Goal: Task Accomplishment & Management: Complete application form

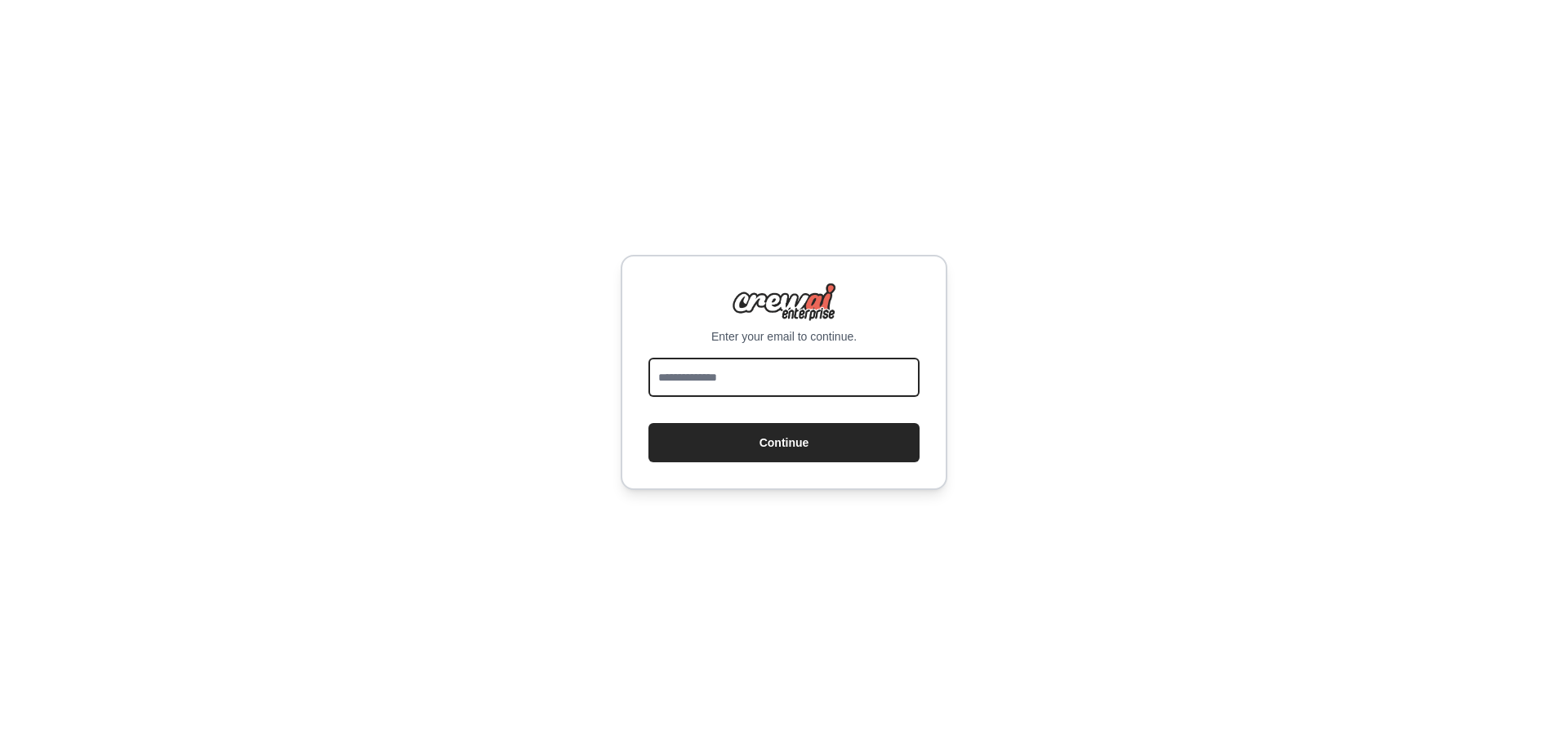
click at [813, 383] on input "email" at bounding box center [784, 377] width 271 height 39
type input "**********"
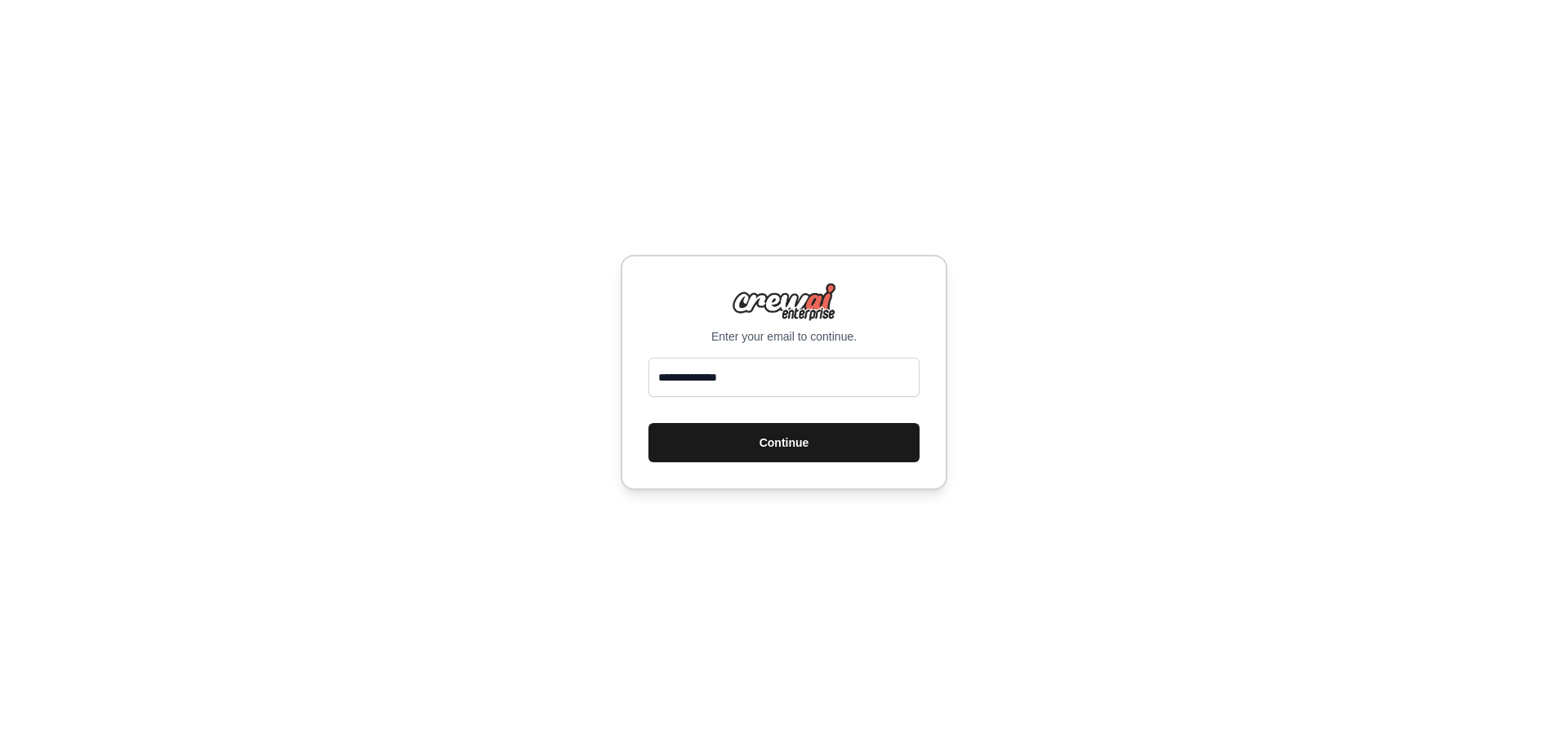
click at [794, 450] on button "Continue" at bounding box center [784, 442] width 271 height 39
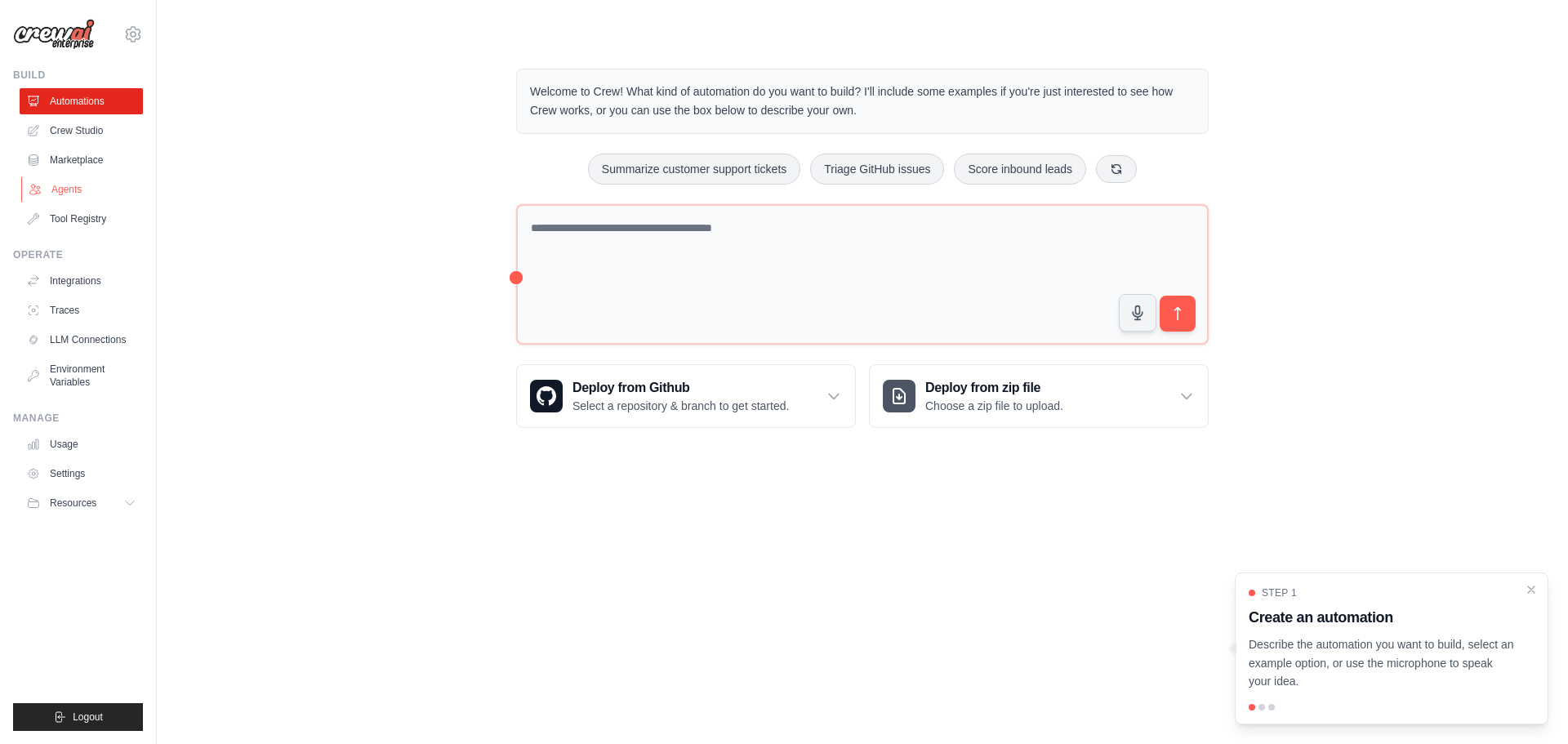
click at [104, 197] on link "Agents" at bounding box center [82, 190] width 123 height 26
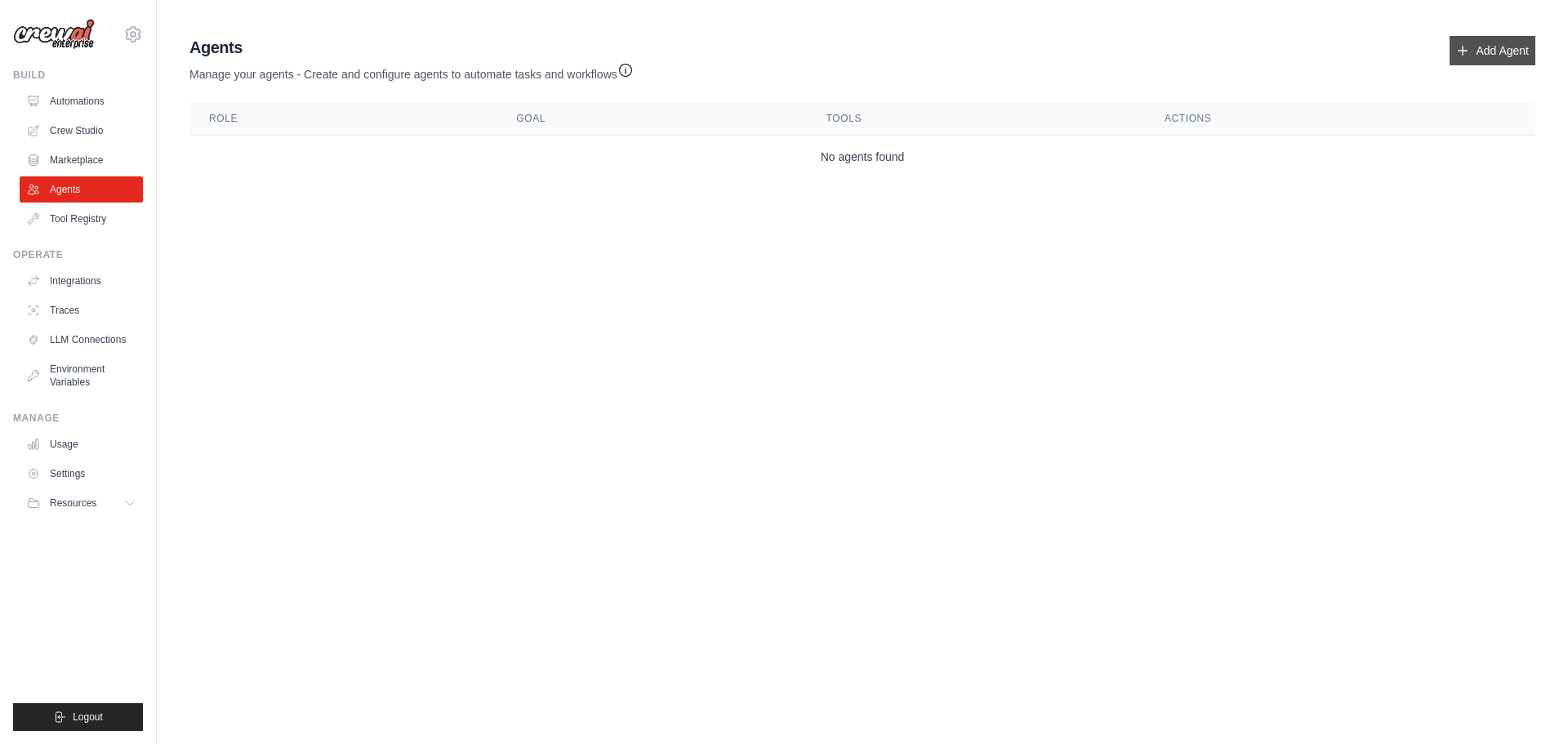
click at [1475, 50] on link "Add Agent" at bounding box center [1492, 51] width 86 height 30
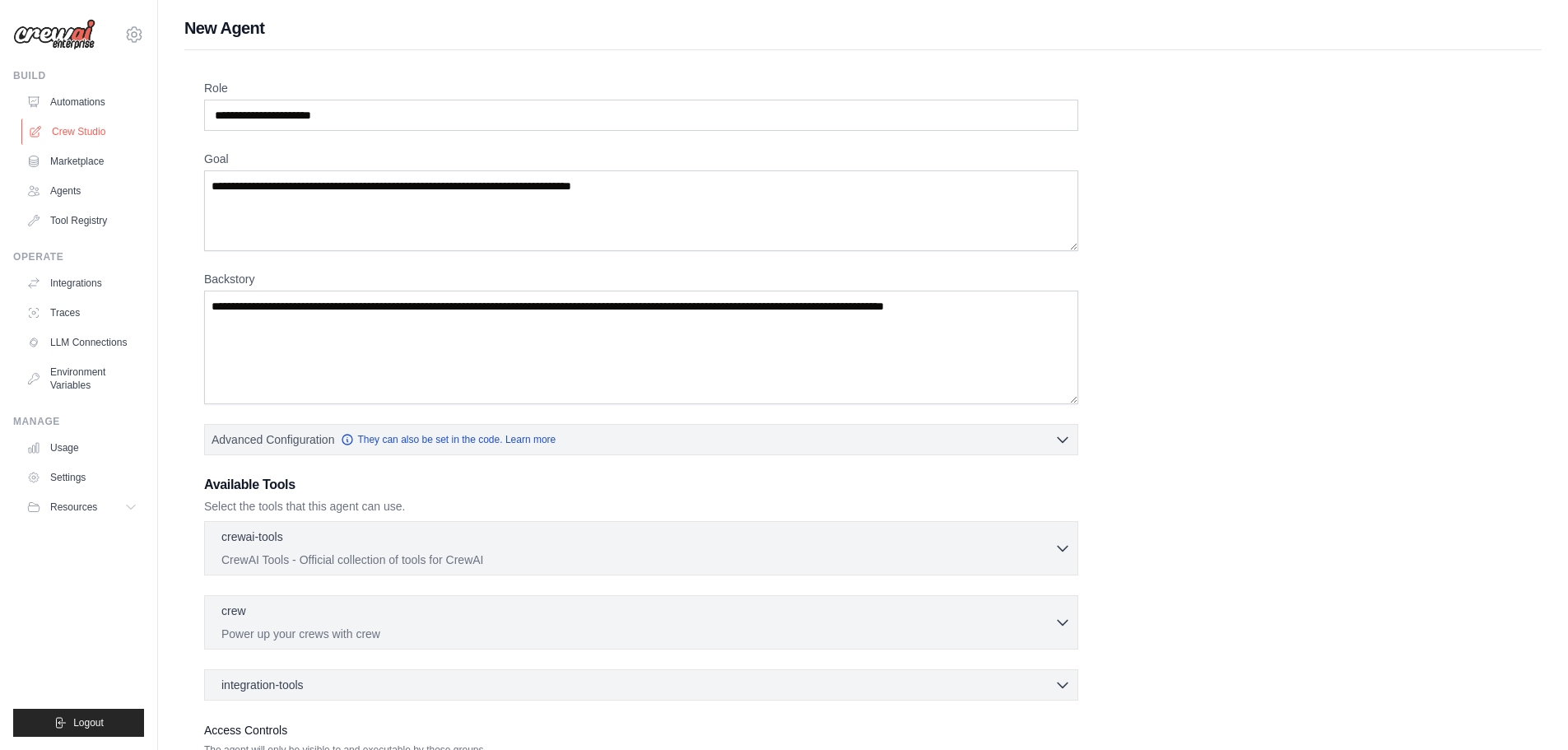
click at [90, 122] on link "Crew Studio" at bounding box center [83, 131] width 124 height 26
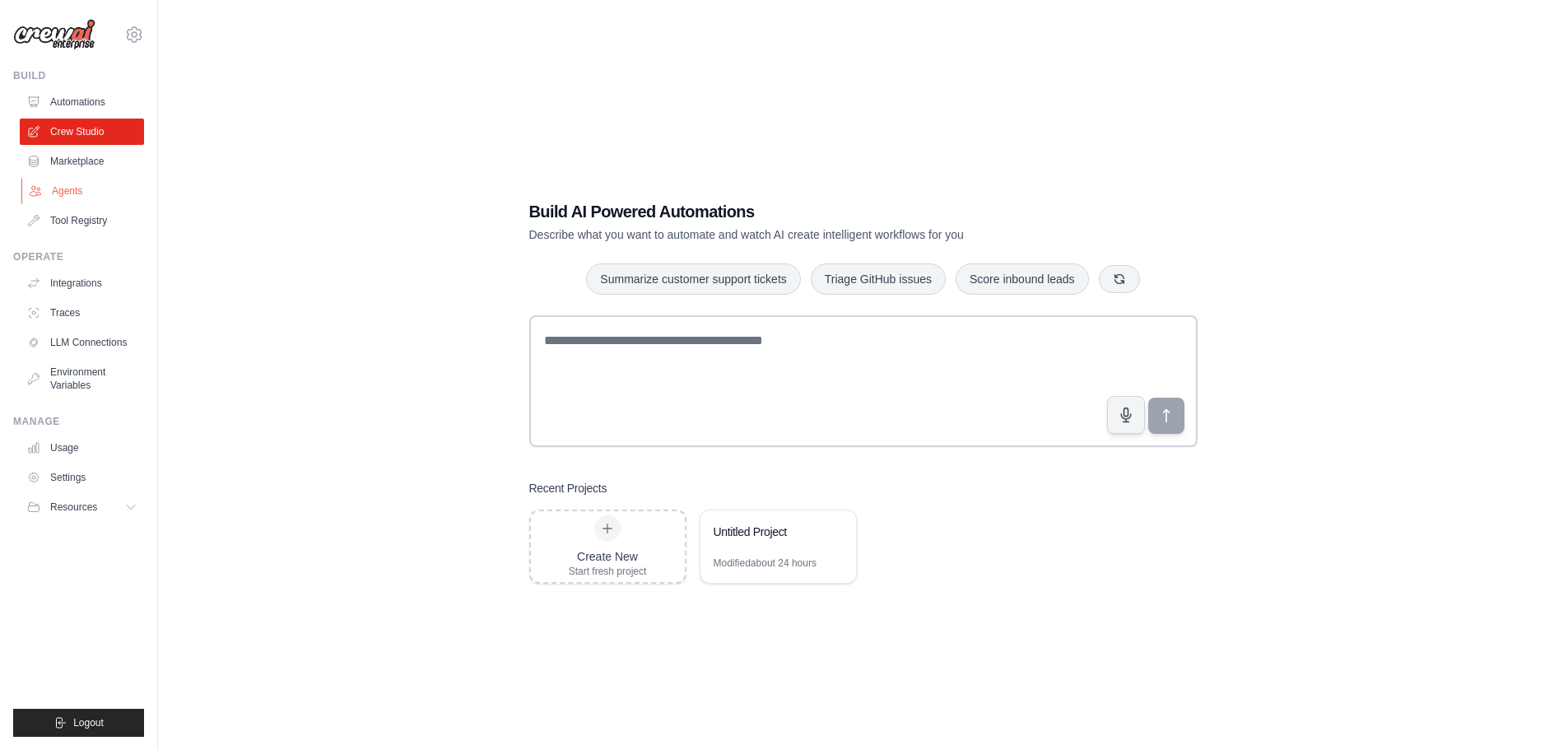
click at [102, 190] on link "Agents" at bounding box center [83, 191] width 124 height 26
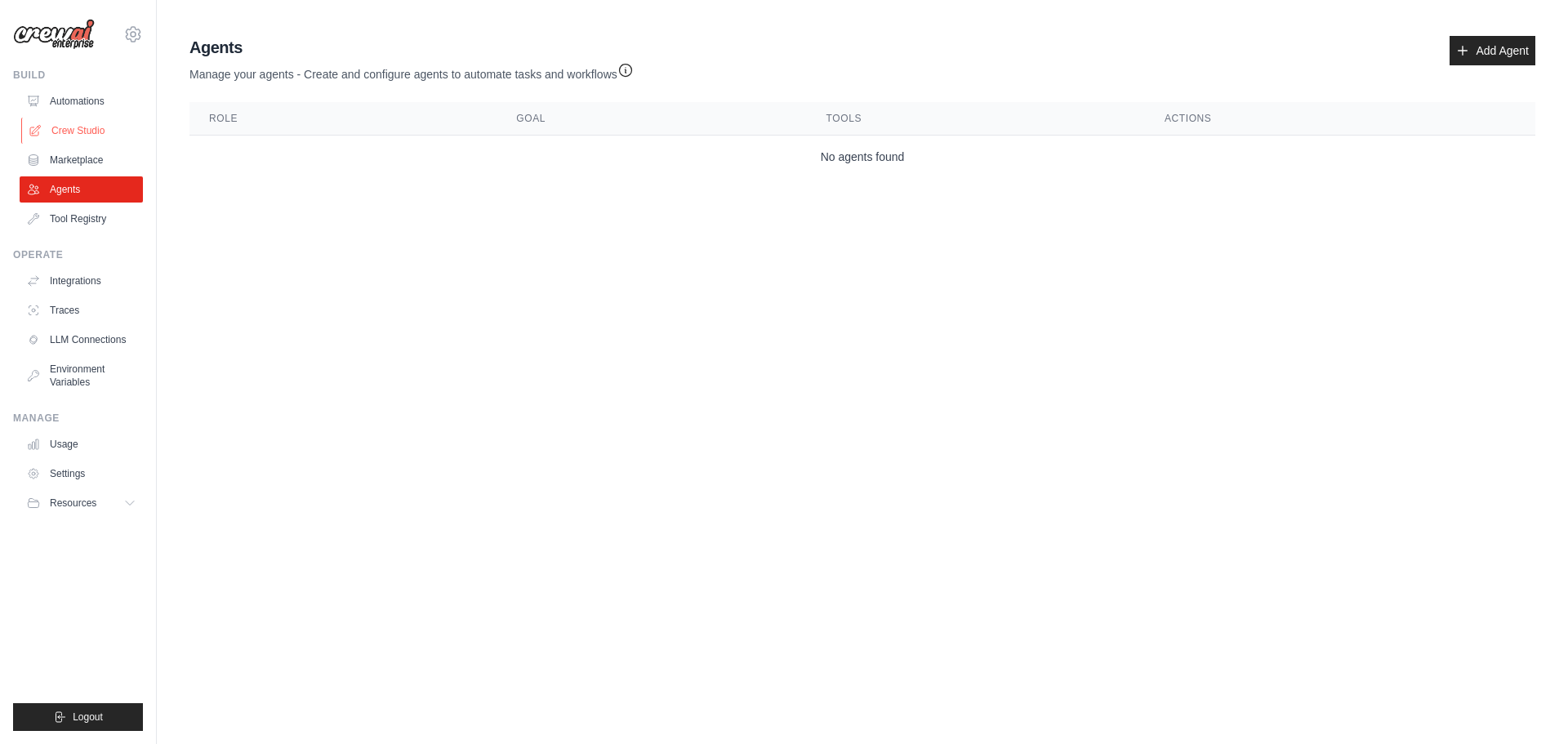
click at [104, 137] on link "Crew Studio" at bounding box center [82, 130] width 123 height 26
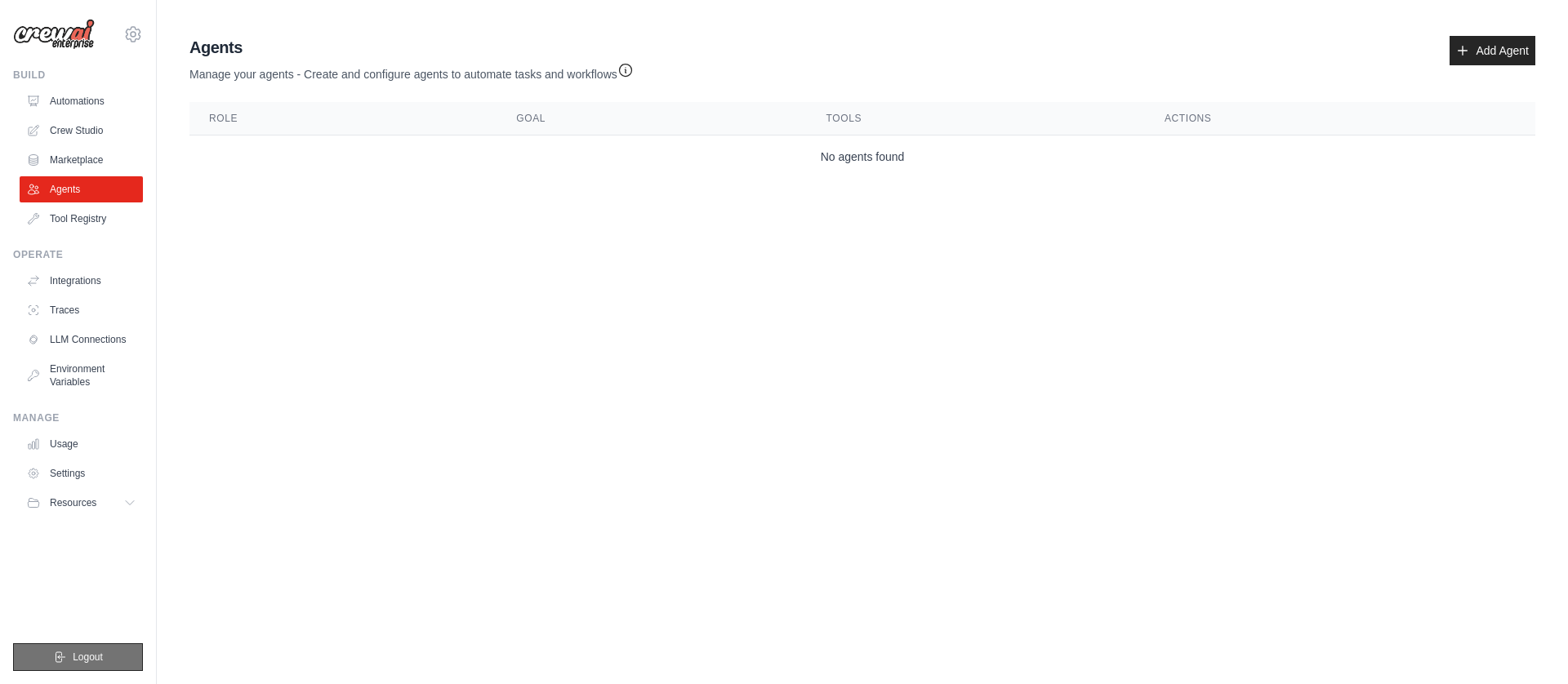
click at [108, 661] on button "Logout" at bounding box center [78, 657] width 130 height 28
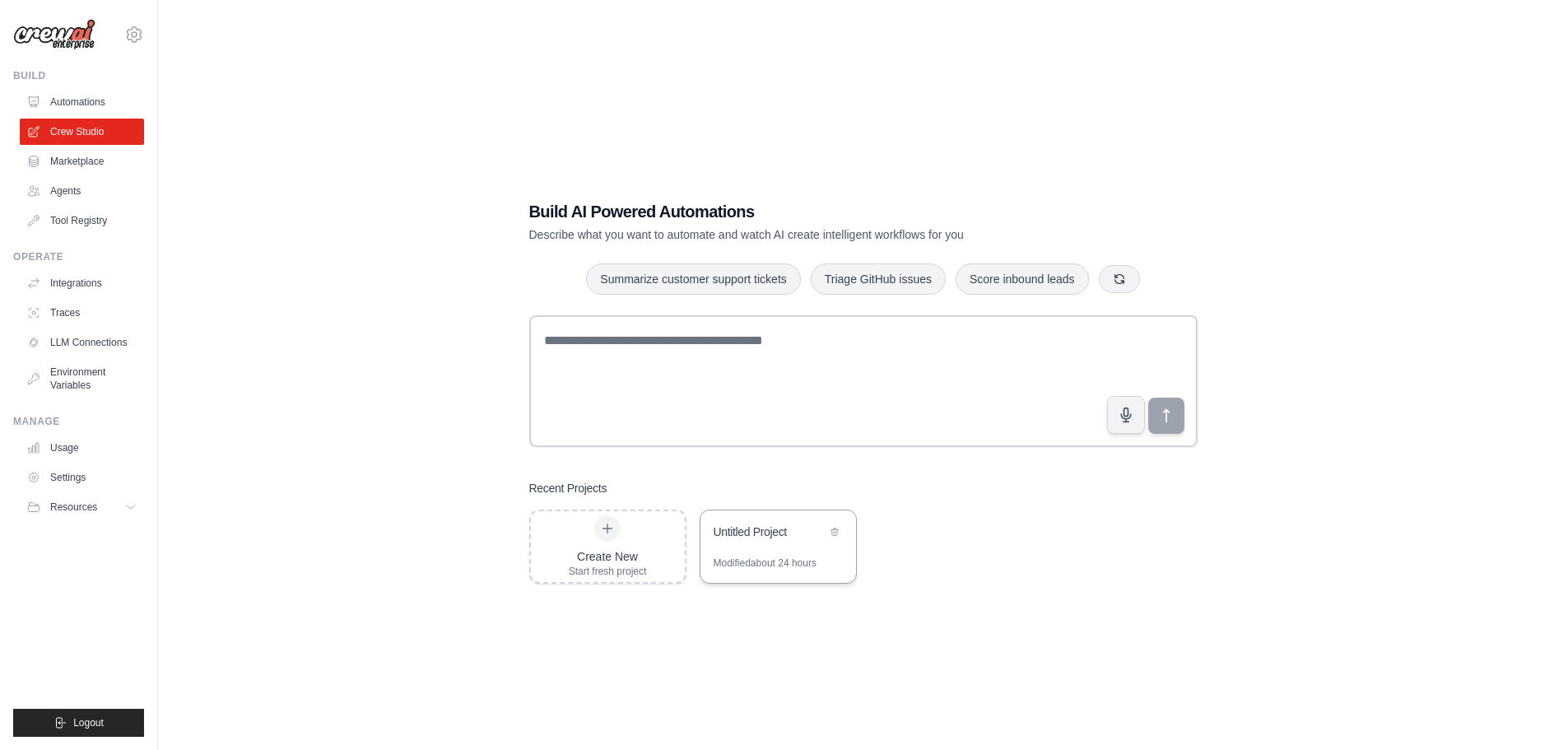
click at [753, 561] on div "Modified about 24 hours" at bounding box center [765, 563] width 103 height 13
click at [123, 191] on link "Agents" at bounding box center [83, 191] width 124 height 26
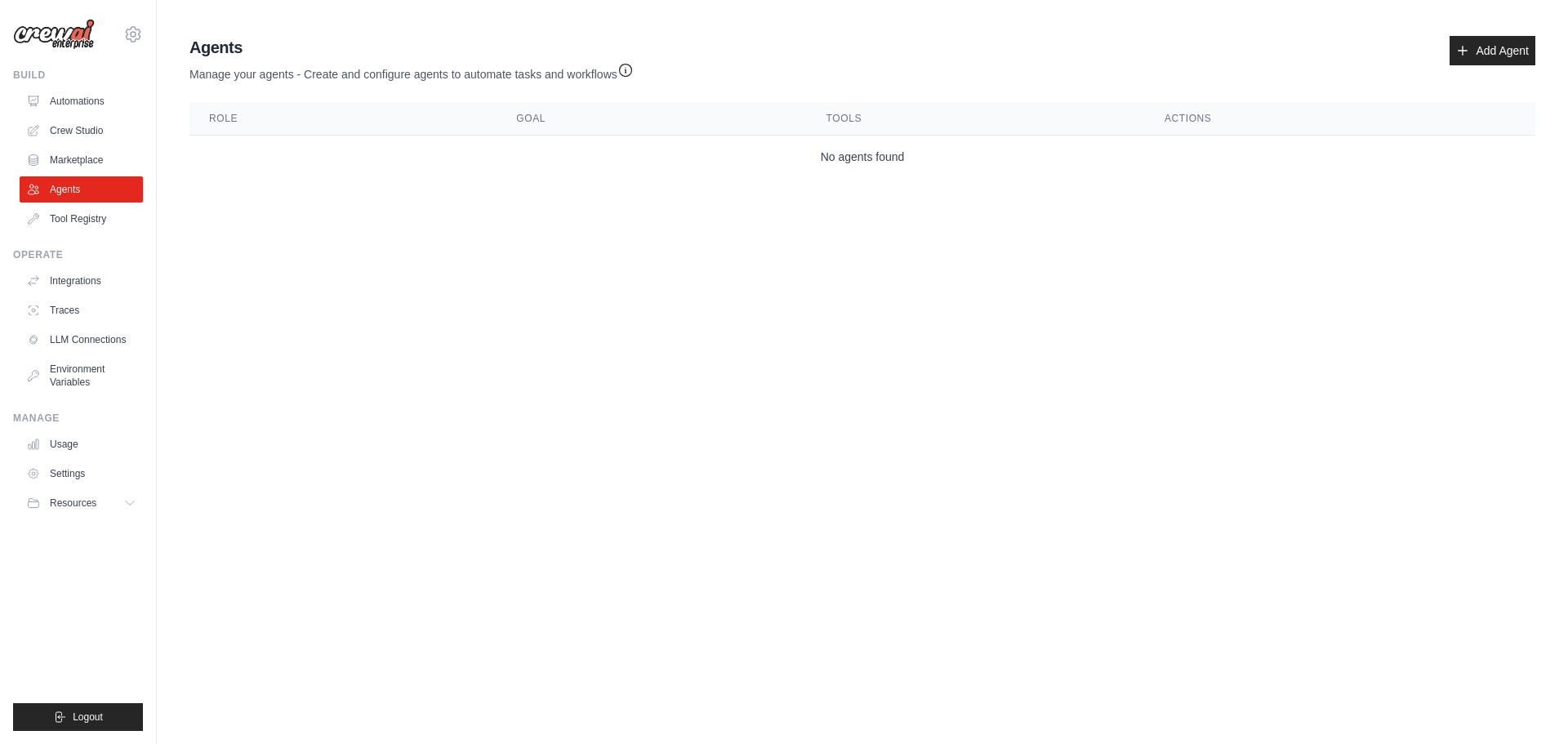
click at [1486, 32] on div "Agents Manage your agents - Create and configure agents to automate tasks and w…" at bounding box center [862, 107] width 1359 height 155
click at [1489, 45] on link "Add Agent" at bounding box center [1492, 51] width 86 height 30
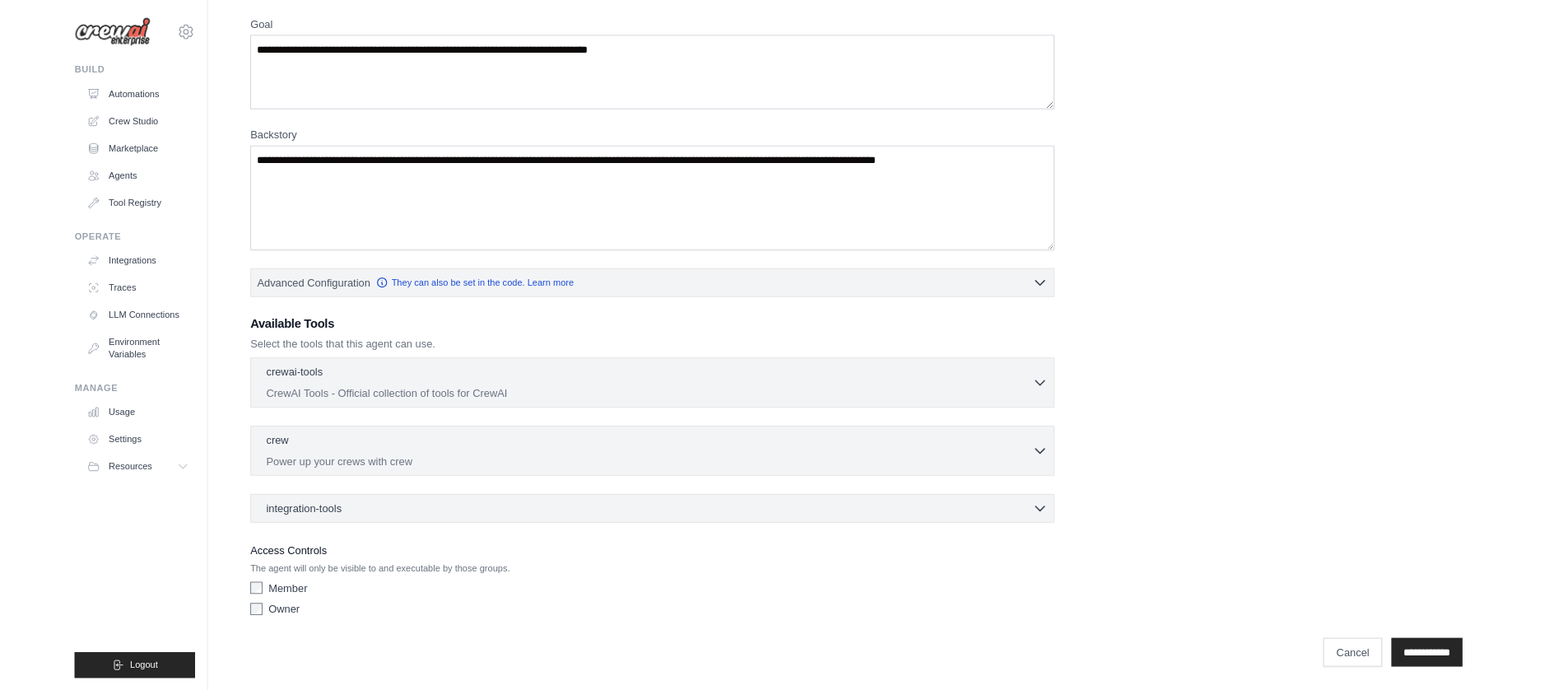
scroll to position [133, 0]
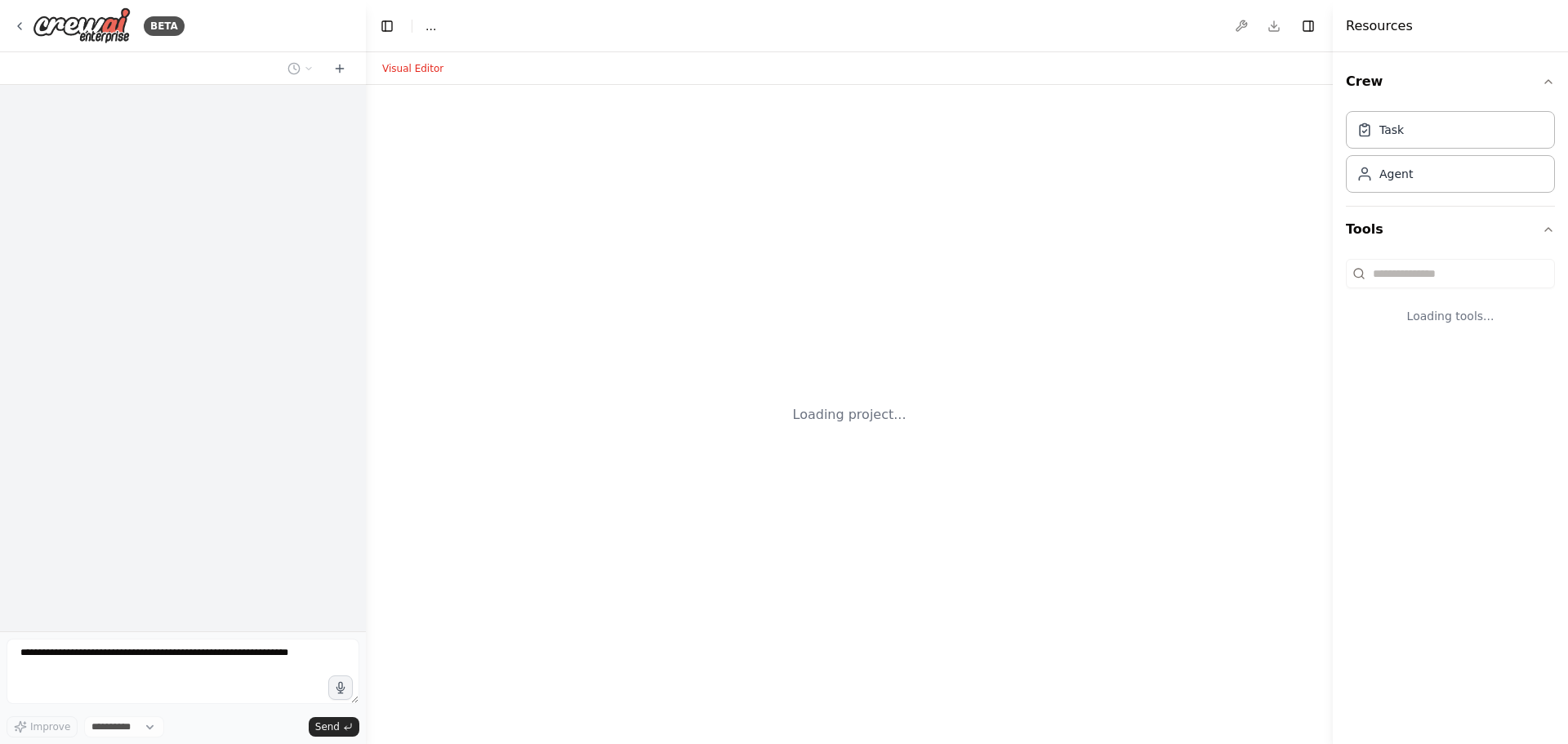
select select "****"
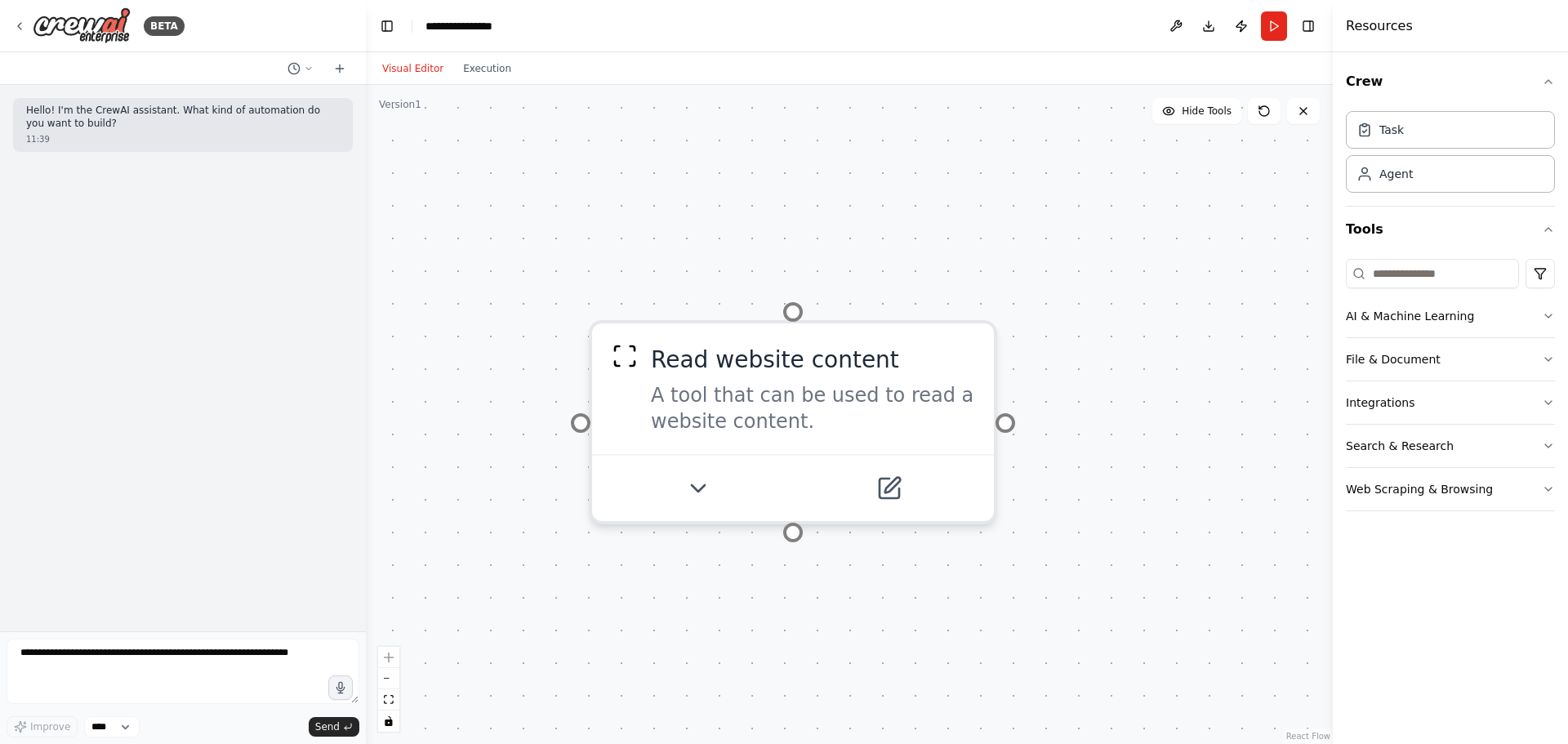
drag, startPoint x: 672, startPoint y: 348, endPoint x: 687, endPoint y: 189, distance: 159.7
click at [687, 189] on div "Read website content A tool that can be used to read a website content." at bounding box center [849, 414] width 967 height 659
click at [20, 28] on icon at bounding box center [19, 25] width 13 height 13
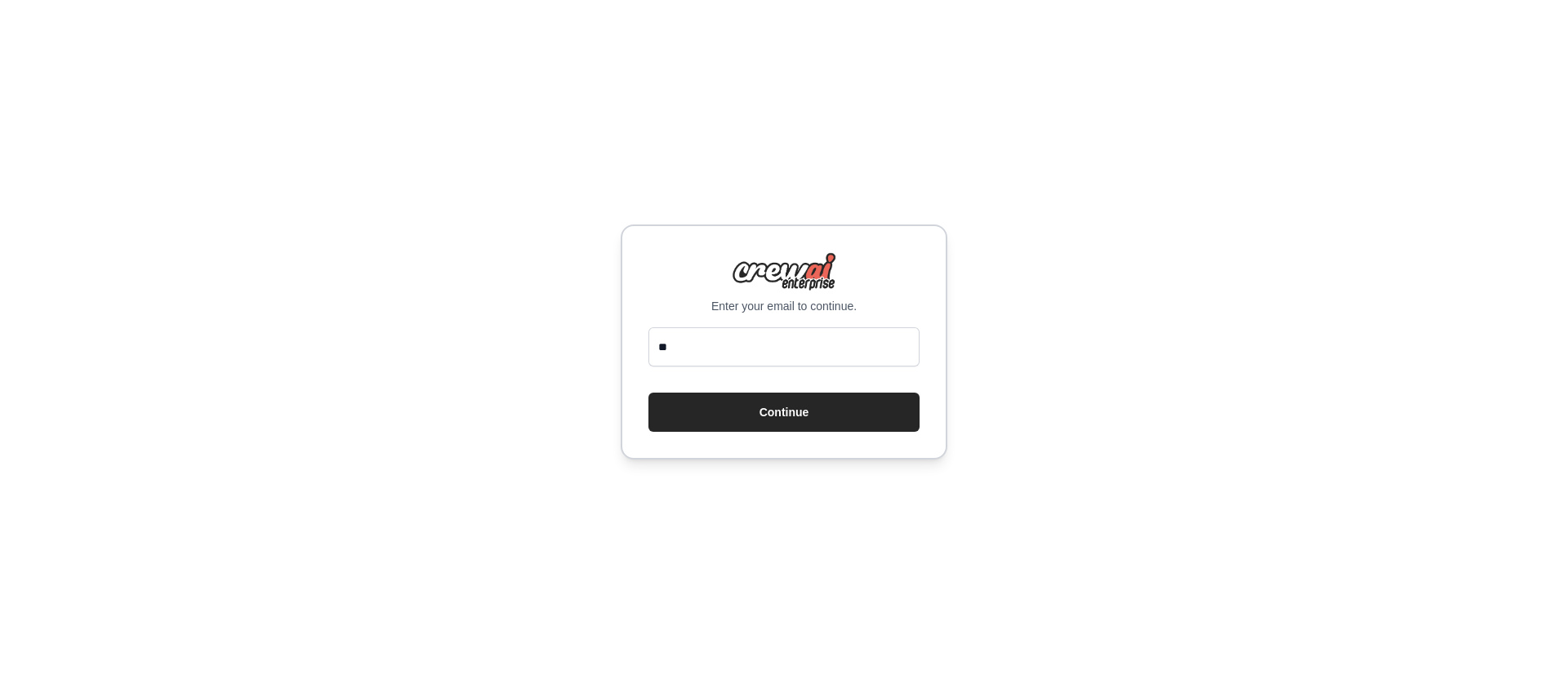
type input "**********"
click at [686, 415] on button "Continue" at bounding box center [784, 412] width 271 height 39
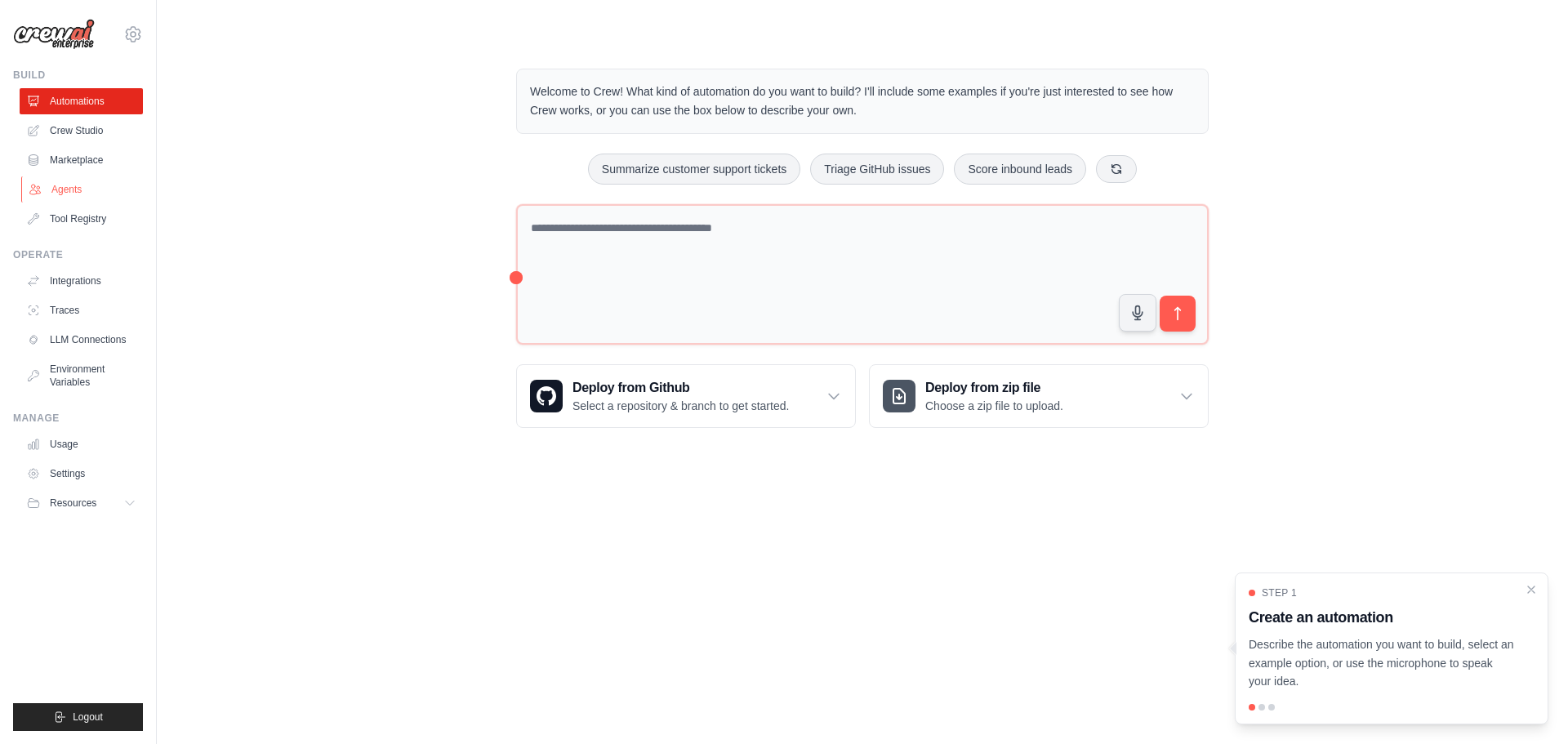
click at [88, 179] on link "Agents" at bounding box center [82, 190] width 123 height 26
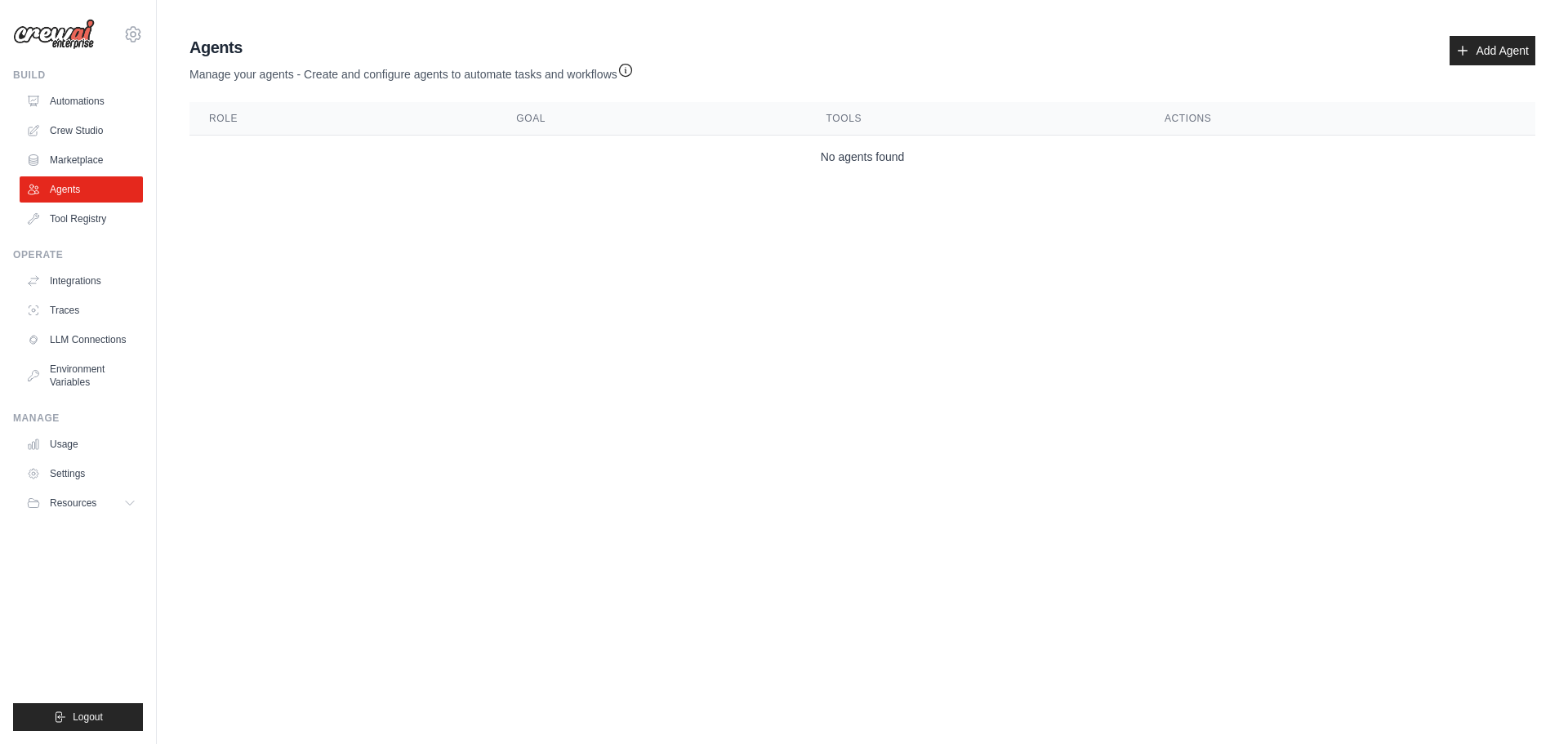
click at [1460, 32] on div "Agents Manage your agents - Create and configure agents to automate tasks and w…" at bounding box center [862, 107] width 1359 height 155
click at [1470, 43] on link "Add Agent" at bounding box center [1492, 51] width 86 height 30
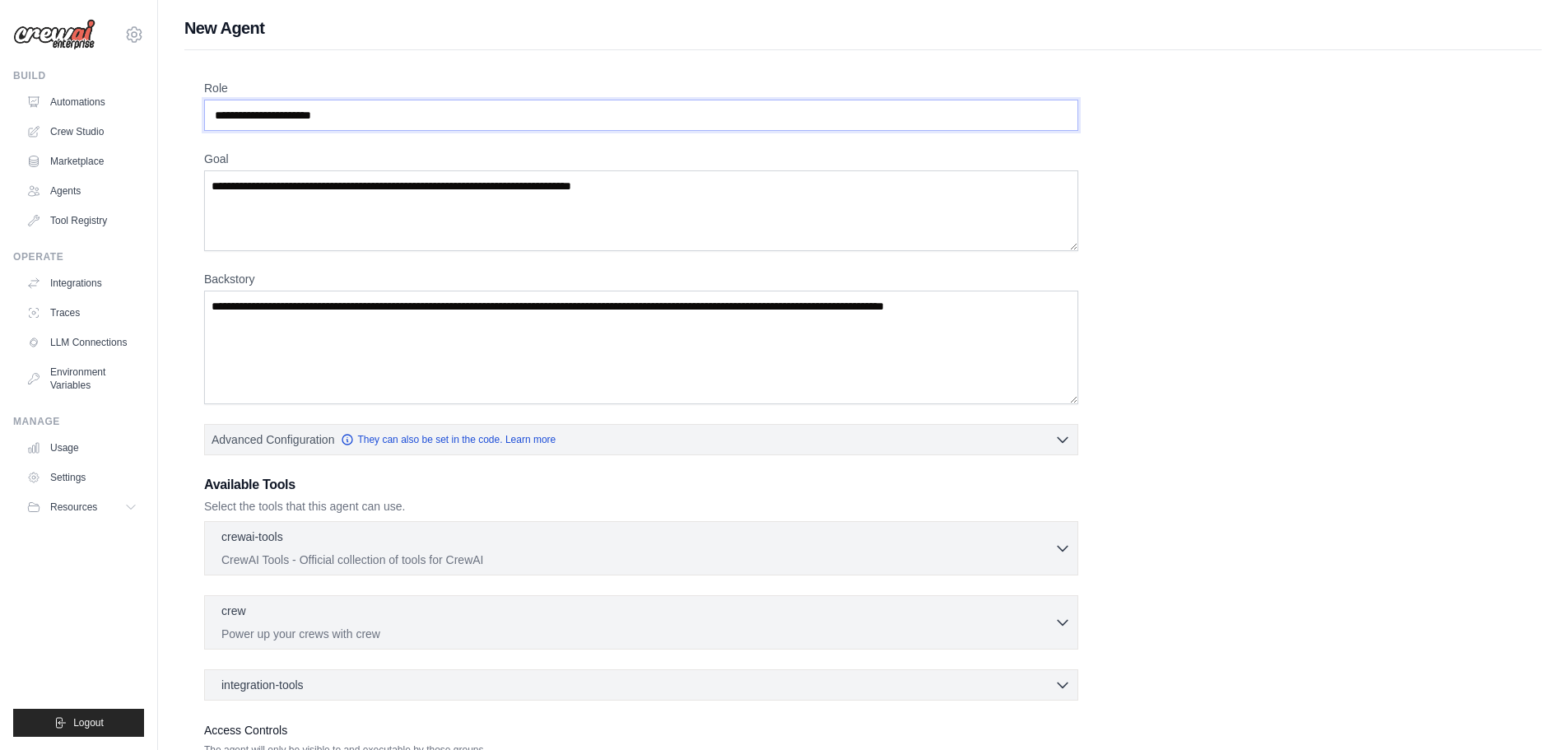
click at [325, 111] on input "Role" at bounding box center [640, 115] width 874 height 31
paste input "**********"
type input "**********"
click at [403, 191] on textarea "Goal" at bounding box center [640, 210] width 874 height 80
paste textarea "**********"
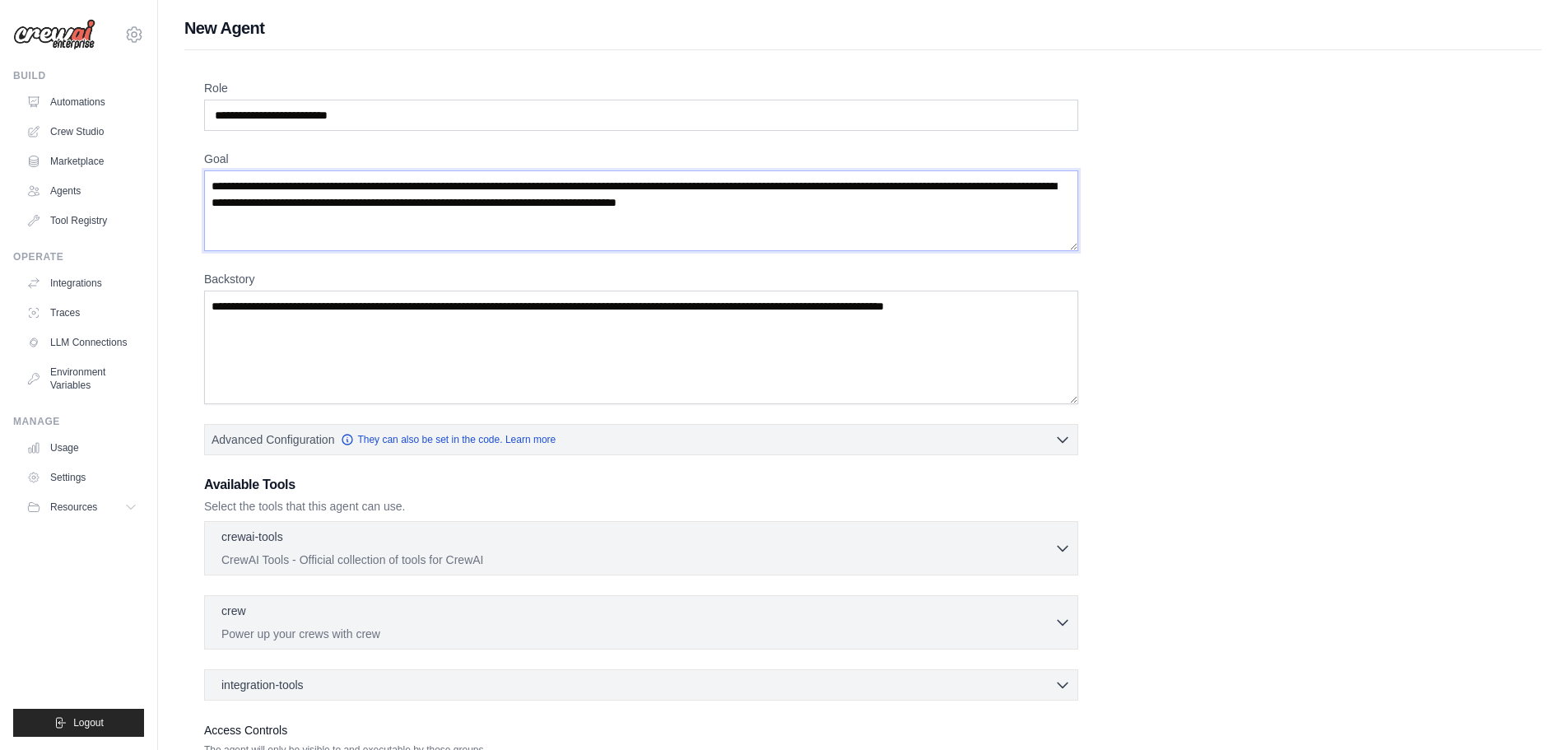
type textarea "**********"
click at [399, 334] on textarea "Backstory" at bounding box center [640, 347] width 874 height 114
paste textarea "**********"
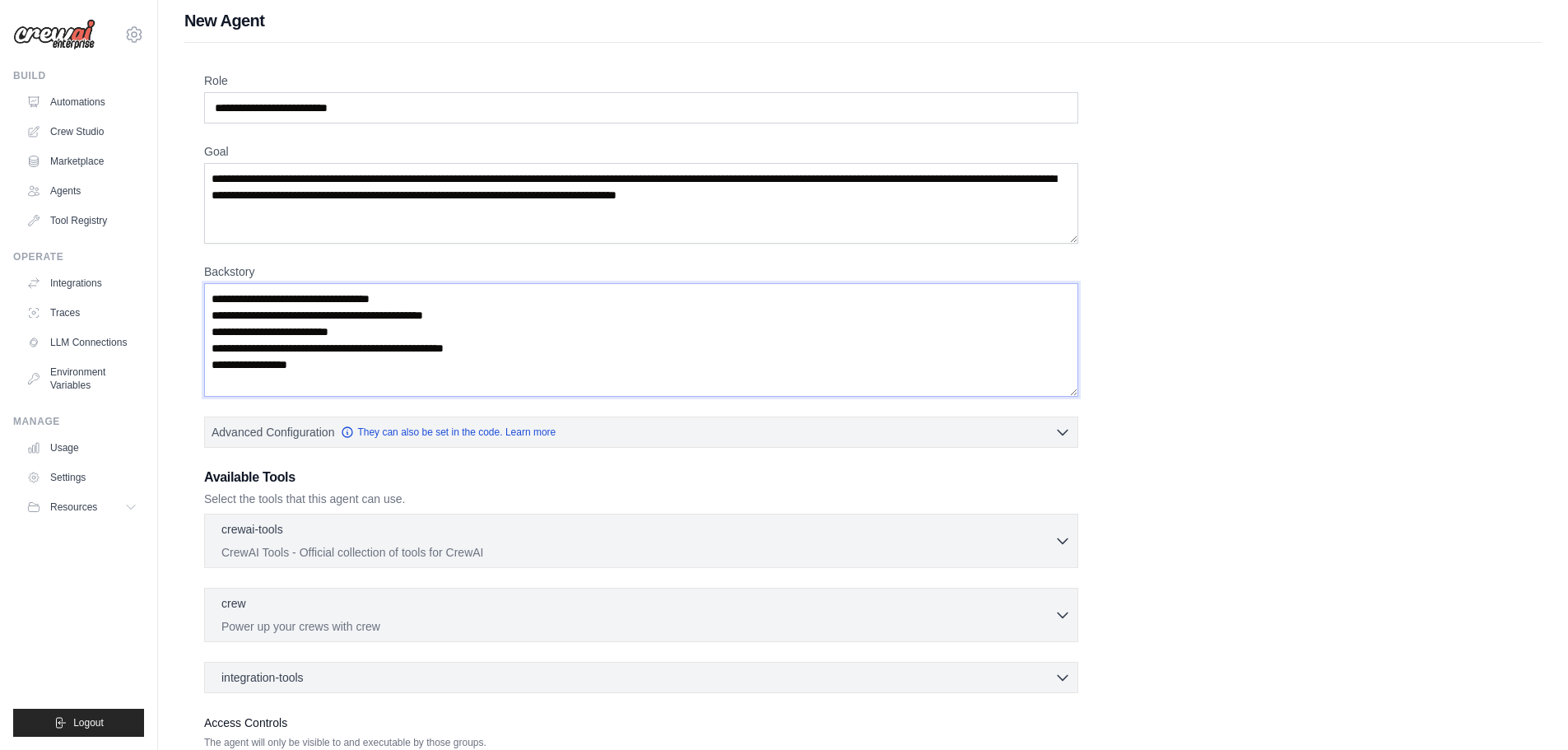
scroll to position [133, 0]
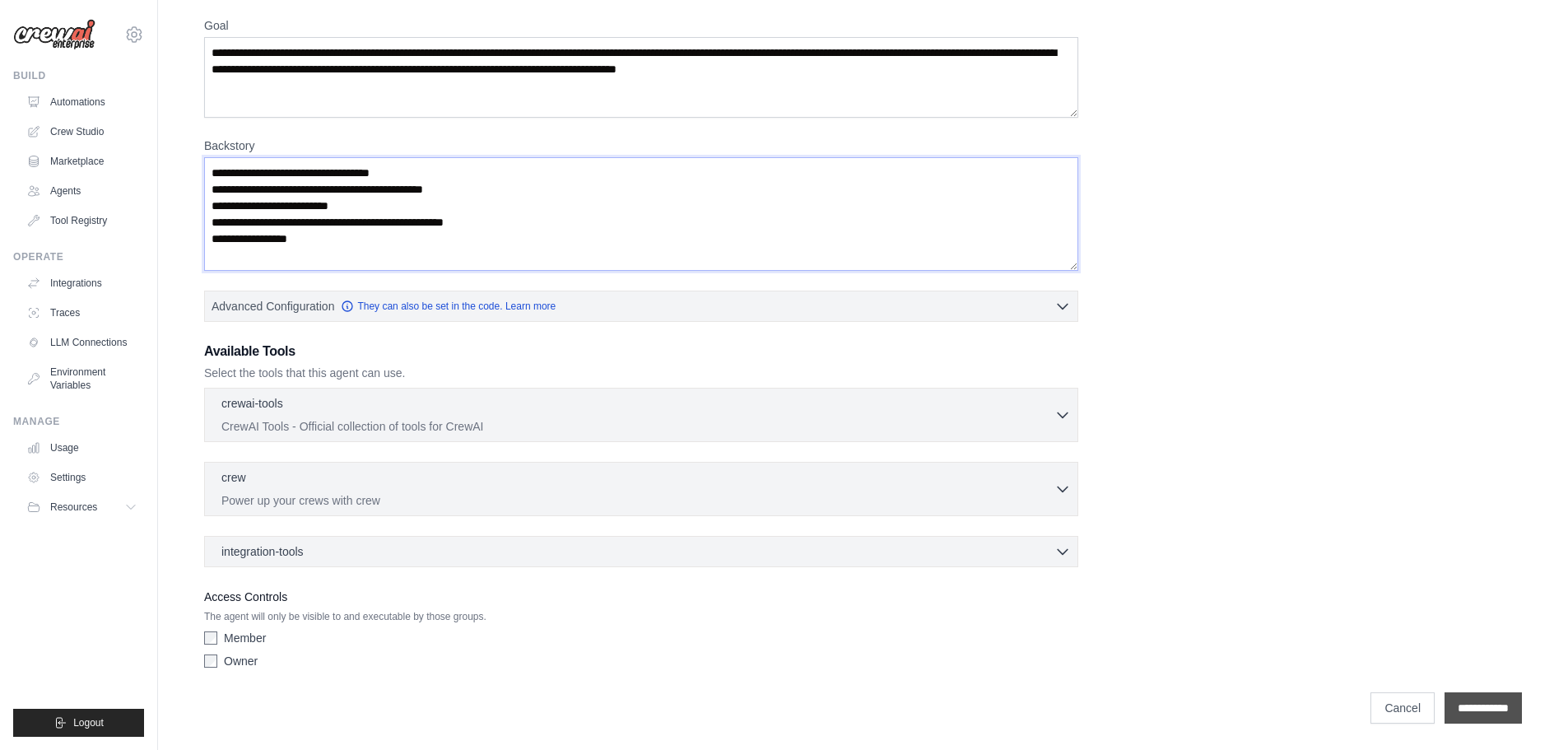
type textarea "**********"
click at [1500, 717] on input "**********" at bounding box center [1483, 708] width 78 height 31
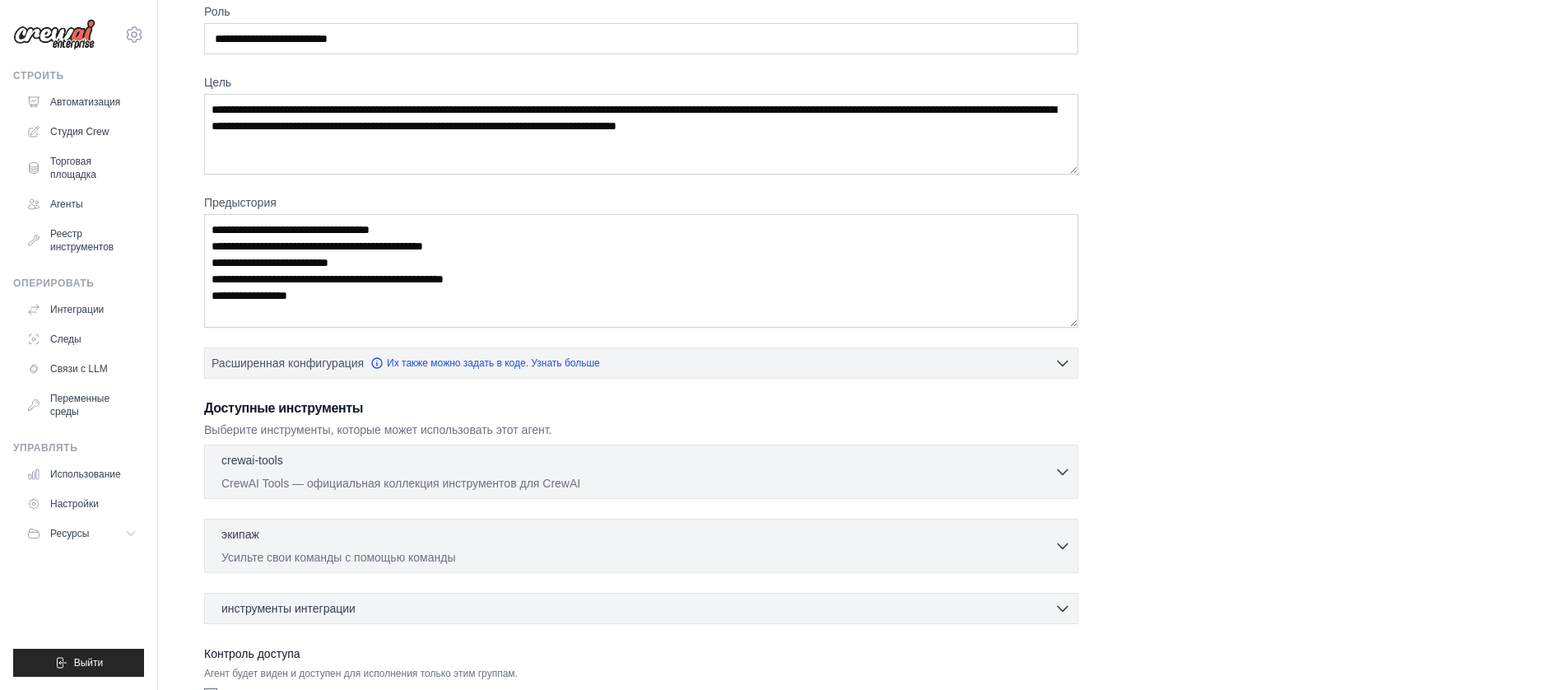
scroll to position [259, 0]
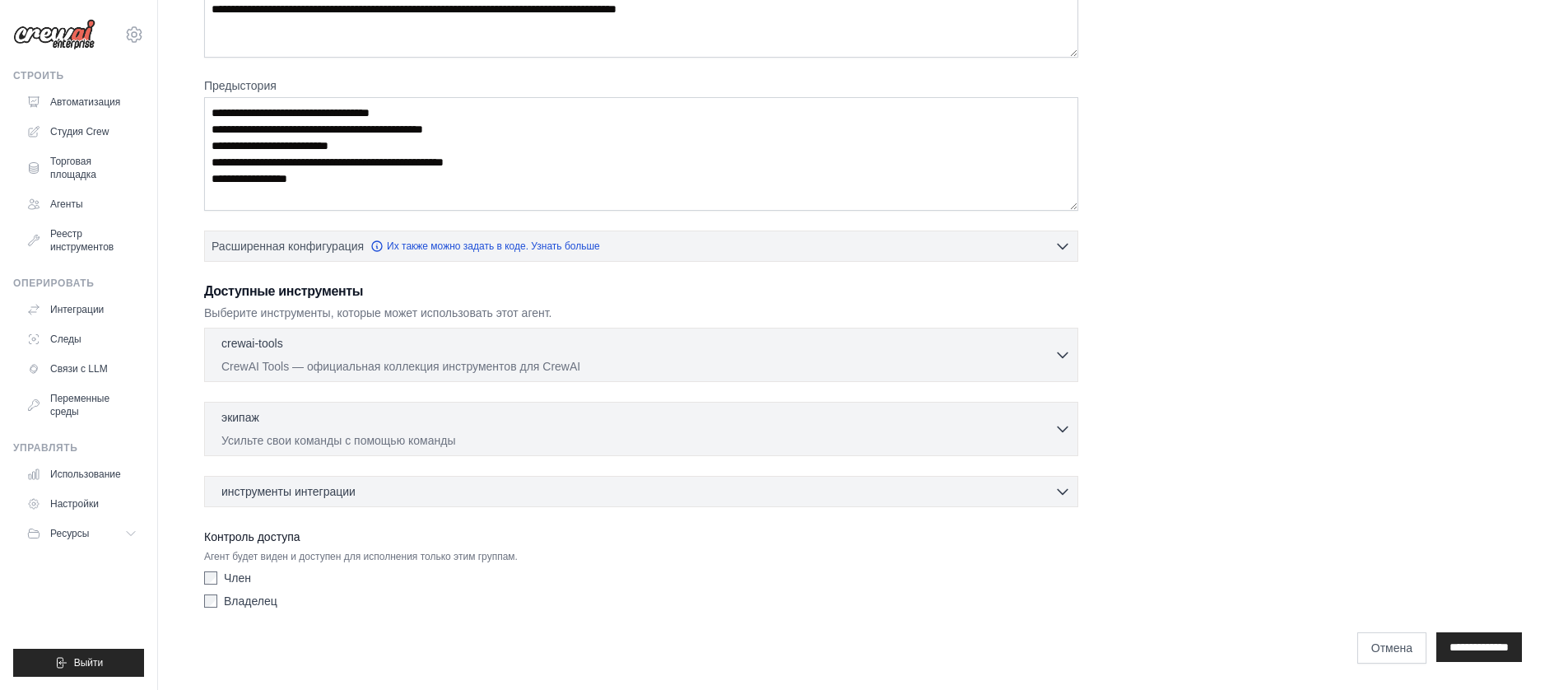
click at [242, 573] on font "Член" at bounding box center [237, 578] width 27 height 13
drag, startPoint x: 240, startPoint y: 600, endPoint x: 361, endPoint y: 511, distance: 150.2
click at [240, 600] on font "Владелец" at bounding box center [250, 601] width 54 height 13
click at [364, 507] on div "**********" at bounding box center [862, 251] width 1318 height 730
click at [379, 491] on div "инструменты интеграции 0 selected" at bounding box center [646, 491] width 849 height 17
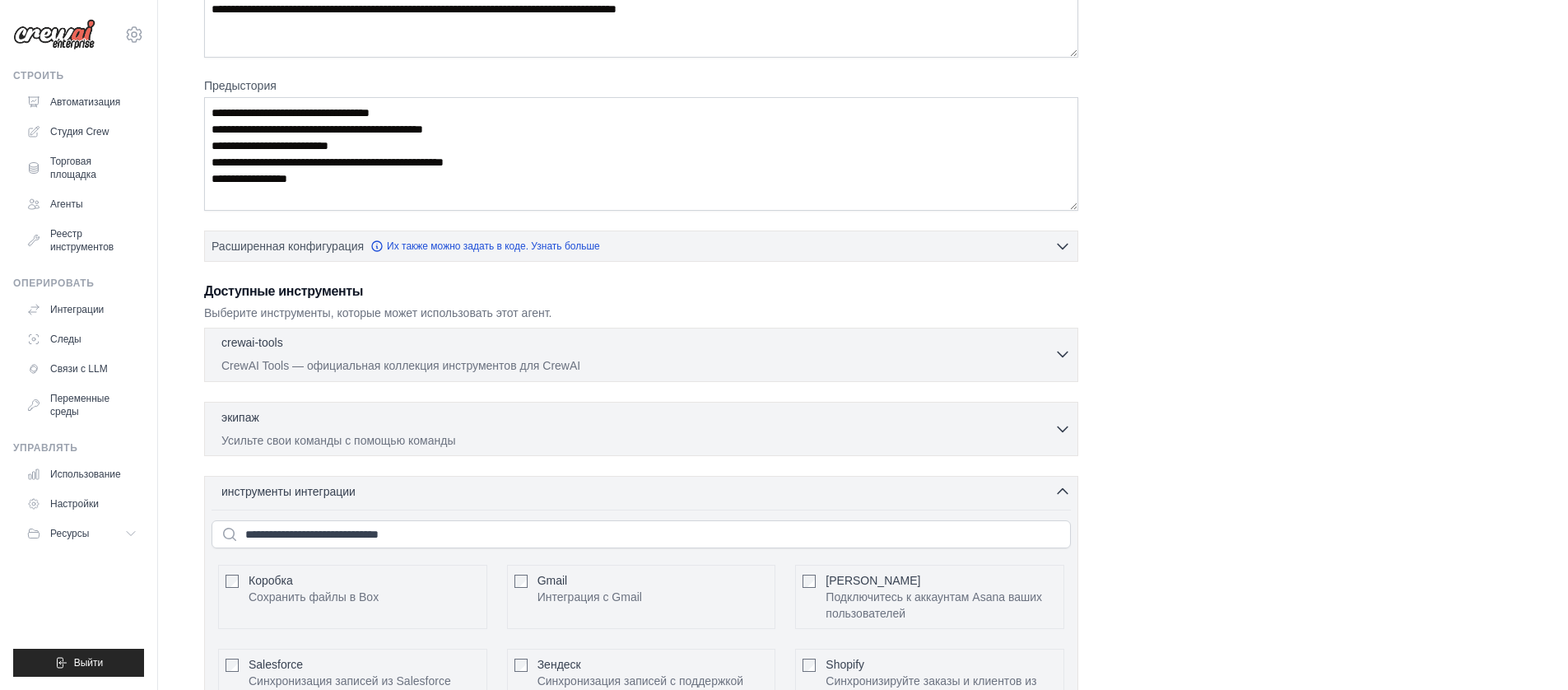
click at [418, 364] on font "CrewAI Tools — официальная коллекция инструментов для CrewAI" at bounding box center [400, 365] width 359 height 13
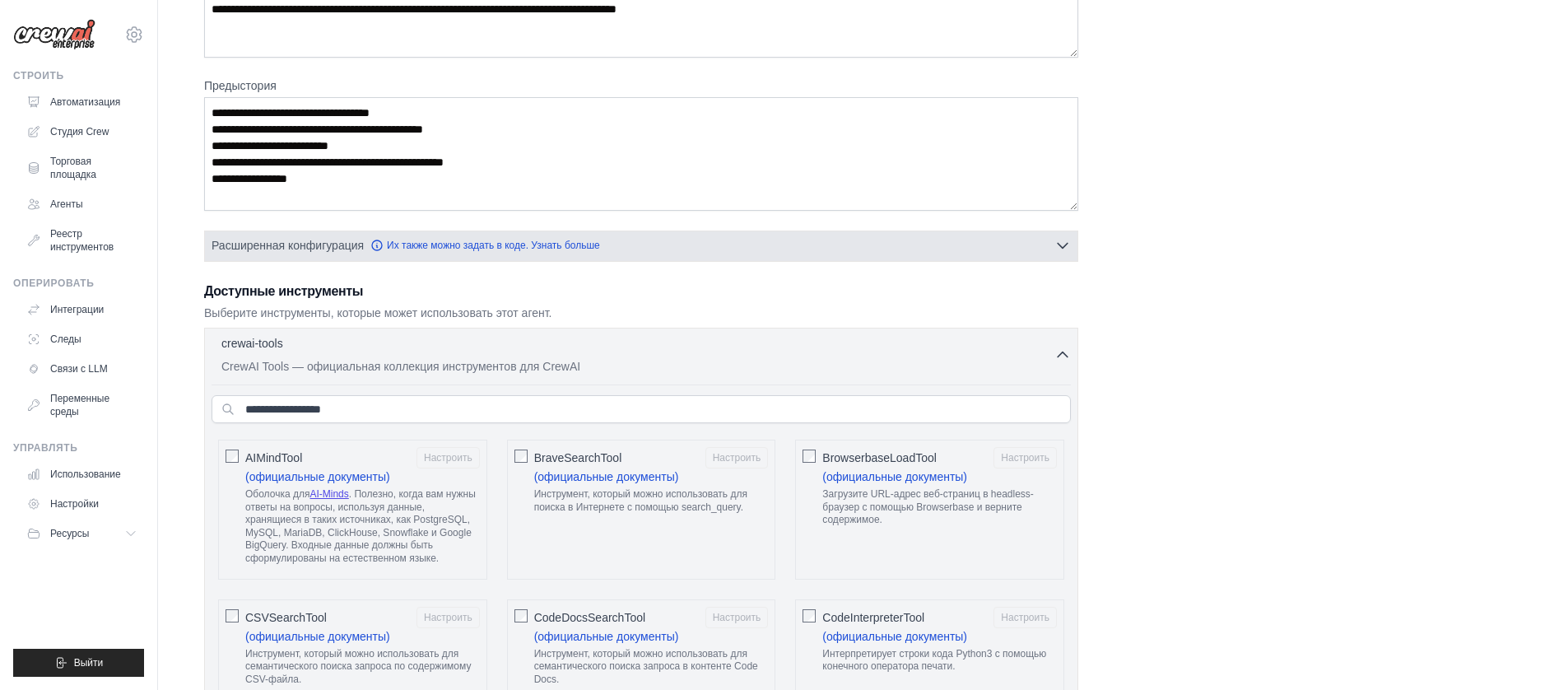
click at [267, 246] on font "Расширенная конфигурация" at bounding box center [287, 245] width 153 height 13
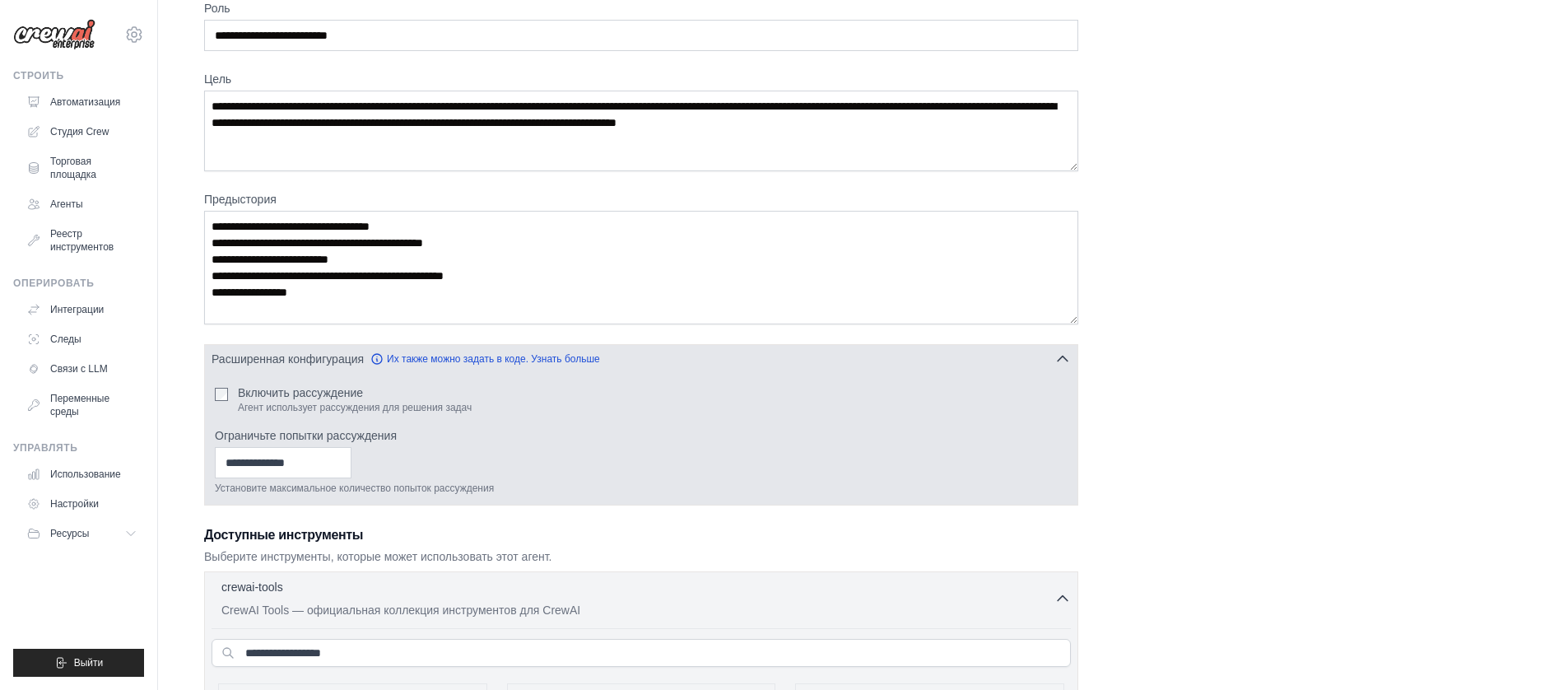
scroll to position [0, 0]
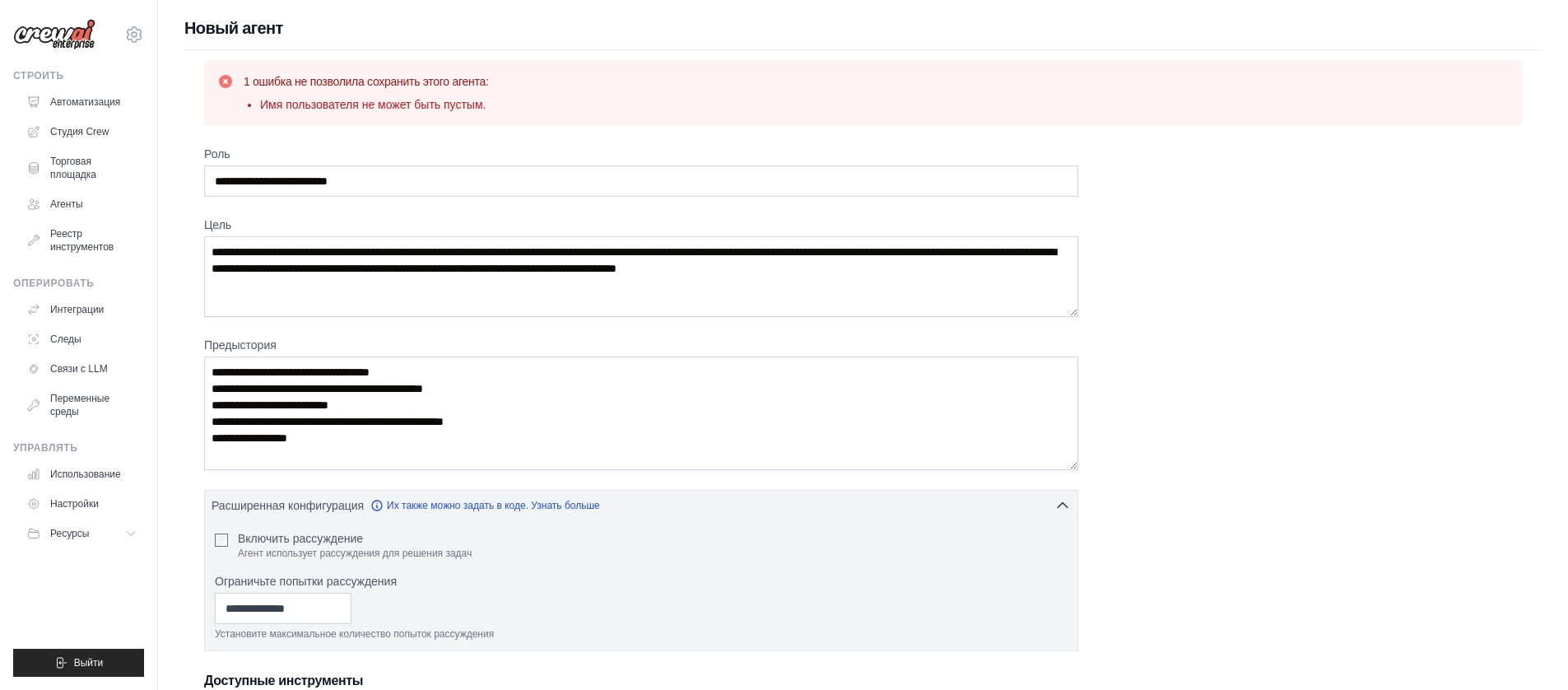
click at [228, 17] on h1 "Новый агент" at bounding box center [862, 28] width 1357 height 23
drag, startPoint x: 228, startPoint y: 17, endPoint x: 364, endPoint y: 38, distance: 137.6
click at [228, 18] on h1 "Новый агент" at bounding box center [862, 28] width 1357 height 23
click at [365, 38] on h1 "Новый агент" at bounding box center [862, 28] width 1357 height 23
click at [363, 37] on h1 "Новый агент" at bounding box center [862, 28] width 1357 height 23
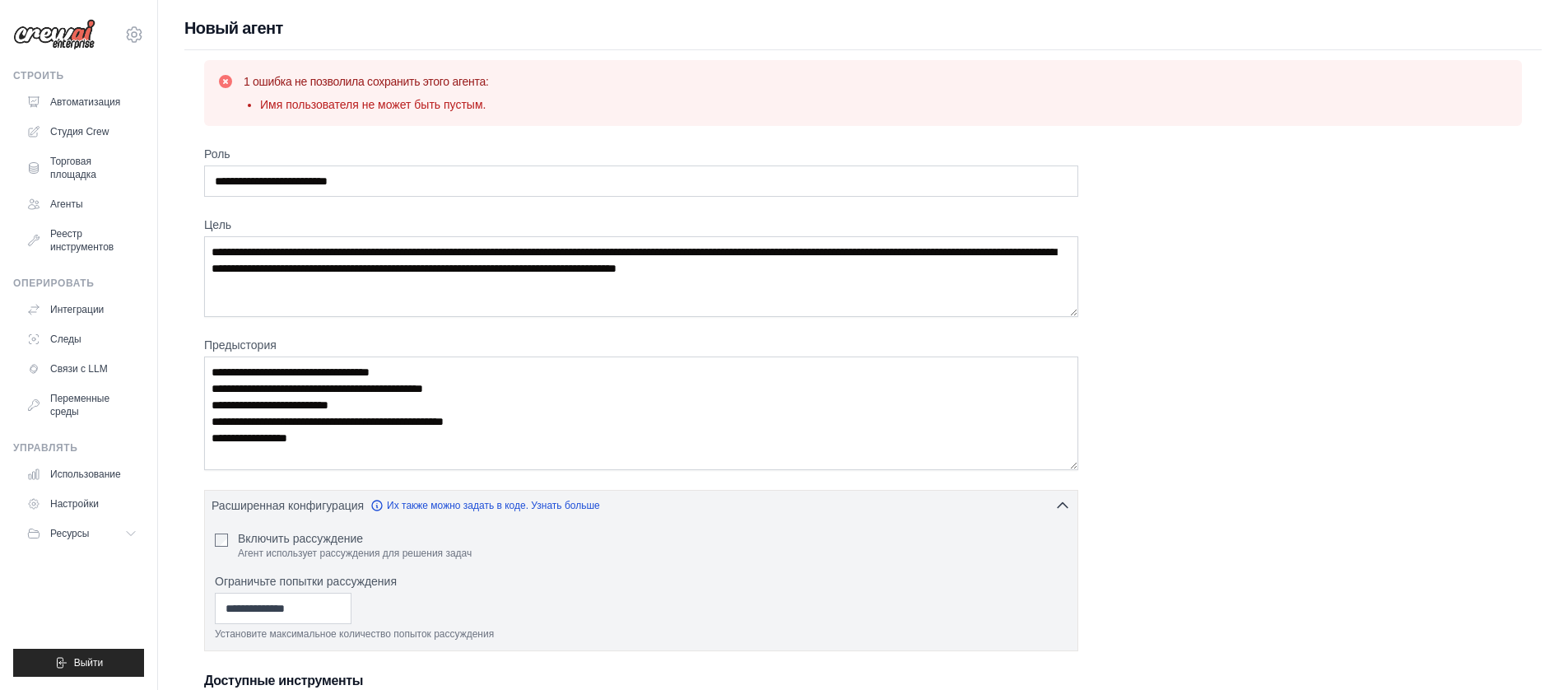
click at [351, 27] on h1 "Новый агент" at bounding box center [862, 28] width 1357 height 23
drag, startPoint x: 1245, startPoint y: 30, endPoint x: 1408, endPoint y: 24, distance: 163.1
click at [1258, 30] on h1 "Новый агент" at bounding box center [862, 28] width 1357 height 23
click at [1451, 24] on h1 "Новый агент" at bounding box center [862, 28] width 1357 height 23
click at [212, 24] on font "Новый агент" at bounding box center [234, 27] width 99 height 19
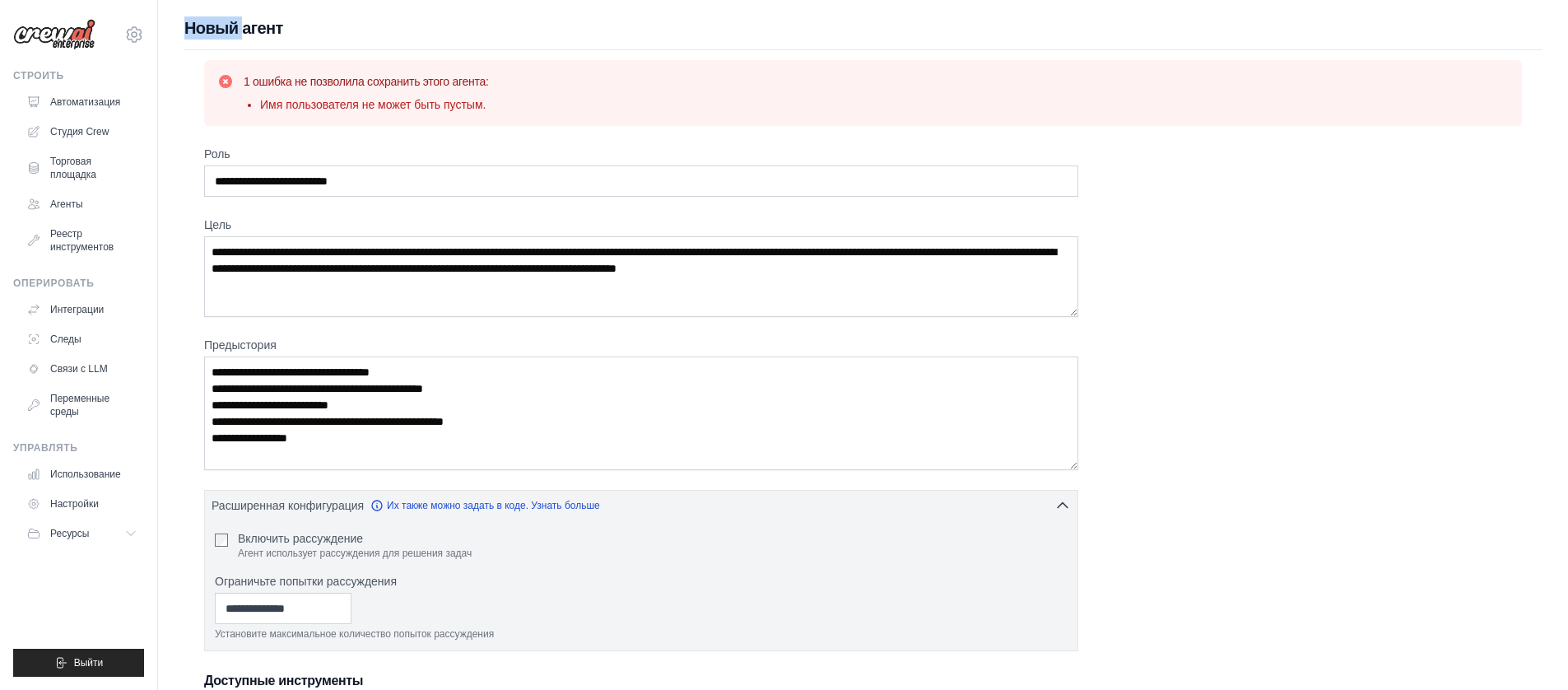
click at [212, 24] on font "Новый агент" at bounding box center [234, 27] width 99 height 19
click at [243, 31] on font "Новый агент" at bounding box center [234, 27] width 99 height 19
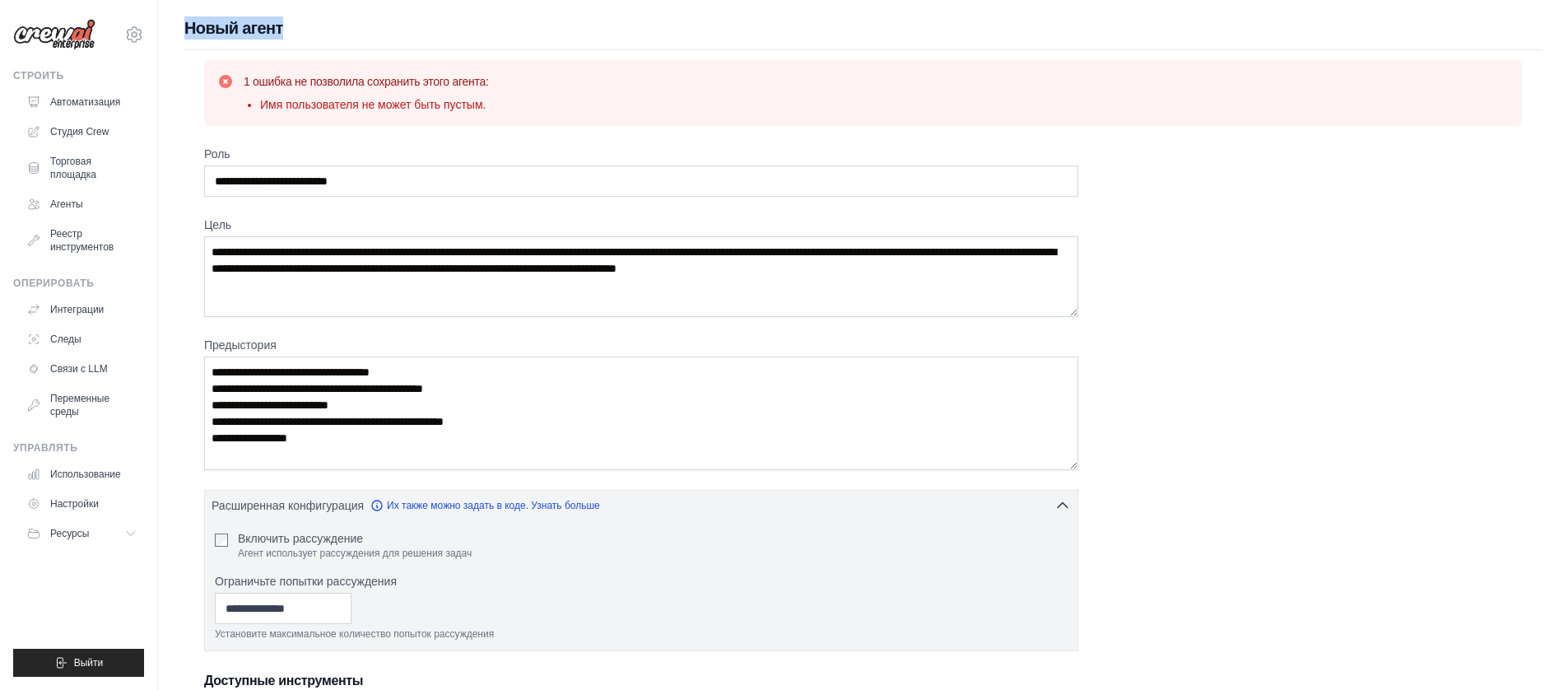
click at [243, 31] on font "Новый агент" at bounding box center [234, 27] width 99 height 19
click at [424, 116] on div "1 ошибка не позволила сохранить этого агента: Имя пользователя не может быть пу…" at bounding box center [862, 93] width 1318 height 66
drag, startPoint x: 399, startPoint y: 95, endPoint x: 329, endPoint y: 100, distance: 70.2
click at [370, 100] on li "Имя пользователя не может быть пустым." at bounding box center [374, 104] width 228 height 17
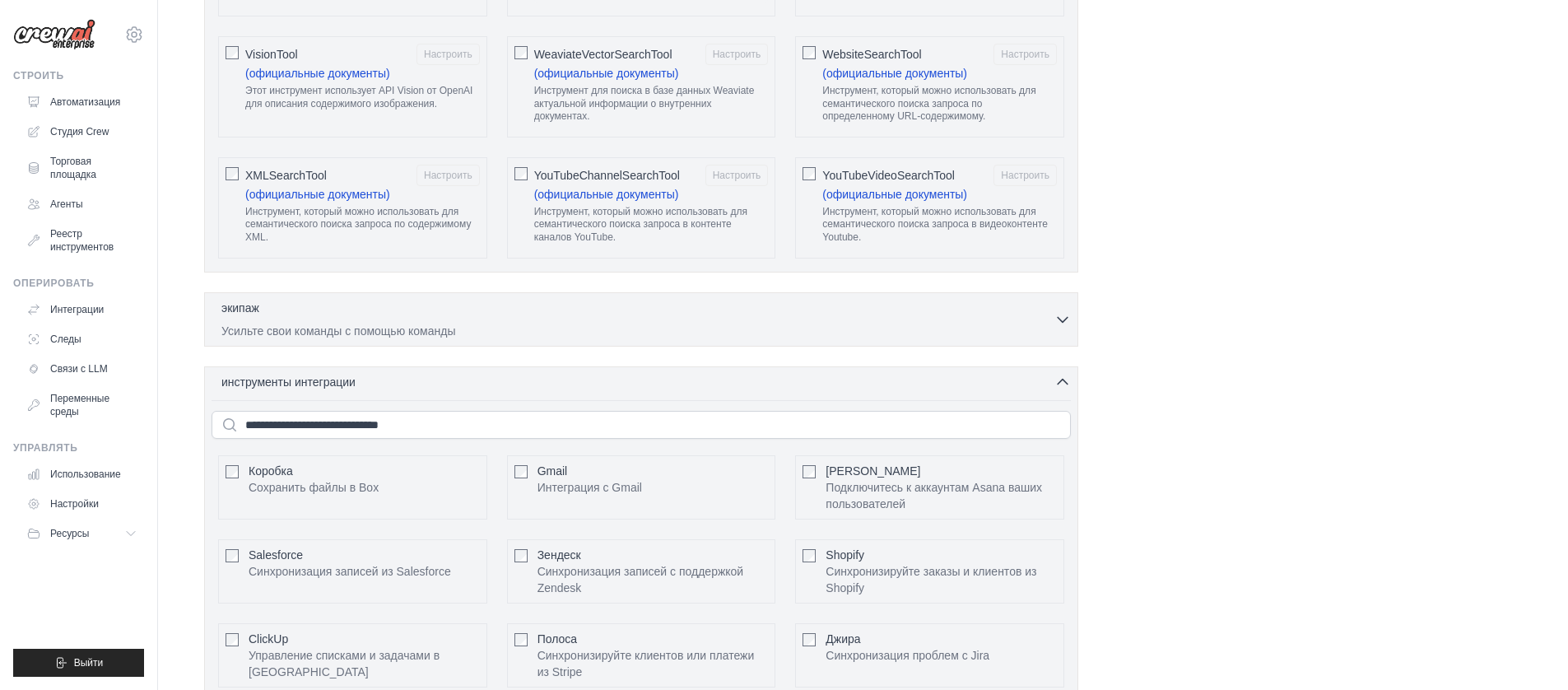
scroll to position [3705, 0]
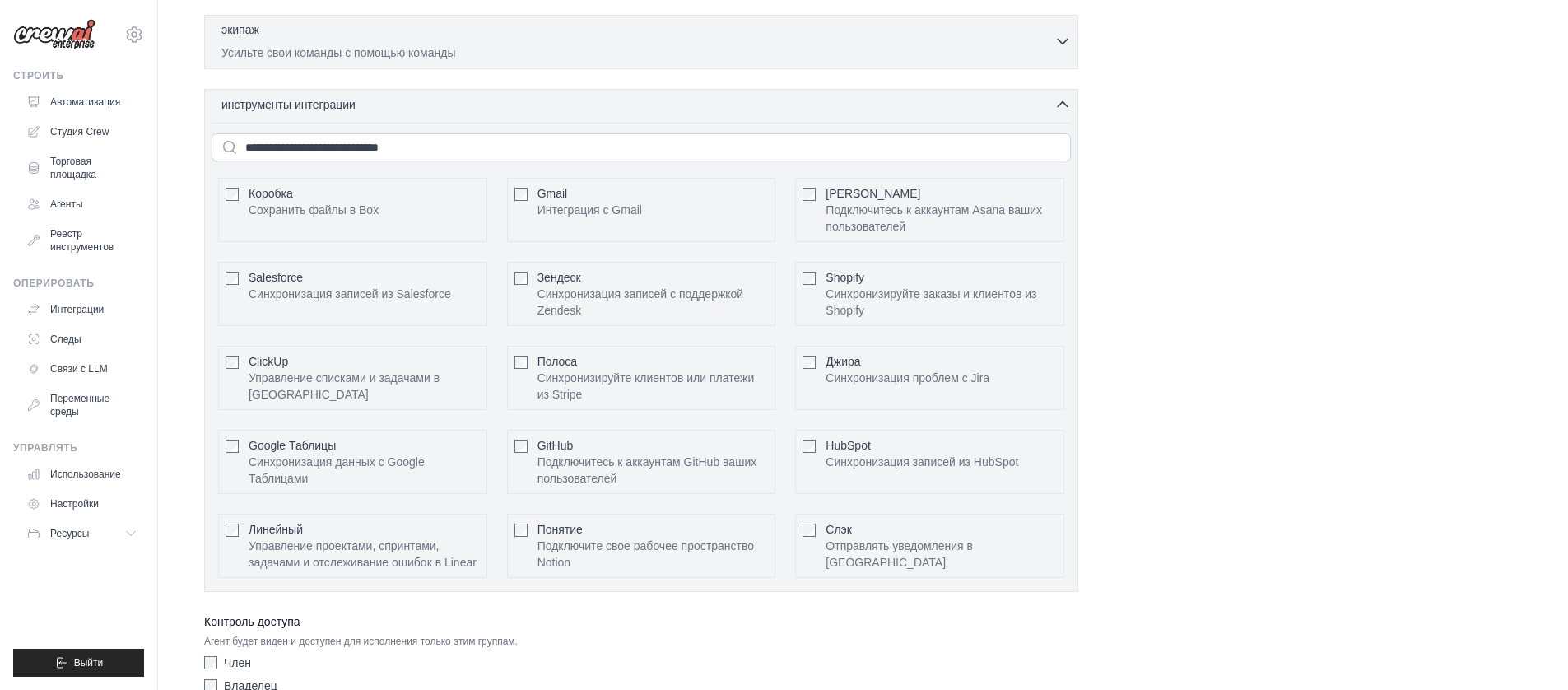
click at [396, 41] on div "экипаж 0 выбрано" at bounding box center [638, 31] width 833 height 19
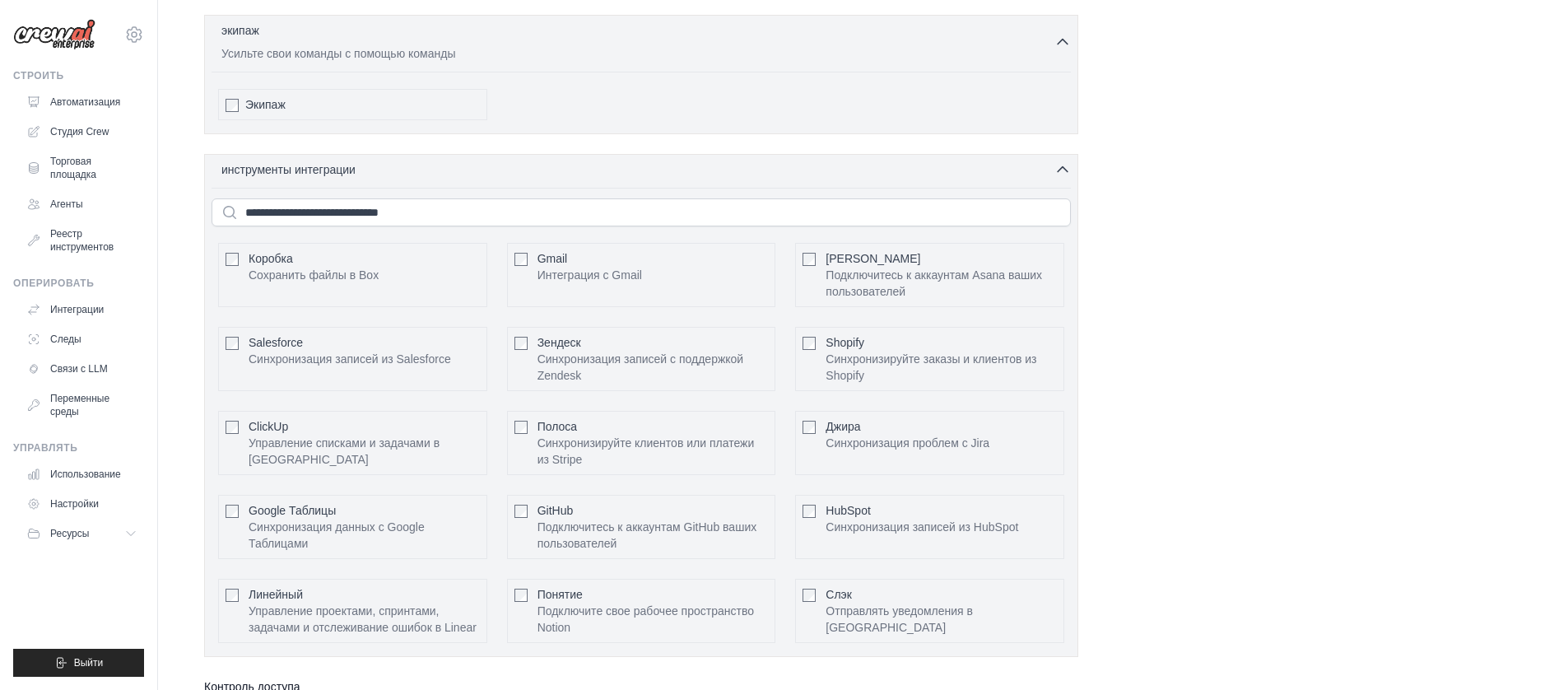
click at [281, 111] on font "Экипаж" at bounding box center [265, 104] width 41 height 13
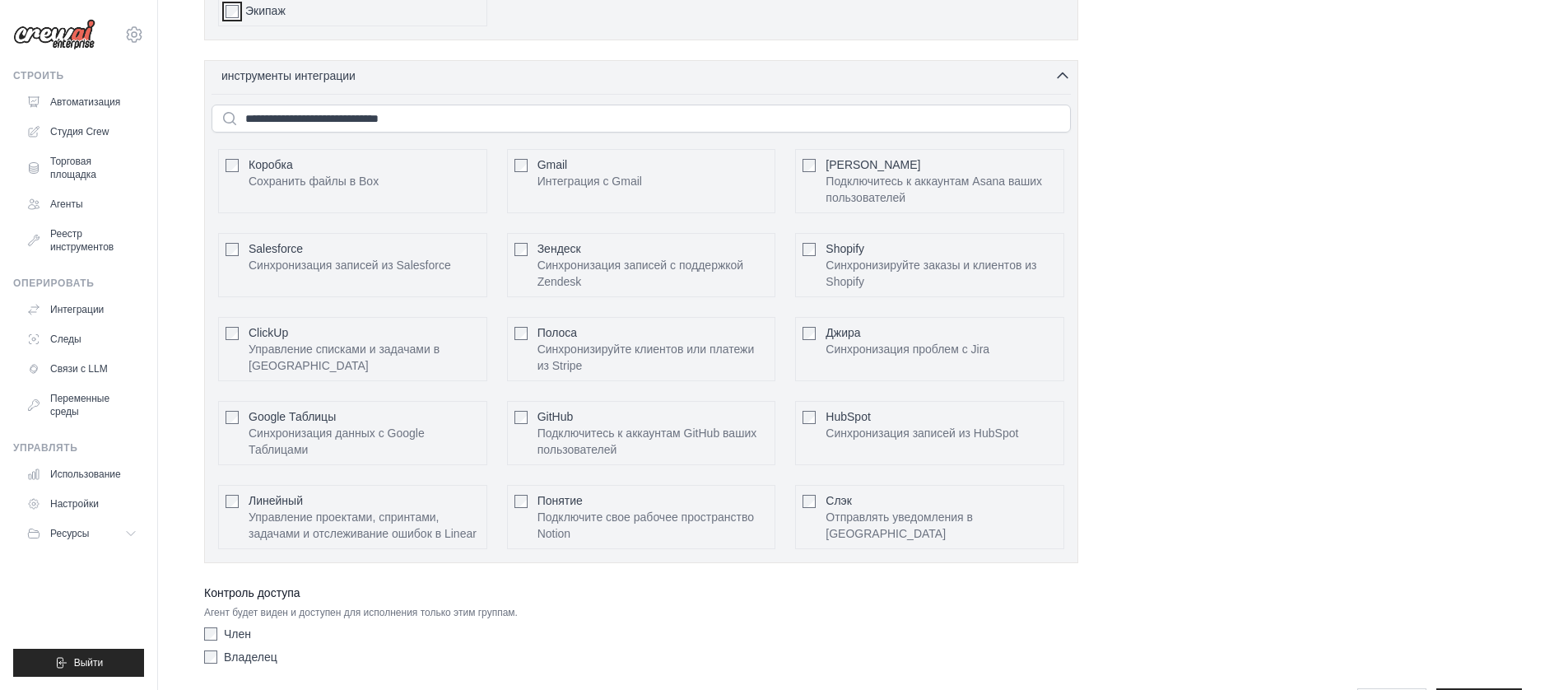
scroll to position [3921, 0]
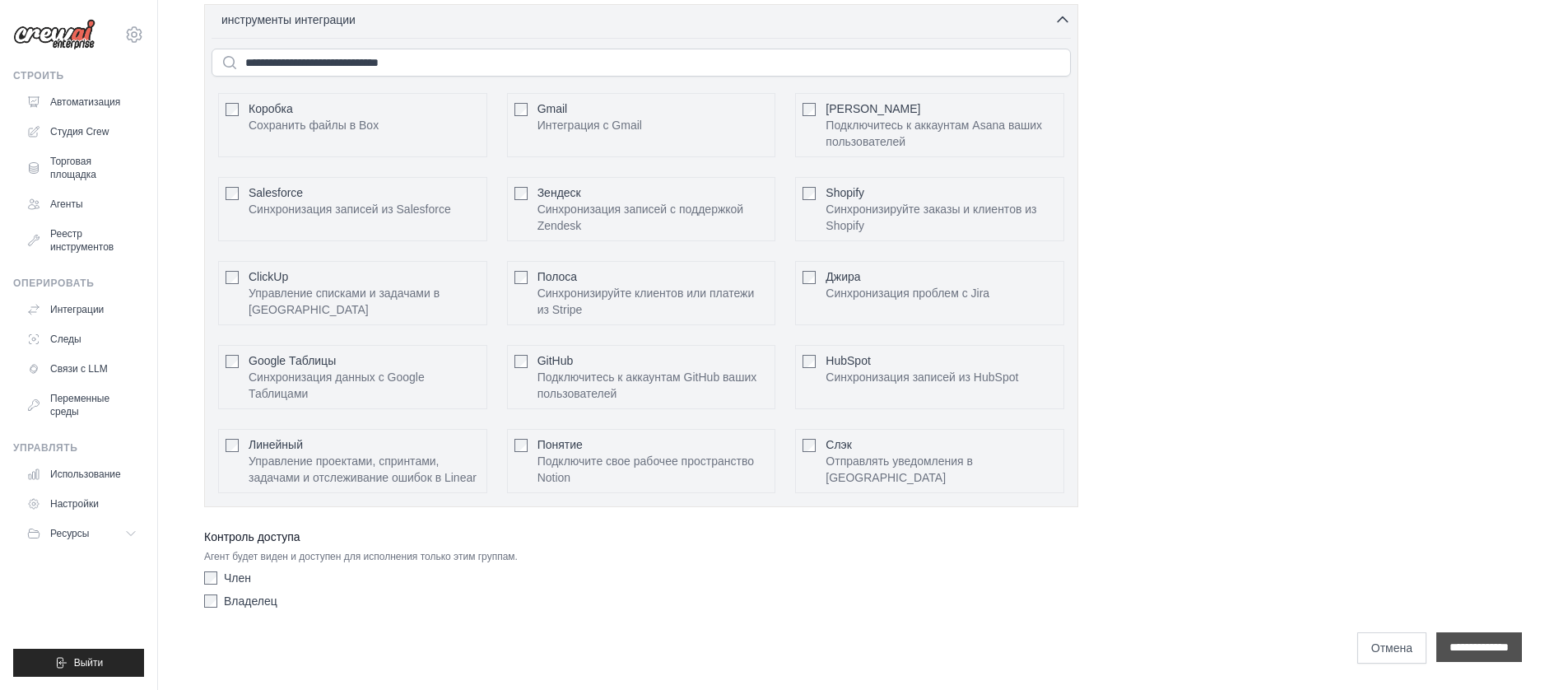
click at [1454, 637] on input "**********" at bounding box center [1478, 648] width 86 height 30
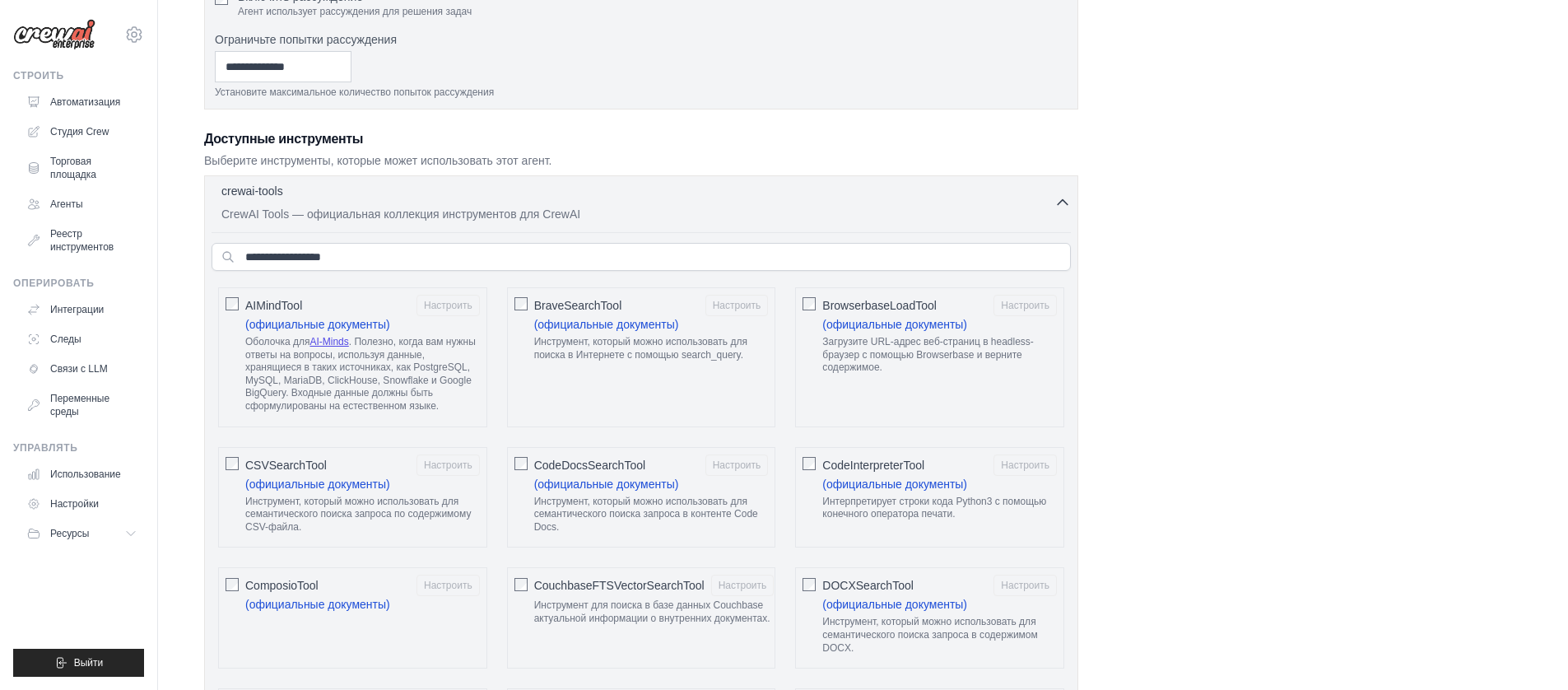
scroll to position [0, 0]
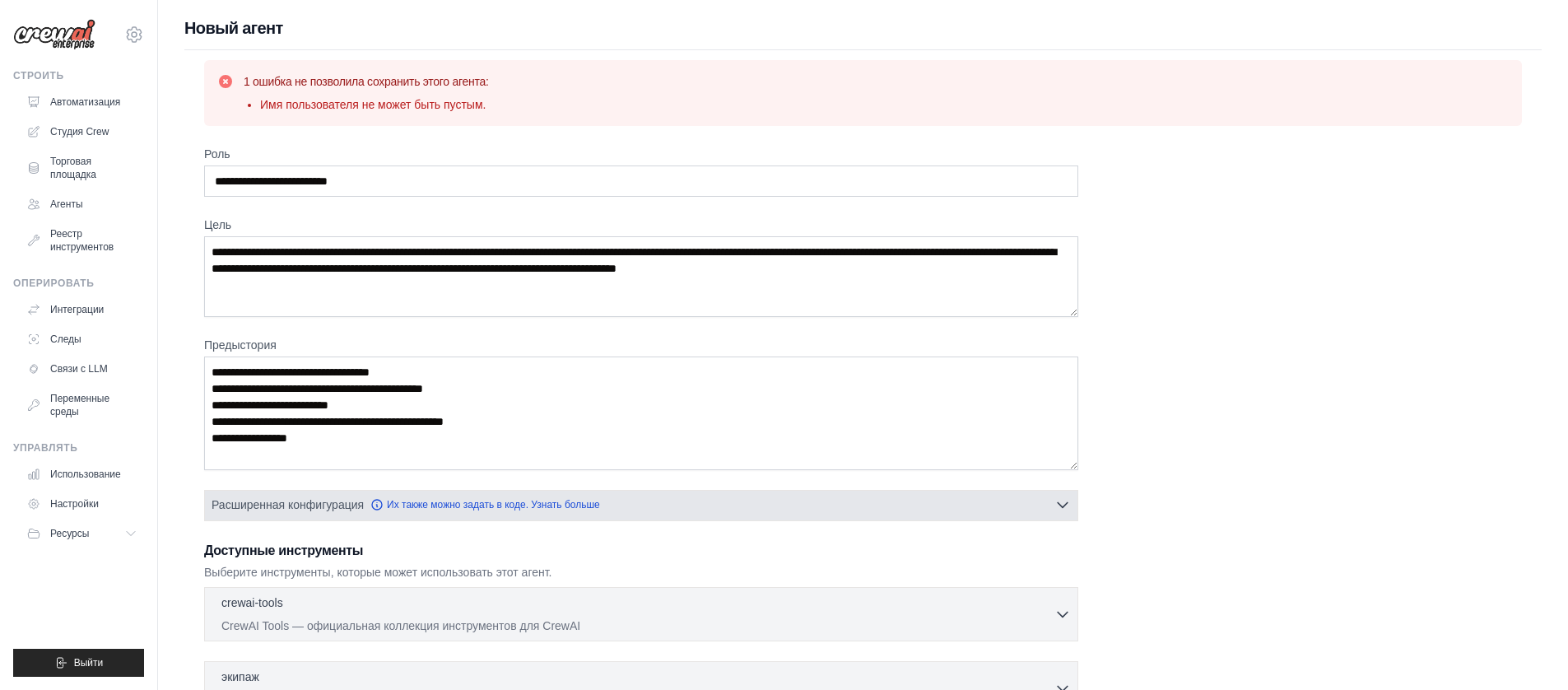
click at [665, 502] on button "Расширенная конфигурация Их также можно задать в коде. Узнать больше" at bounding box center [640, 505] width 872 height 30
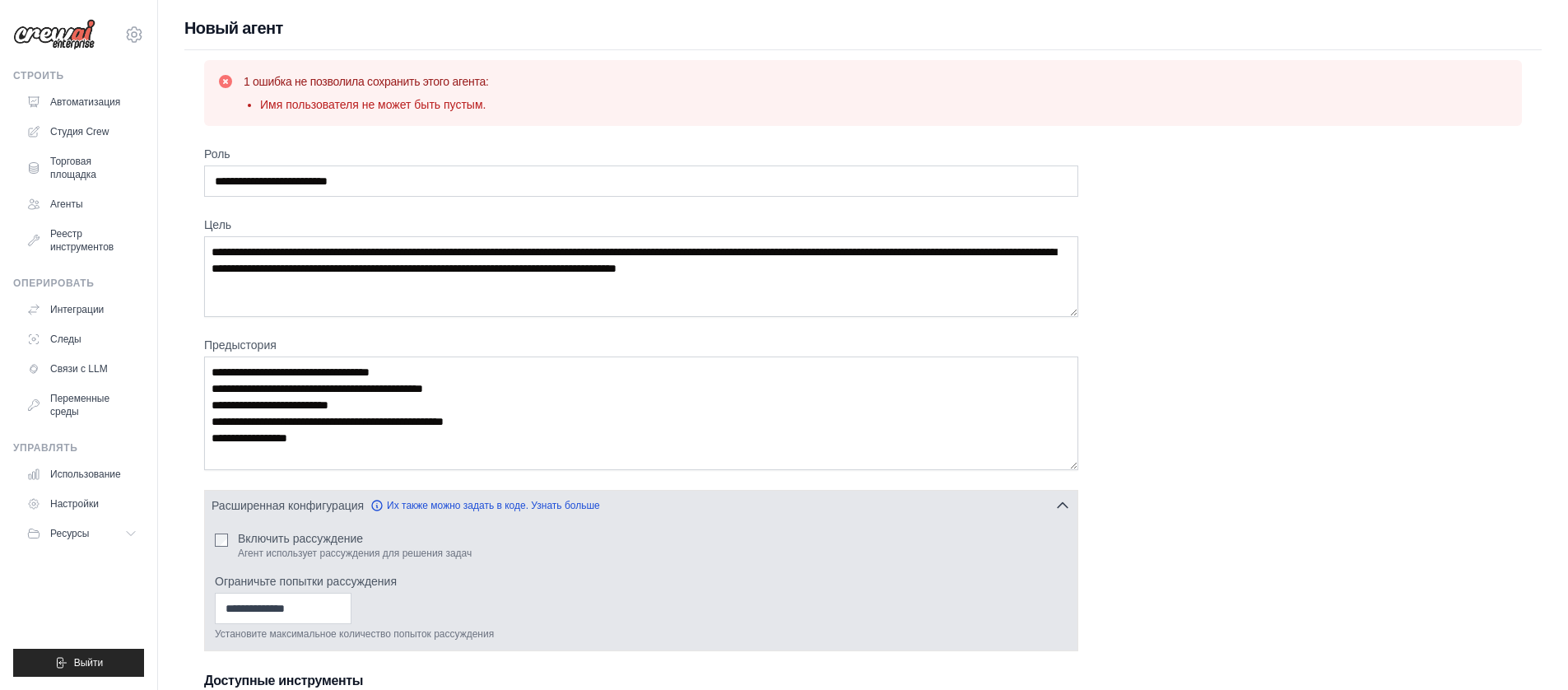
click at [353, 554] on font "Агент использует рассуждения для решения задач" at bounding box center [355, 553] width 234 height 11
click at [325, 547] on p "Агент использует рассуждения для решения задач" at bounding box center [355, 553] width 234 height 13
click at [310, 538] on font "Включить рассуждение" at bounding box center [301, 538] width 125 height 13
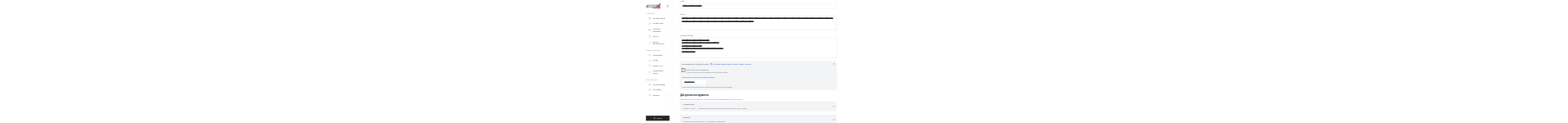
scroll to position [387, 0]
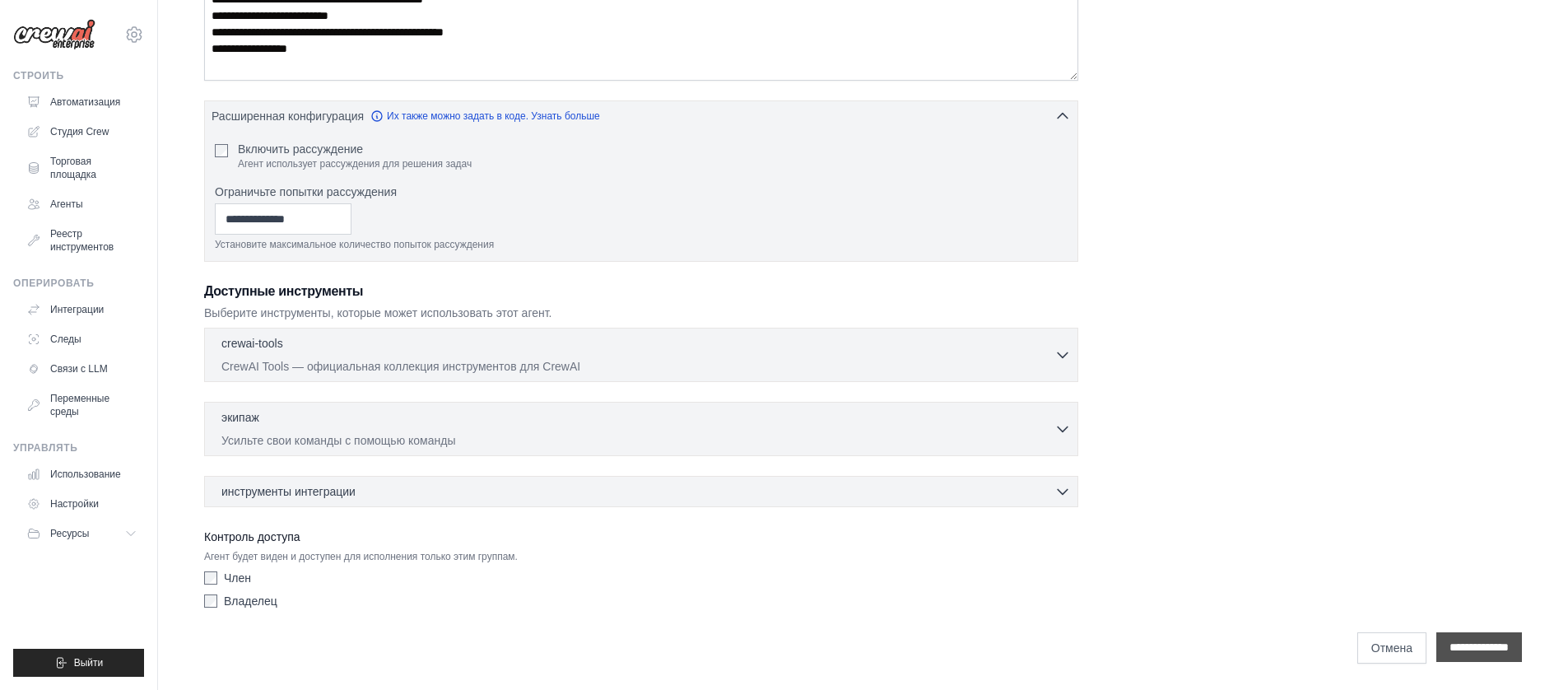
click at [1462, 637] on input "**********" at bounding box center [1478, 648] width 86 height 30
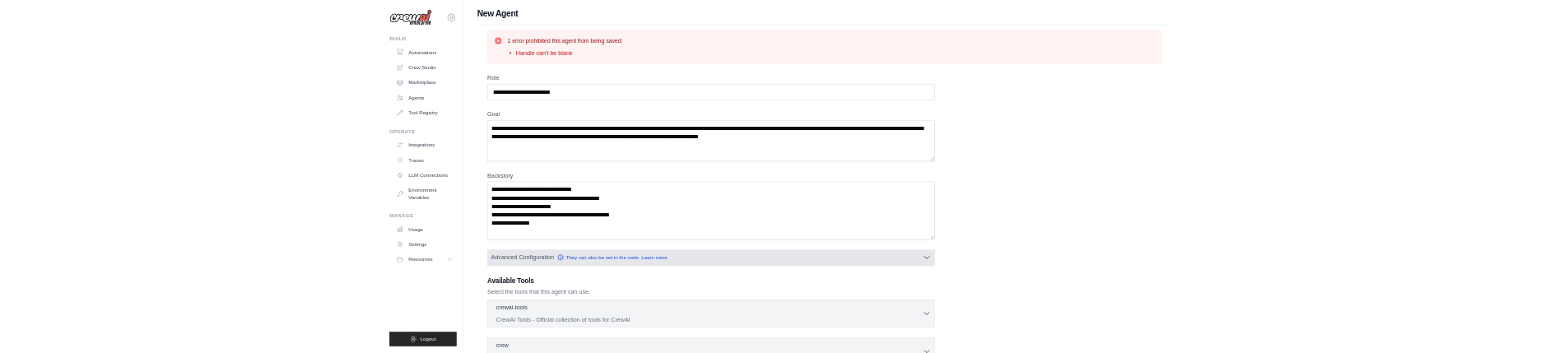
scroll to position [0, 0]
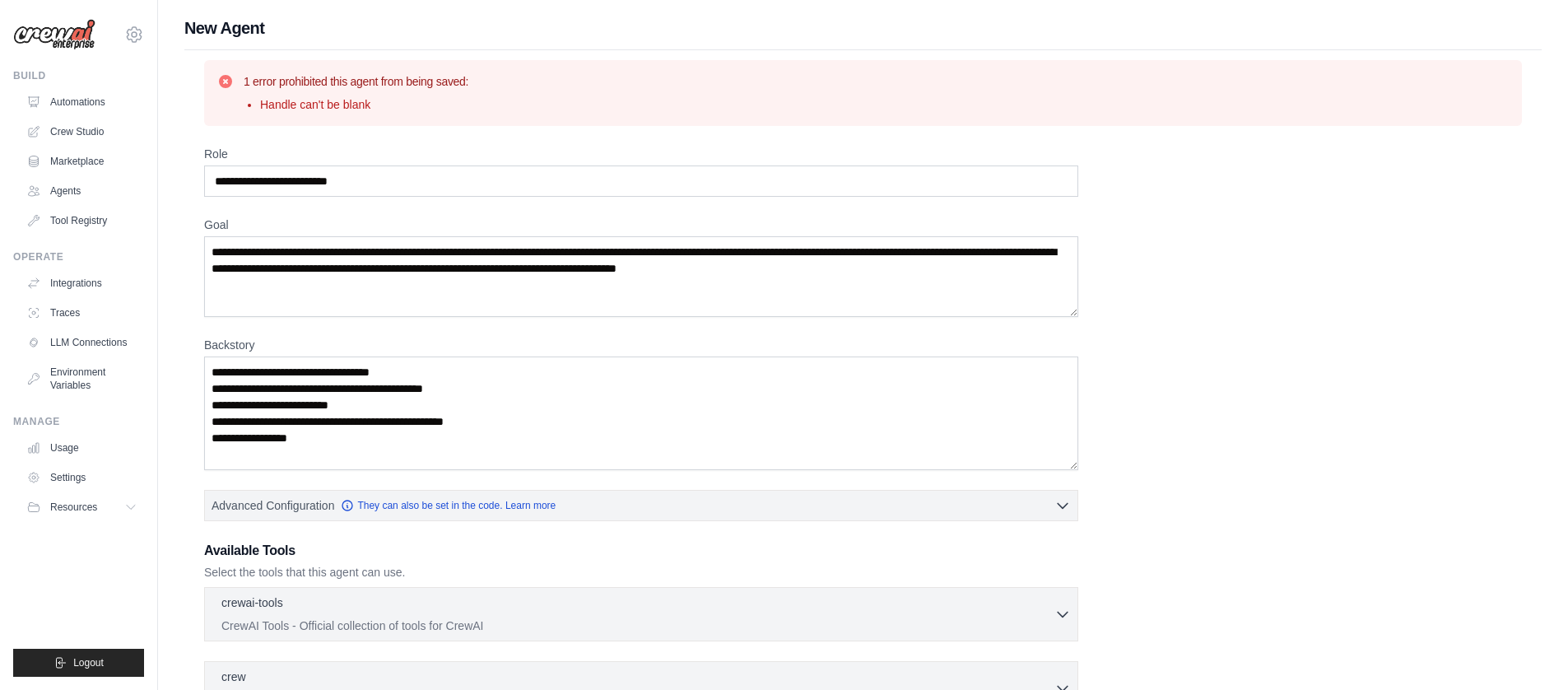
click at [448, 116] on div "1 error prohibited this agent from being saved: Handle can't be blank" at bounding box center [862, 93] width 1318 height 66
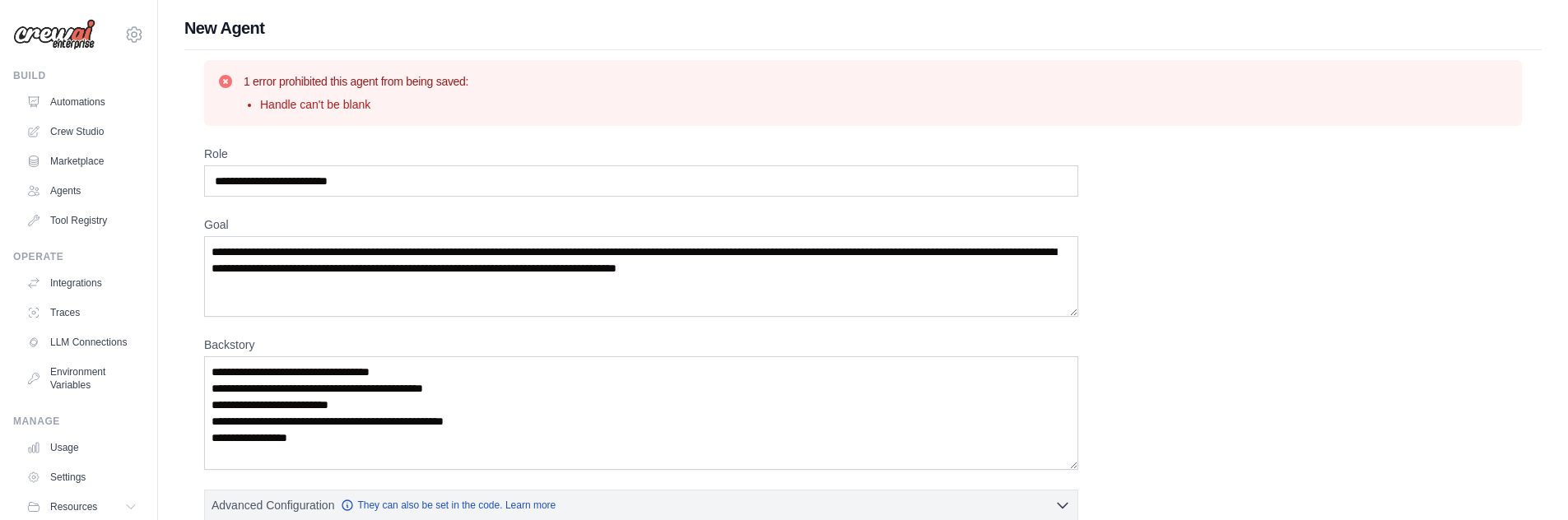
drag, startPoint x: 232, startPoint y: 121, endPoint x: 250, endPoint y: 90, distance: 35.8
click at [396, 108] on li "Handle can't be blank" at bounding box center [364, 104] width 208 height 17
drag, startPoint x: 190, startPoint y: 6, endPoint x: 634, endPoint y: 62, distance: 447.5
click at [634, 62] on div "1 error prohibited this agent from being saved: Handle can't be blank" at bounding box center [862, 93] width 1318 height 66
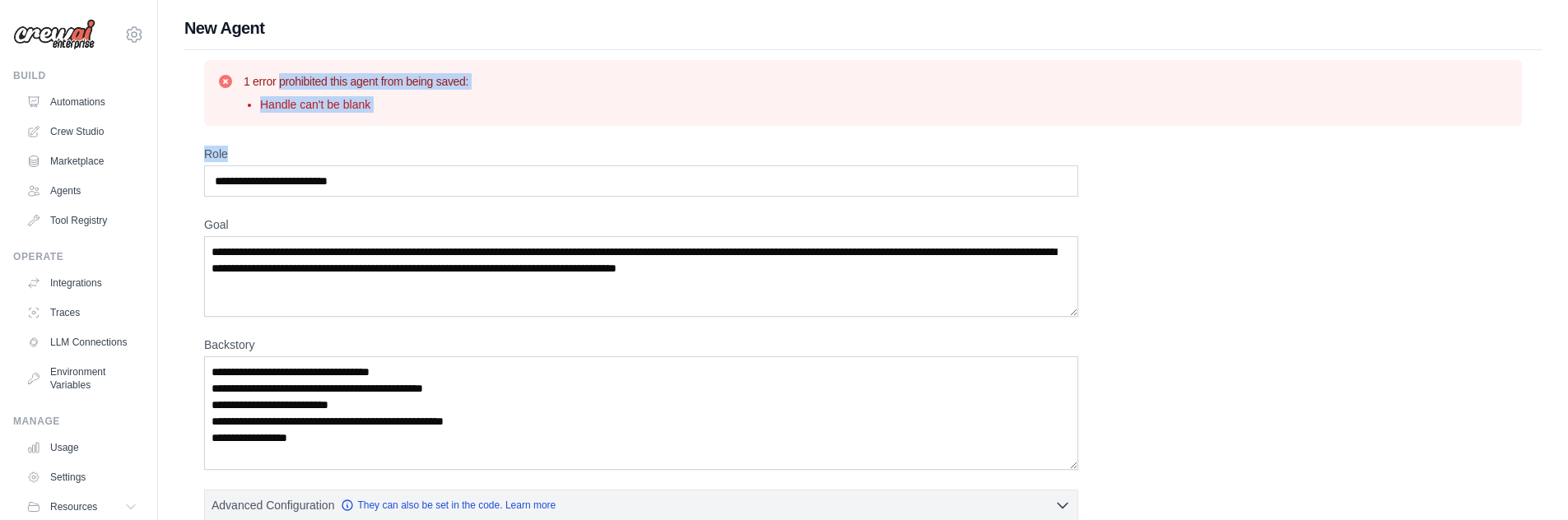
drag, startPoint x: 465, startPoint y: 131, endPoint x: 218, endPoint y: 62, distance: 256.5
click at [218, 63] on div "**********" at bounding box center [862, 491] width 1357 height 881
click at [452, 116] on div "1 error prohibited this agent from being saved: Handle can't be blank" at bounding box center [862, 93] width 1318 height 66
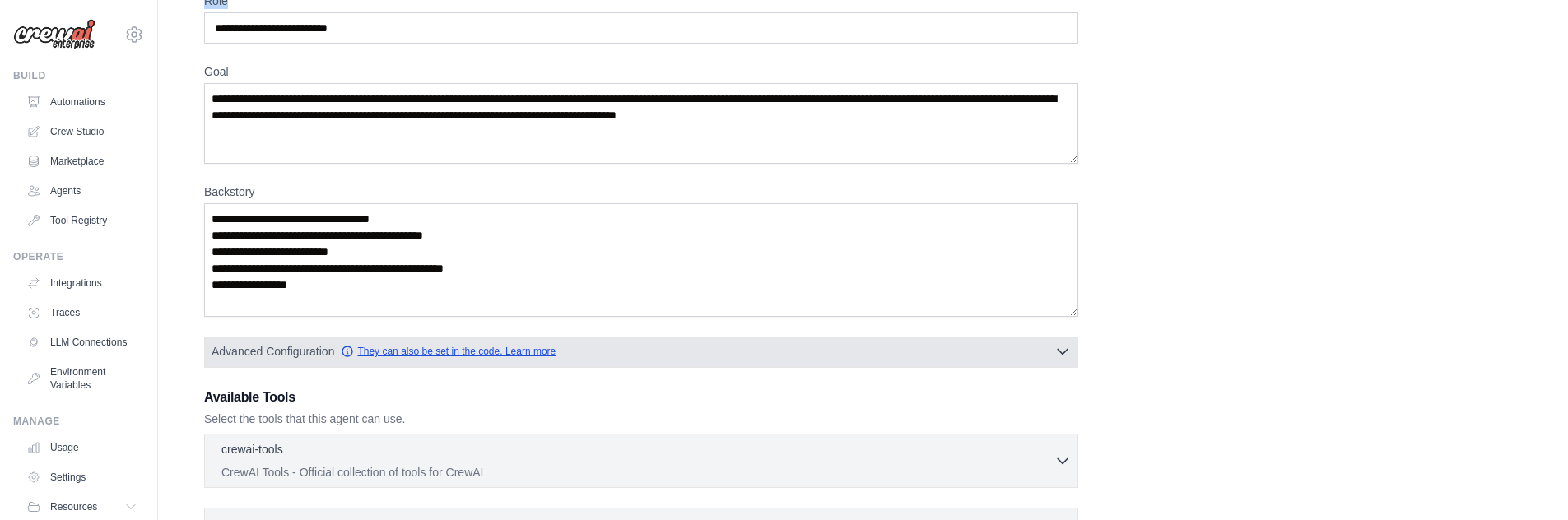
scroll to position [412, 0]
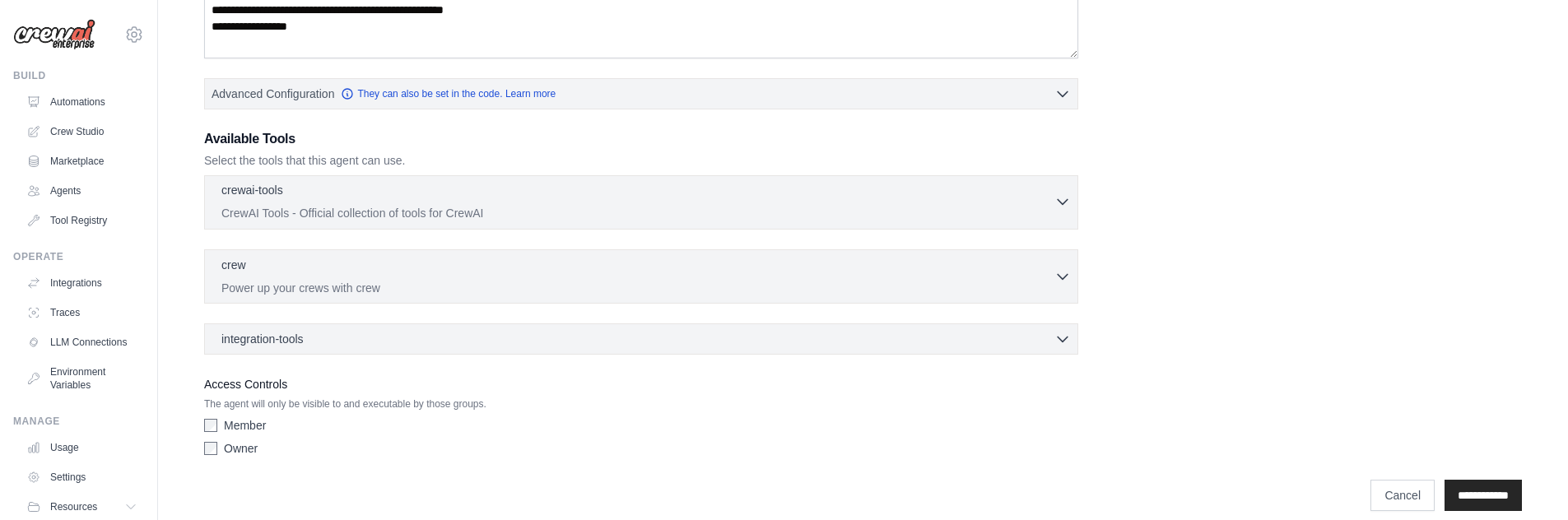
drag, startPoint x: 469, startPoint y: 211, endPoint x: 357, endPoint y: 207, distance: 112.1
click at [357, 207] on p "CrewAI Tools - Official collection of tools for CrewAI" at bounding box center [638, 212] width 833 height 17
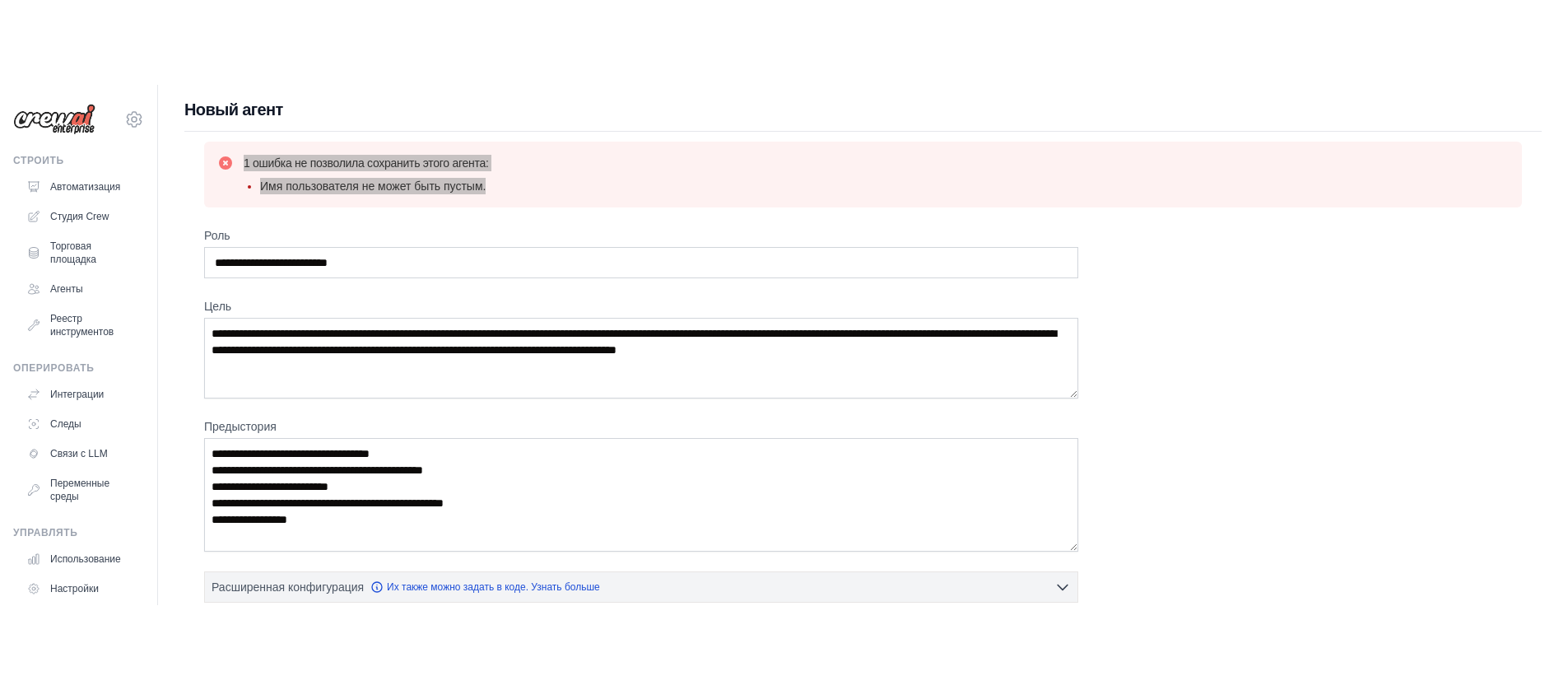
scroll to position [0, 0]
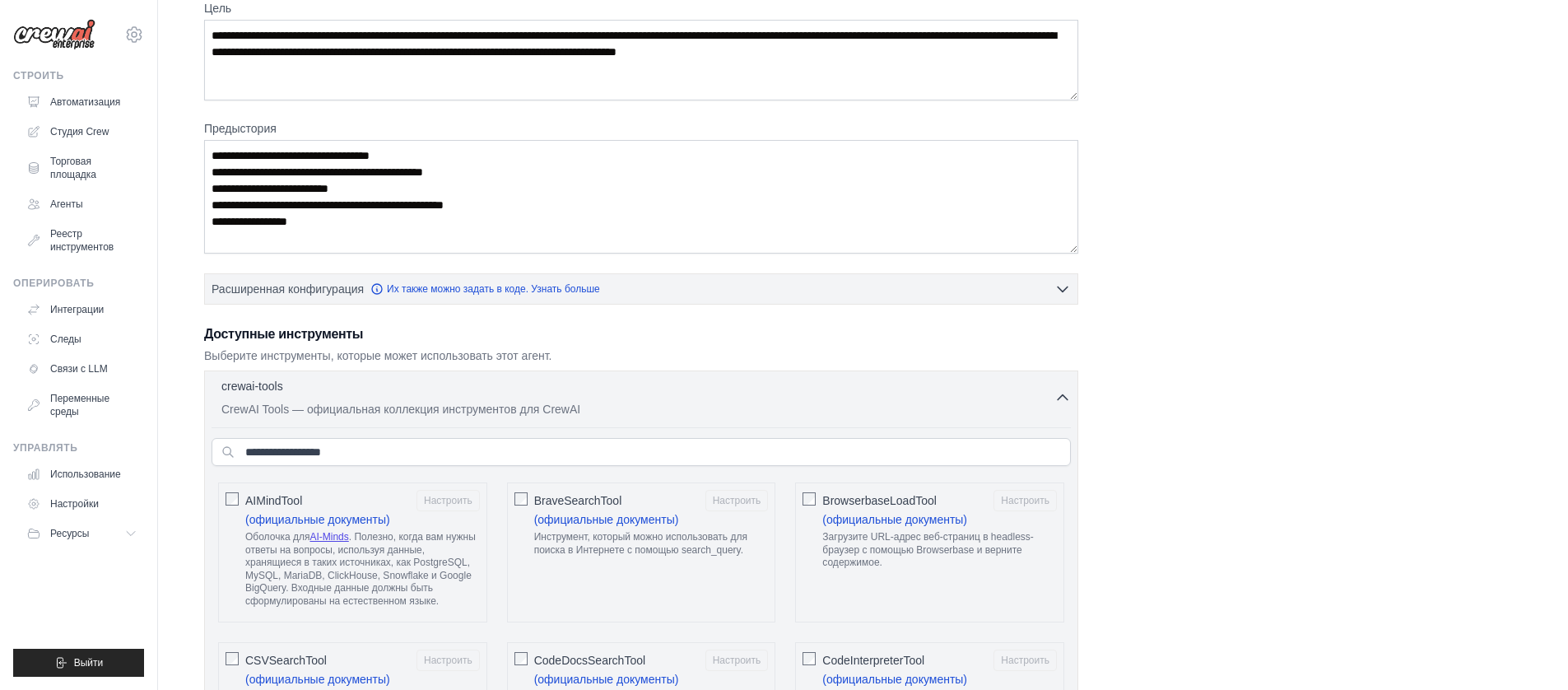
scroll to position [247, 0]
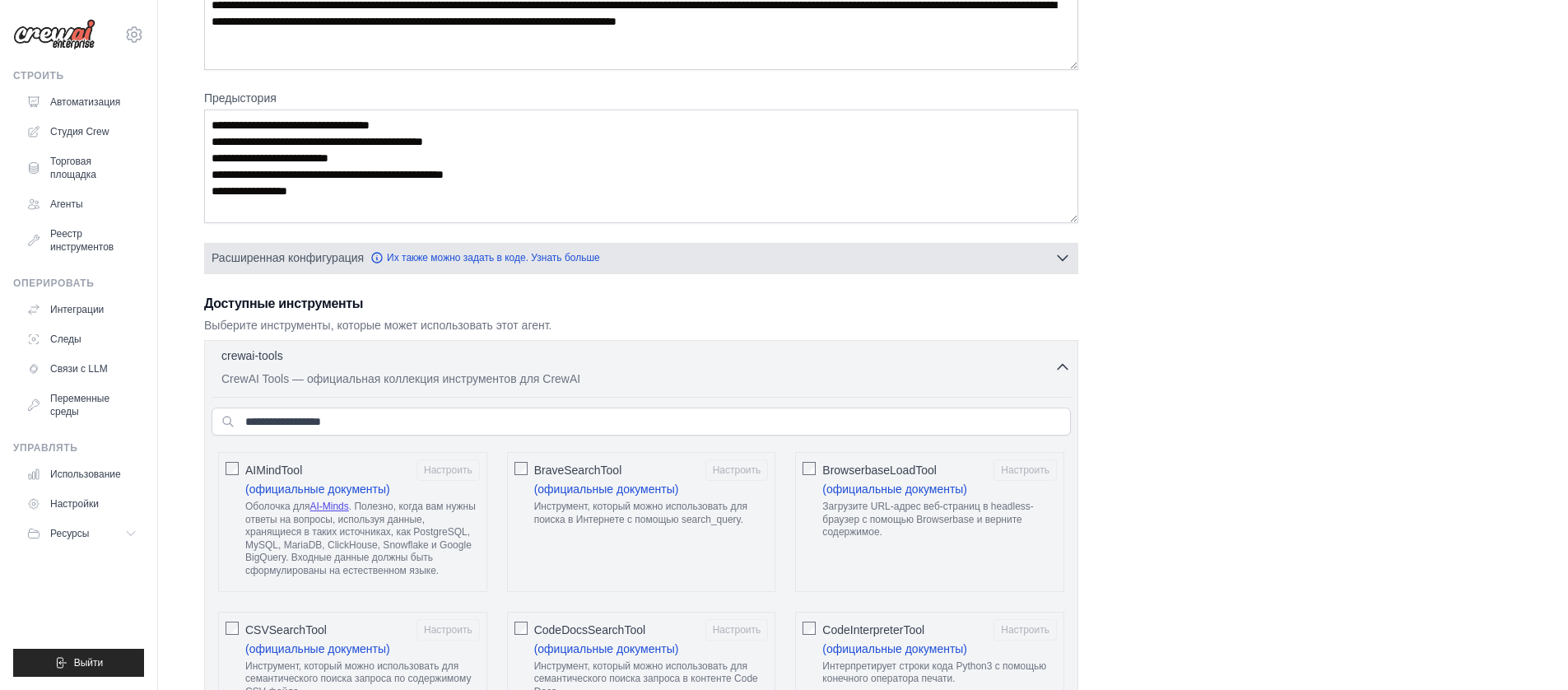
click at [689, 257] on button "Расширенная конфигурация Их также можно задать в коде. Узнать больше" at bounding box center [640, 258] width 872 height 30
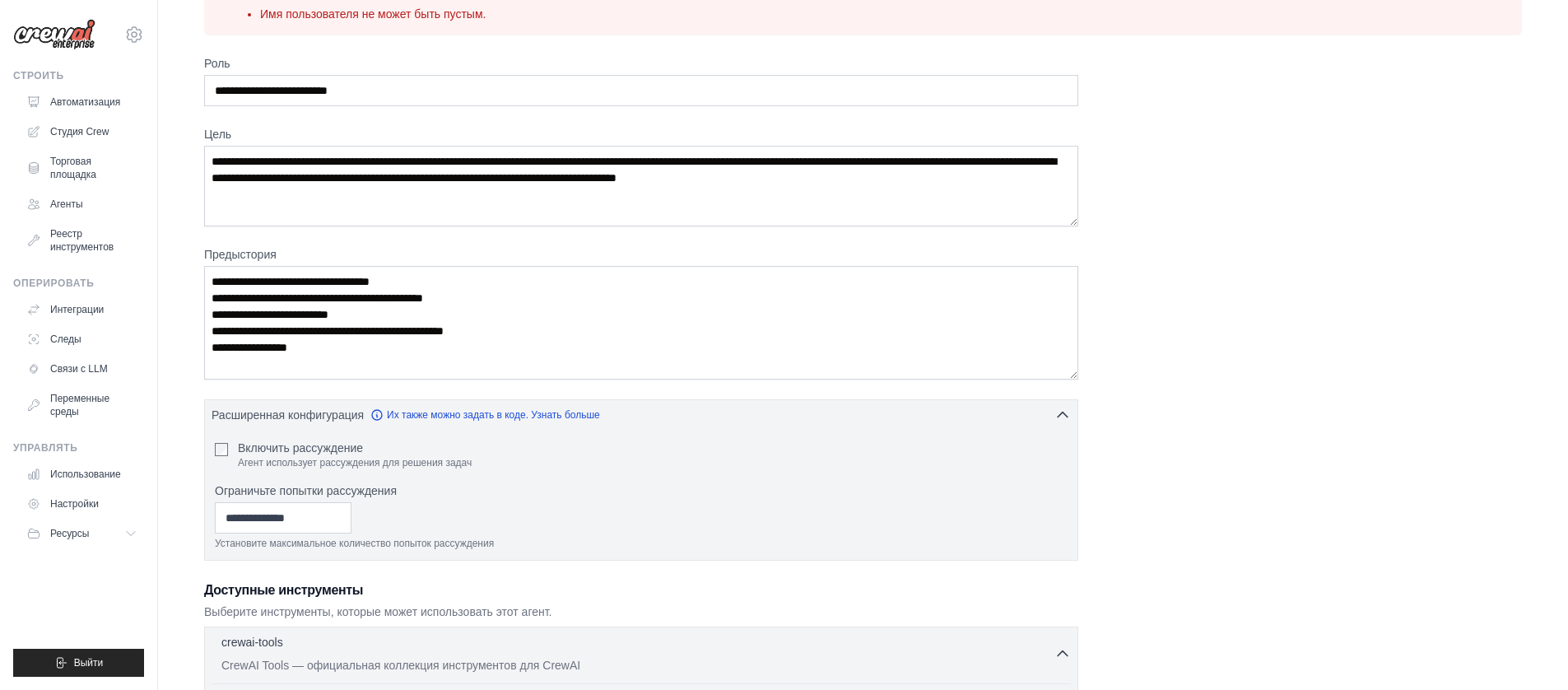
scroll to position [0, 0]
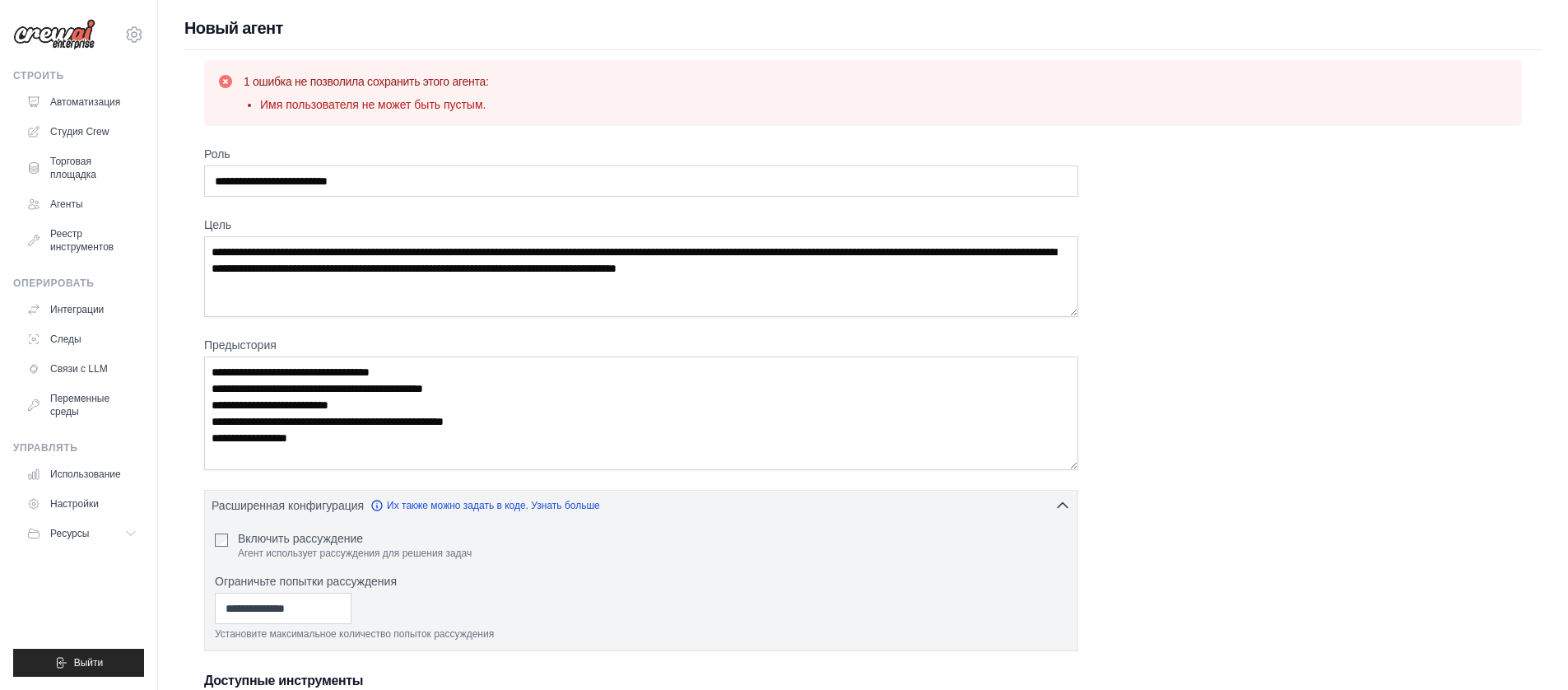
click at [257, 19] on font "Новый агент" at bounding box center [234, 27] width 99 height 19
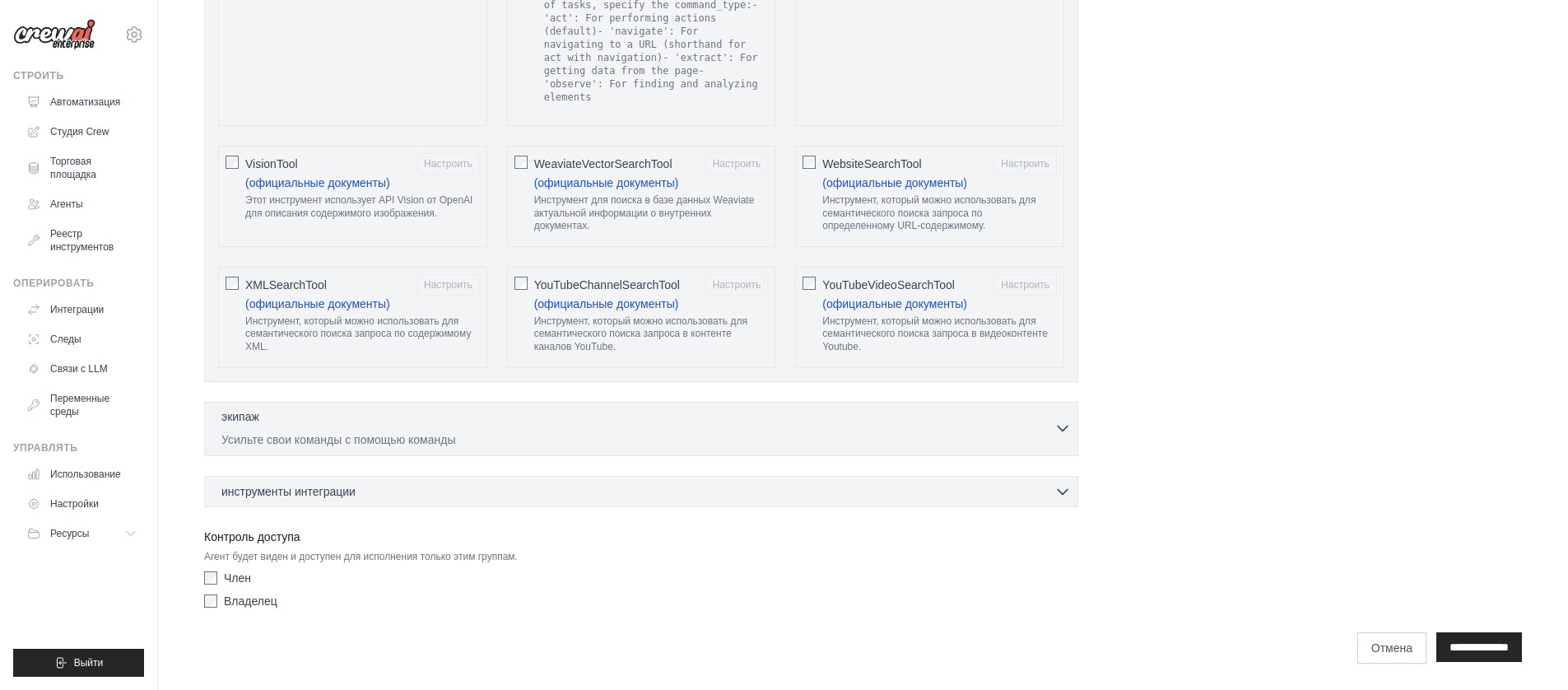
click at [420, 429] on div "экипаж 0 выбрано Усильте свои команды с помощью команды" at bounding box center [638, 428] width 833 height 40
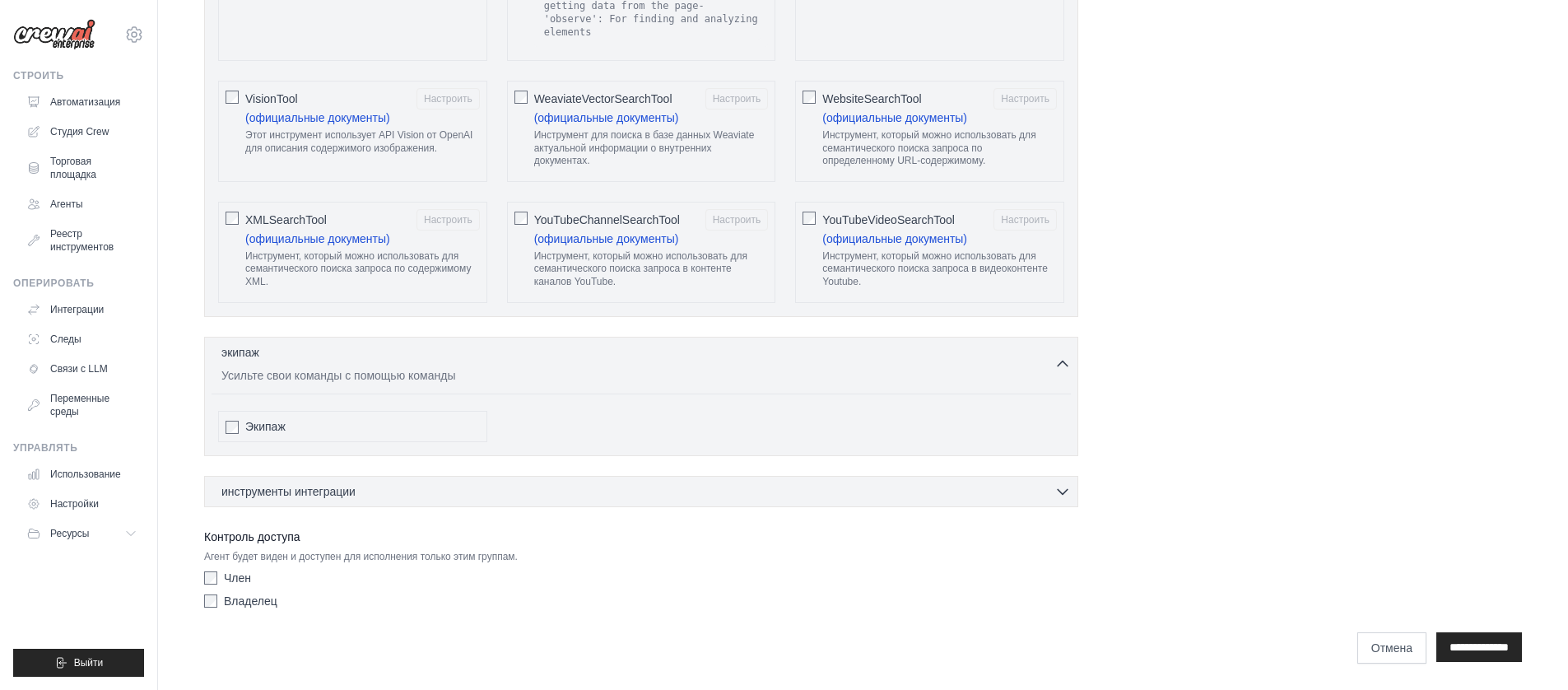
scroll to position [3449, 0]
click at [422, 480] on div "инструменты интеграции 0 выбрано Коробка Gmail Асана" at bounding box center [640, 491] width 874 height 31
click at [433, 503] on div "инструменты интеграции 0 выбрано Коробка Gmail Асана" at bounding box center [640, 491] width 874 height 31
click at [449, 490] on div "инструменты интеграции 0 выбрано" at bounding box center [646, 491] width 849 height 17
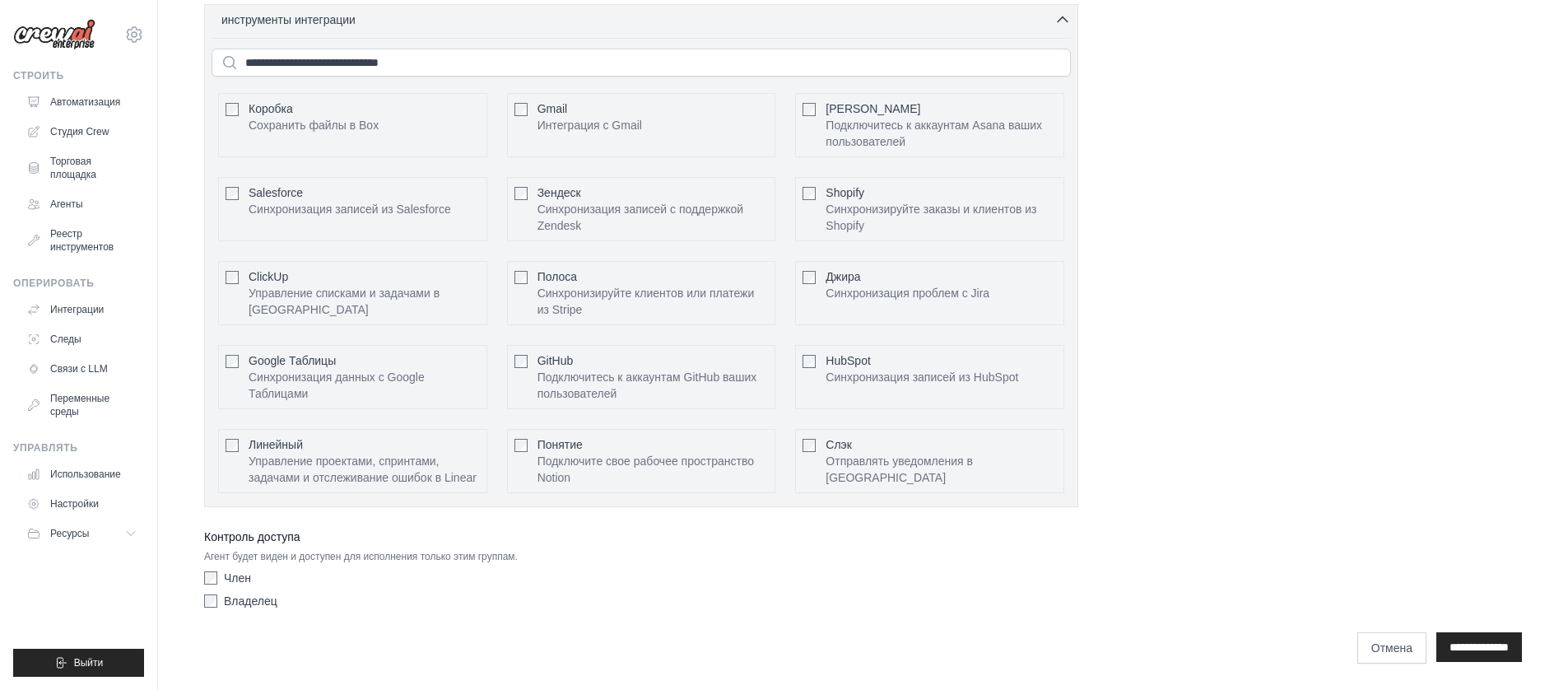
scroll to position [3921, 0]
click at [1482, 644] on input "**********" at bounding box center [1478, 648] width 86 height 30
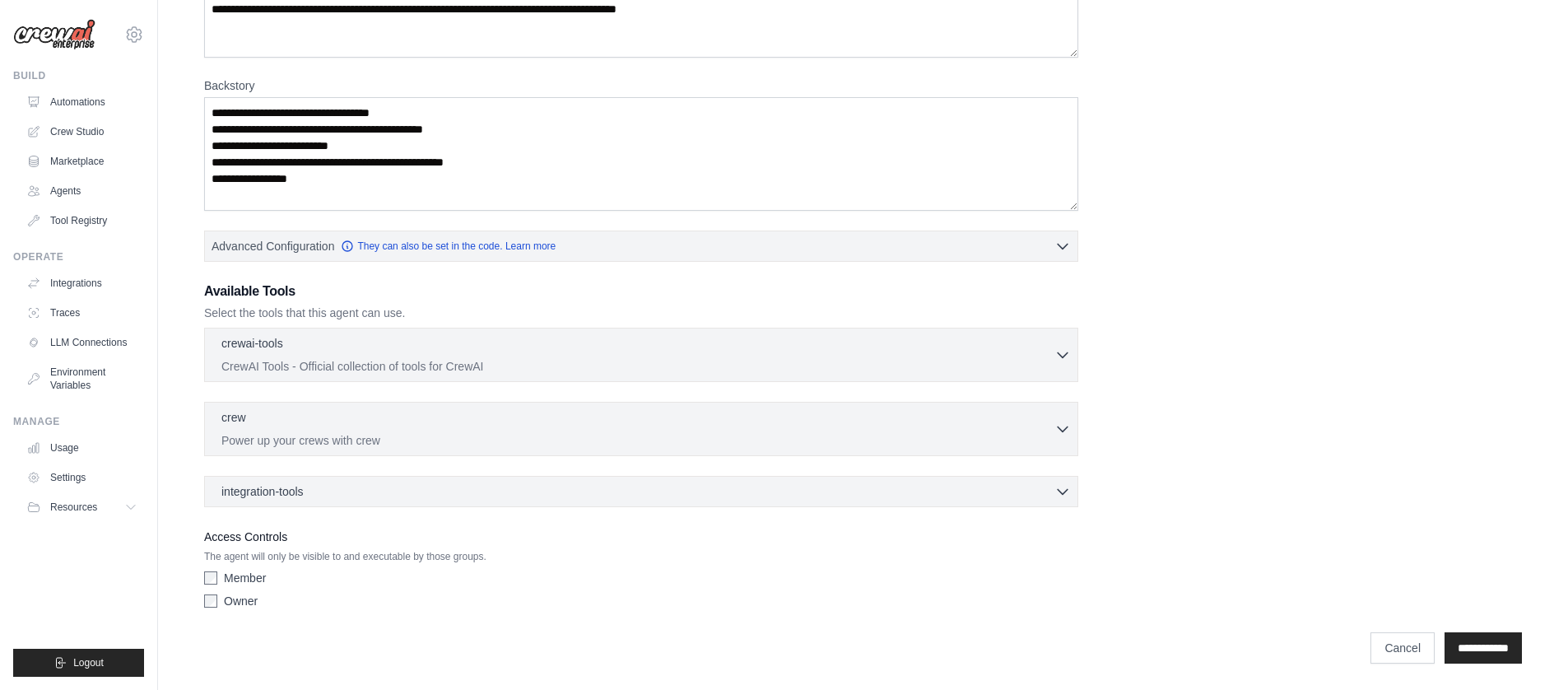
scroll to position [0, 0]
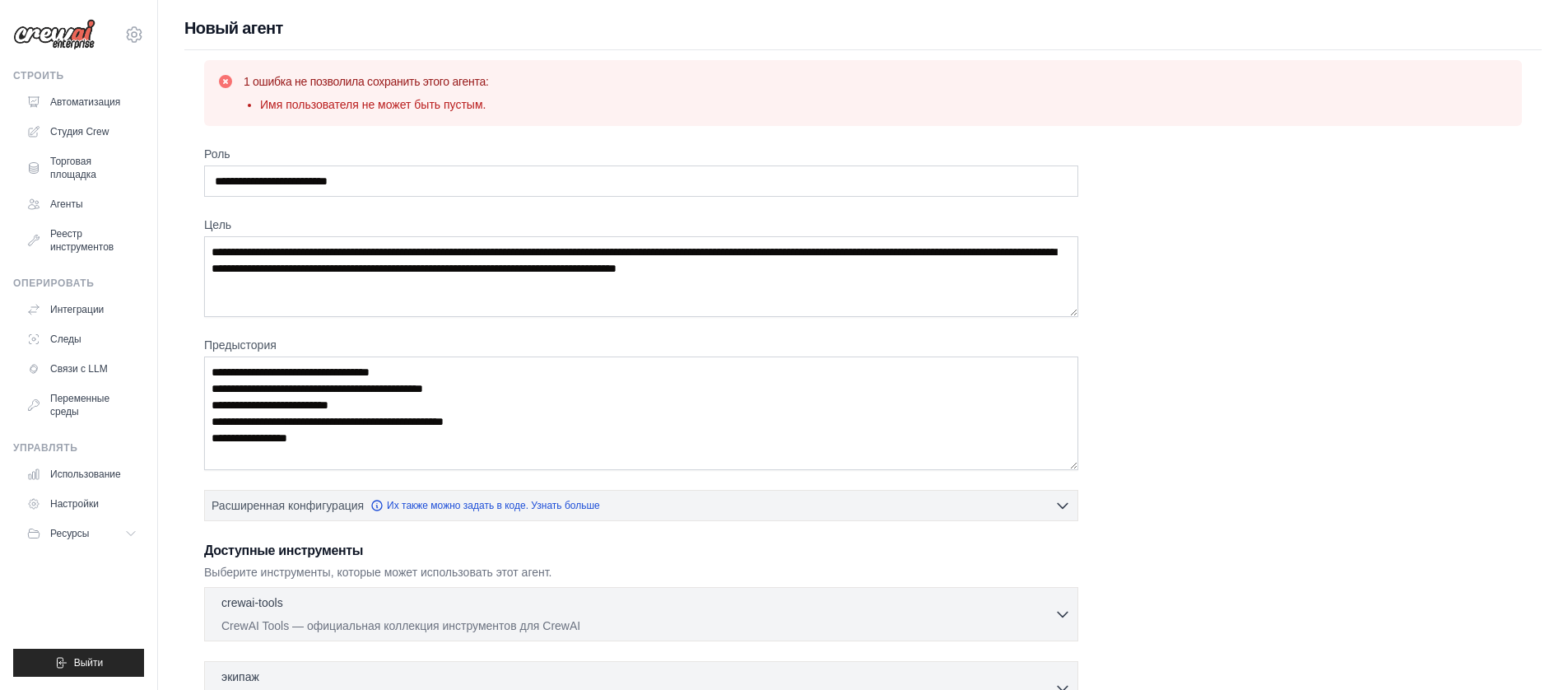
click at [757, 94] on div "1 ошибка не позволила сохранить этого агента: Имя пользователя не может быть пу…" at bounding box center [862, 93] width 1291 height 40
click at [239, 34] on font "Новый агент" at bounding box center [234, 27] width 99 height 19
click at [238, 34] on font "Новый агент" at bounding box center [234, 27] width 99 height 19
click at [644, 109] on div "1 ошибка не позволила сохранить этого агента: Имя пользователя не может быть пу…" at bounding box center [862, 93] width 1291 height 40
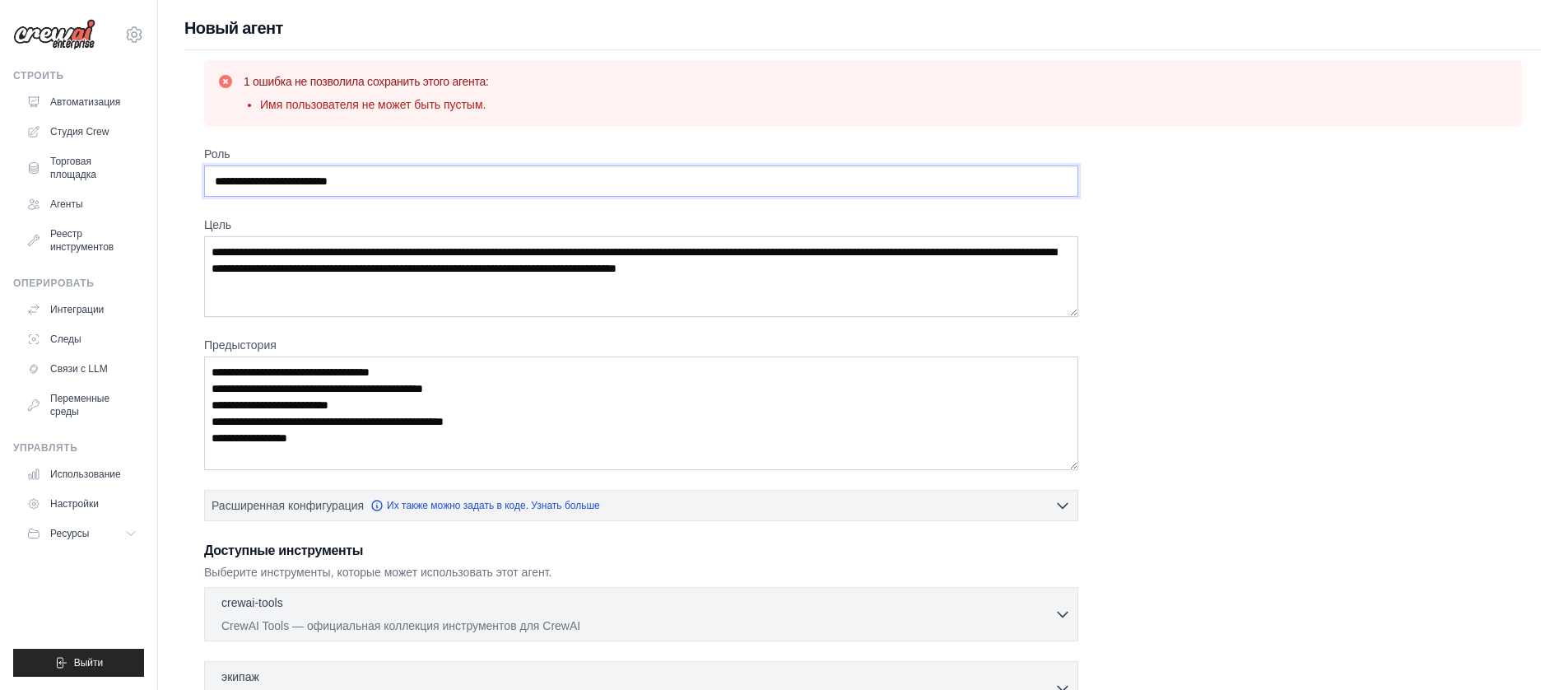
drag, startPoint x: 462, startPoint y: 180, endPoint x: 458, endPoint y: 165, distance: 15.5
click at [180, 178] on div "**********" at bounding box center [862, 475] width 1409 height 917
type input "**"
click at [557, 127] on div "1 ошибка не позволила сохранить этого агента: Имя пользователя не может быть пу…" at bounding box center [862, 491] width 1357 height 882
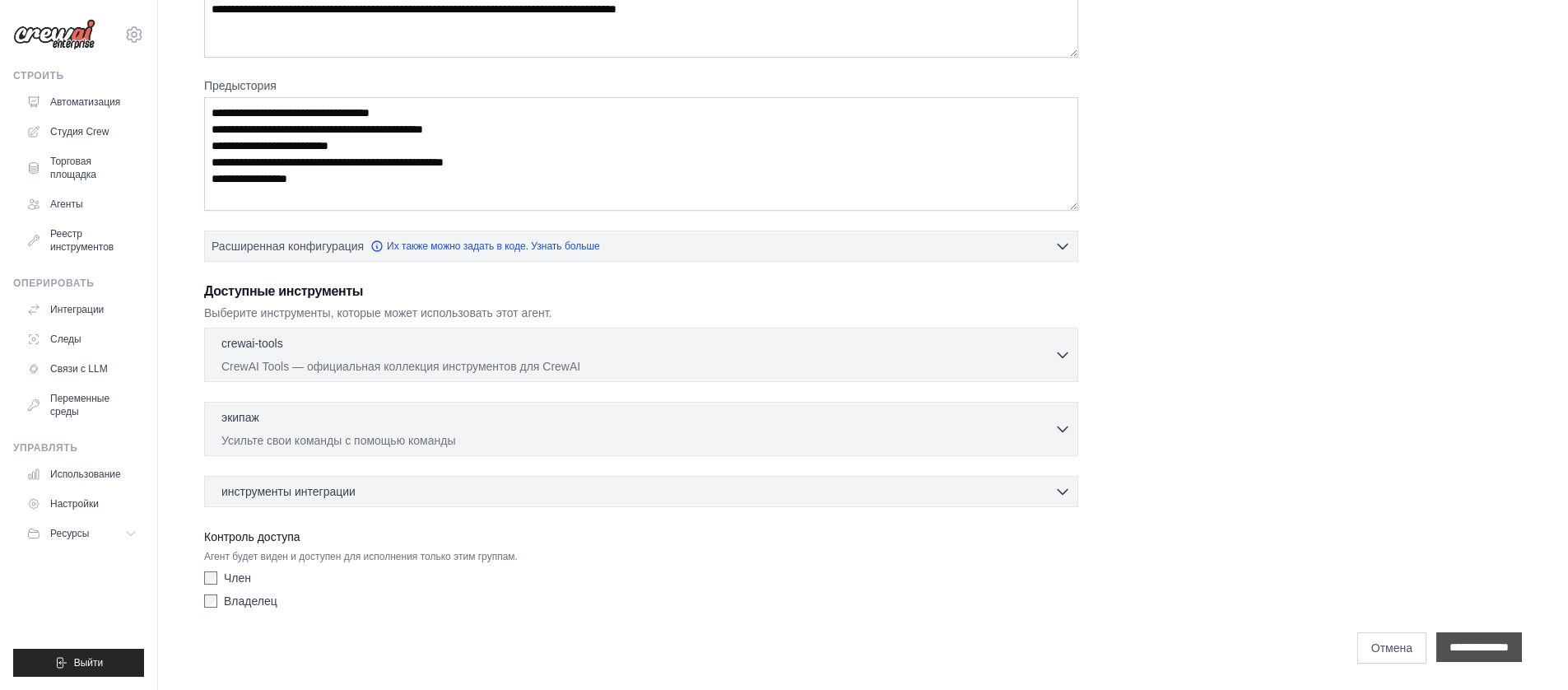
click at [1445, 646] on input "**********" at bounding box center [1478, 648] width 86 height 30
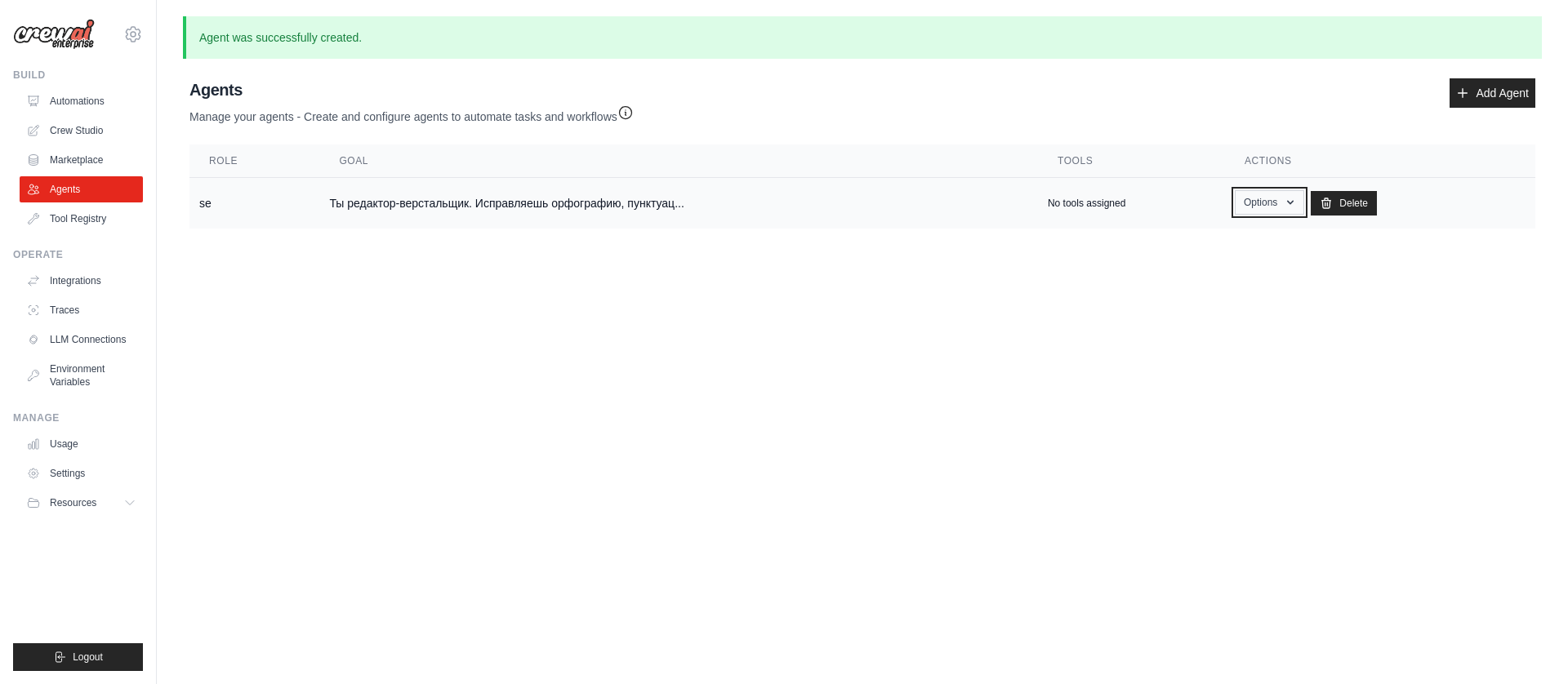
click at [1259, 201] on button "Options" at bounding box center [1269, 202] width 69 height 24
click at [1050, 249] on main "Agent was successfully created. Agent Usage Guide To use an agent in your CrewA…" at bounding box center [862, 136] width 1410 height 271
click at [710, 206] on td "Ты редактор-верстальщик. Исправляешь орфографию, пунктуац..." at bounding box center [678, 203] width 718 height 52
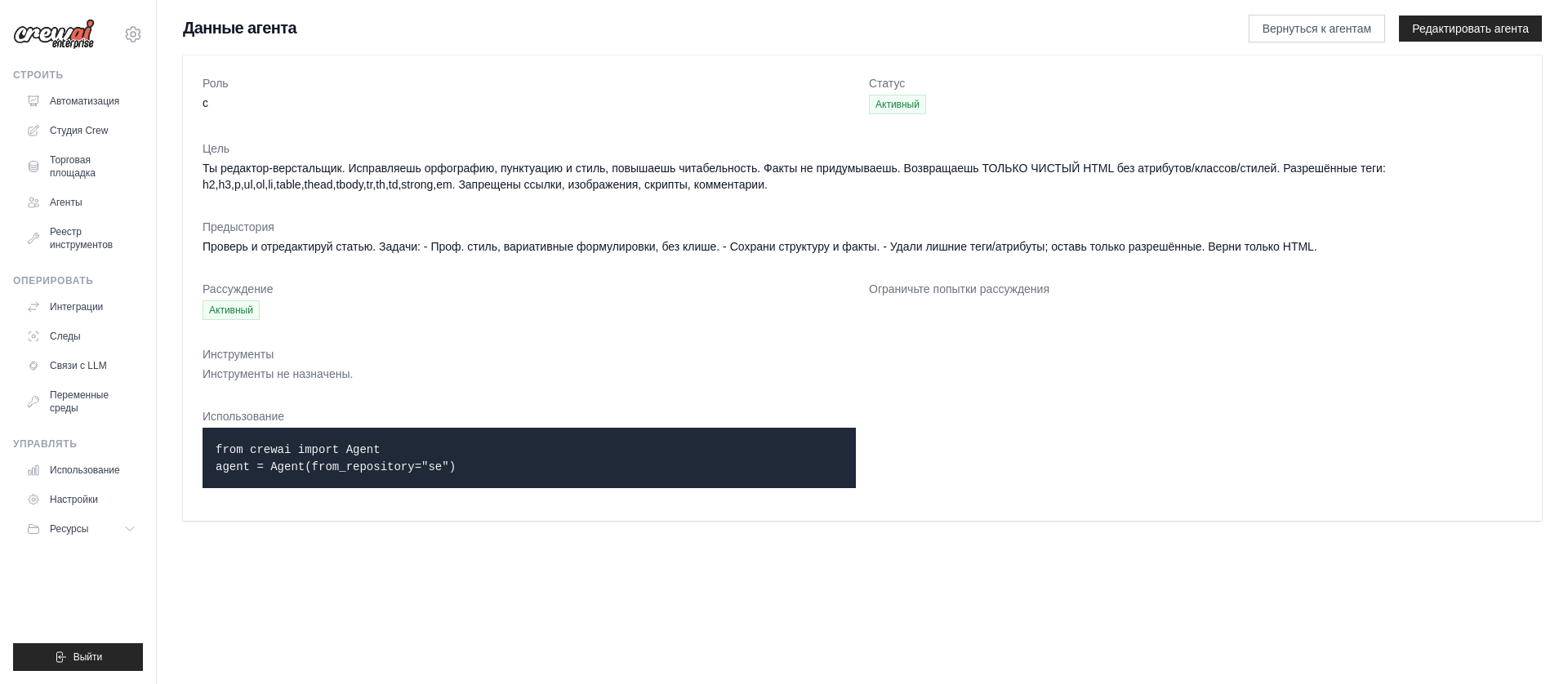
click at [483, 190] on dd "Ты редактор-верстальщик. Исправляешь орфографию, пунктуацию и стиль, повышаешь …" at bounding box center [862, 176] width 1320 height 32
click at [242, 309] on font "Активный" at bounding box center [231, 310] width 44 height 11
click at [372, 252] on dd "Проверь и отредактируй статью. Задачи: - Проф. стиль, вариативные формулировки,…" at bounding box center [862, 246] width 1320 height 17
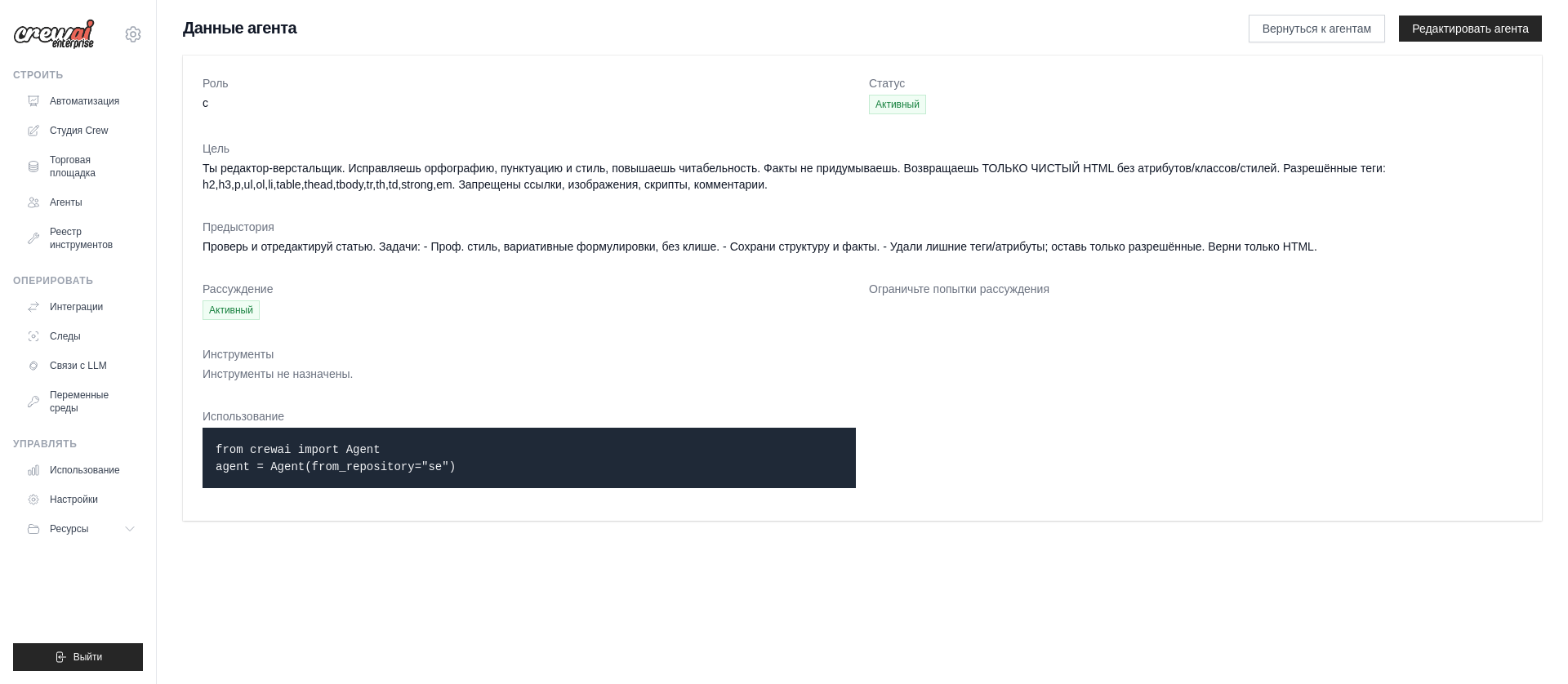
click at [372, 252] on dd "Проверь и отредактируй статью. Задачи: - Проф. стиль, вариативные формулировки,…" at bounding box center [862, 246] width 1320 height 17
click at [326, 189] on dd "Ты редактор-верстальщик. Исправляешь орфографию, пунктуацию и стиль, повышаешь …" at bounding box center [862, 176] width 1320 height 32
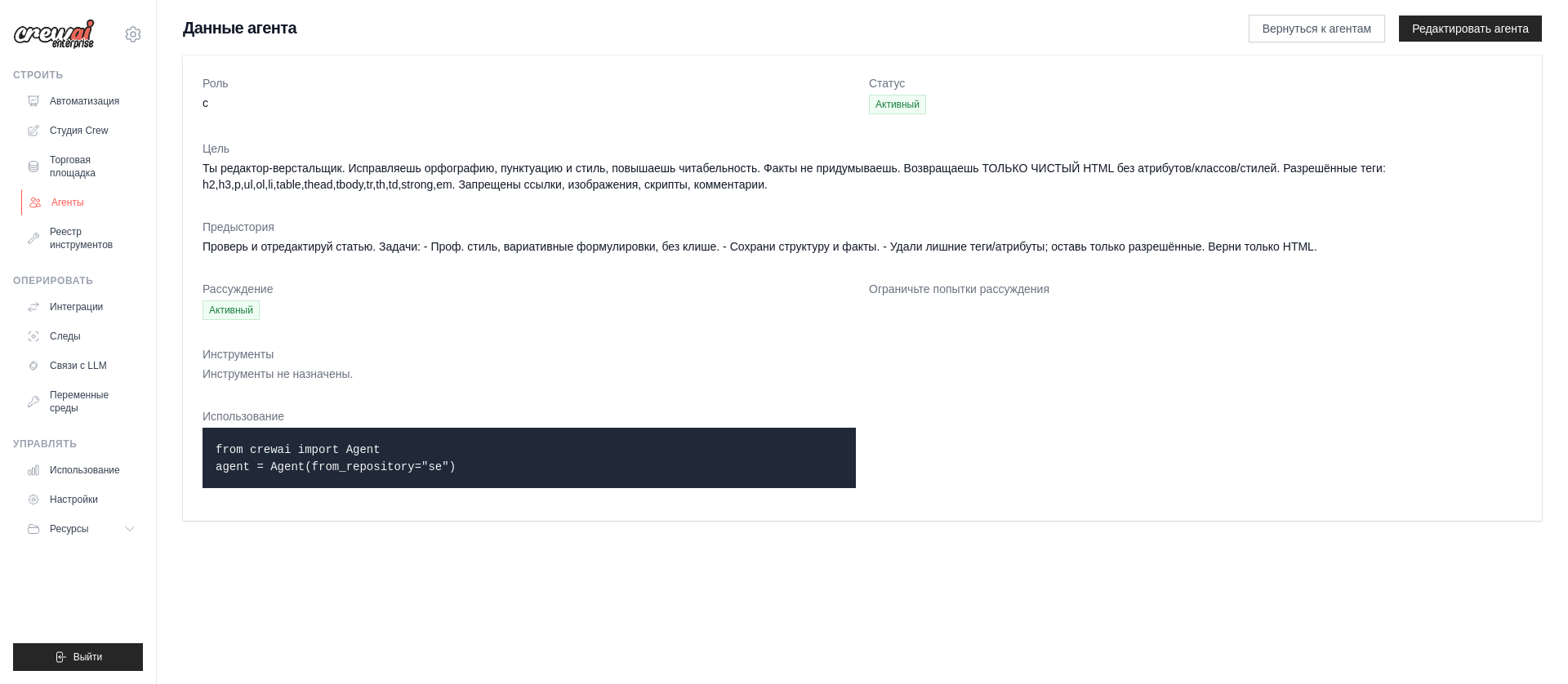
click at [94, 199] on link "Агенты" at bounding box center [82, 202] width 123 height 26
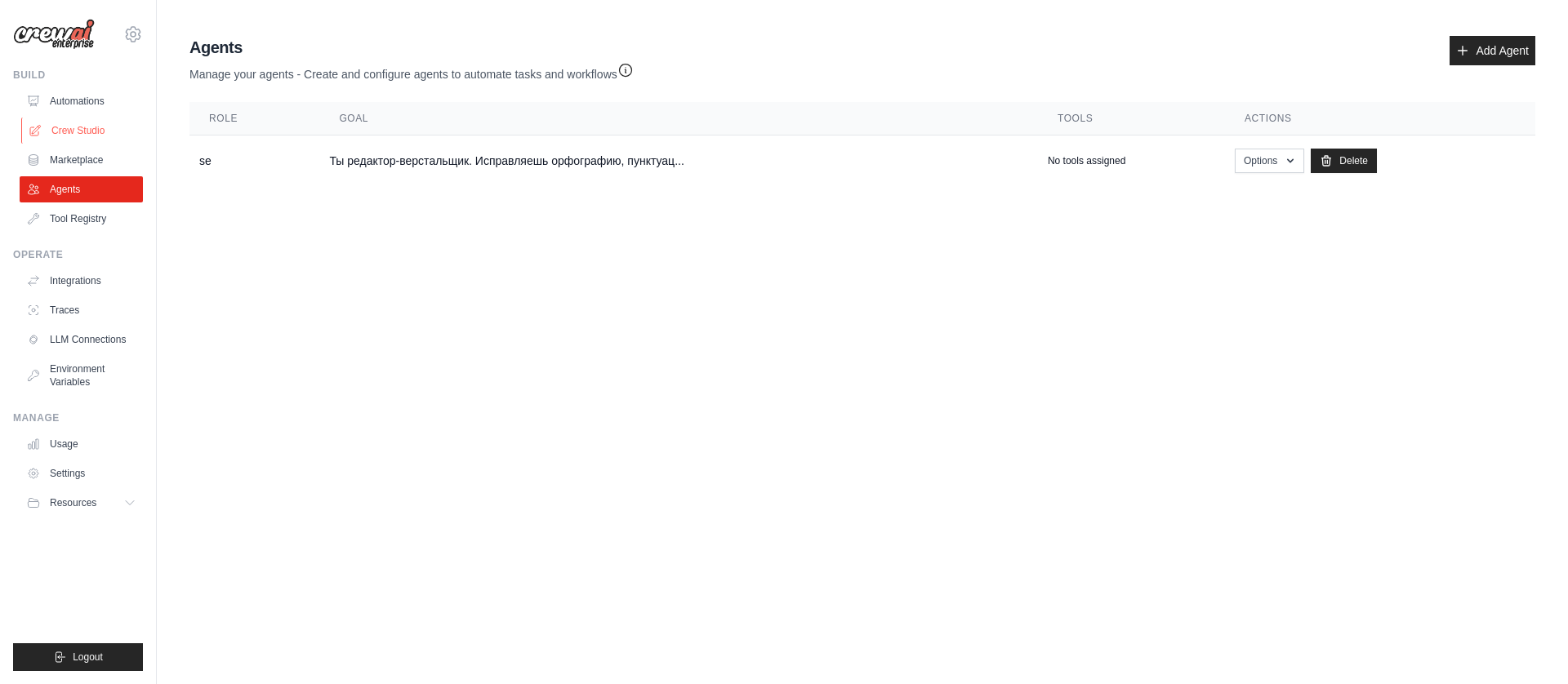
click at [91, 134] on link "Crew Studio" at bounding box center [82, 130] width 123 height 26
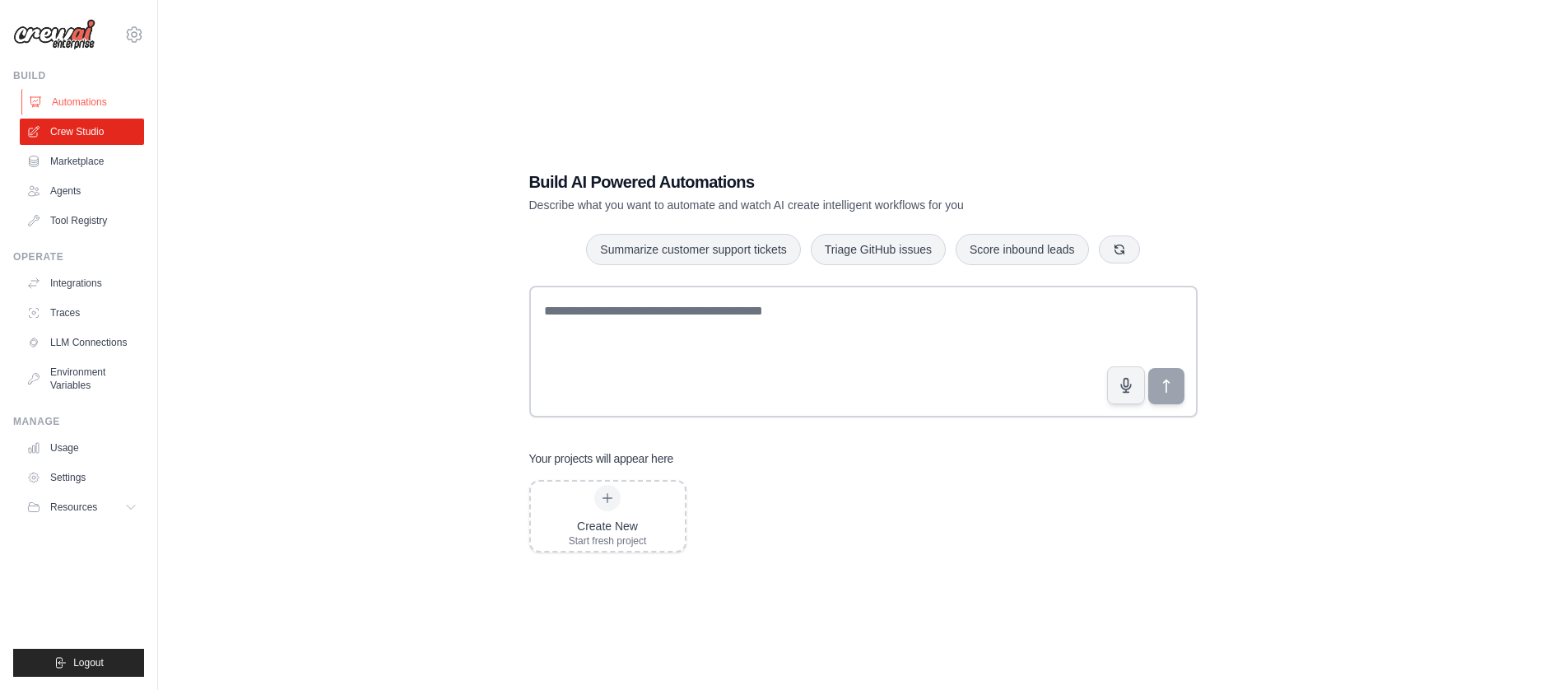
click at [93, 101] on link "Automations" at bounding box center [83, 102] width 124 height 26
click at [97, 189] on link "Agents" at bounding box center [83, 191] width 124 height 26
click at [130, 152] on link "Marketplace" at bounding box center [83, 161] width 124 height 26
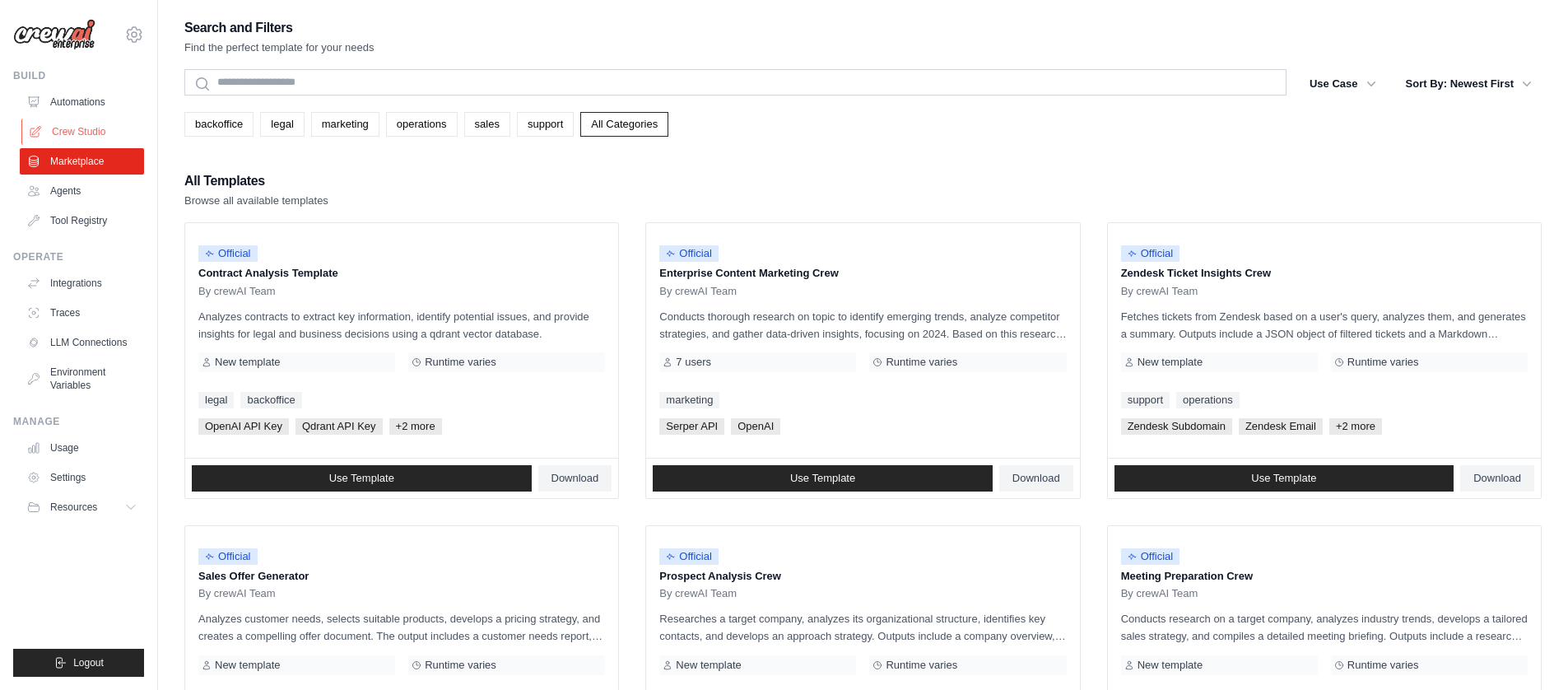
click at [107, 130] on link "Crew Studio" at bounding box center [83, 131] width 124 height 26
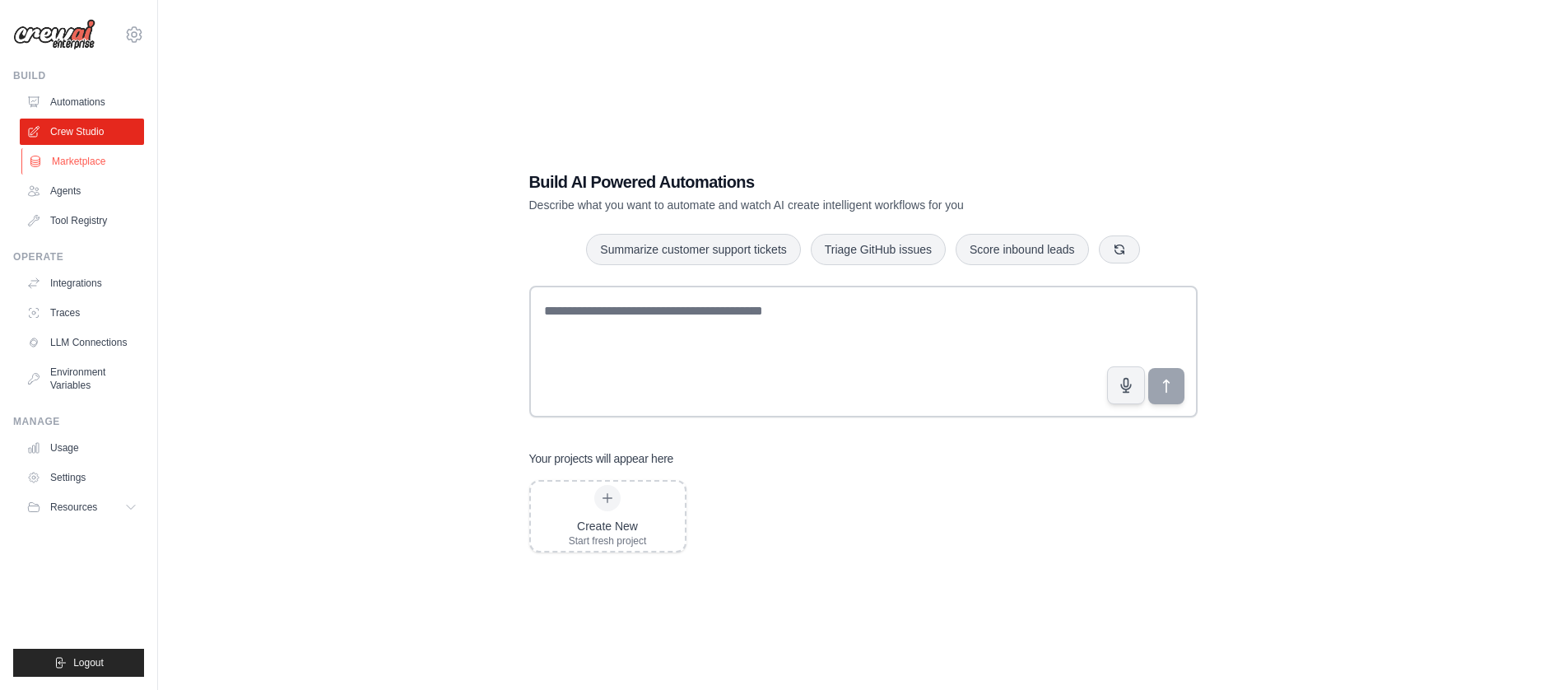
click at [66, 153] on link "Marketplace" at bounding box center [83, 161] width 124 height 26
click at [87, 132] on link "Crew Studio" at bounding box center [83, 131] width 124 height 26
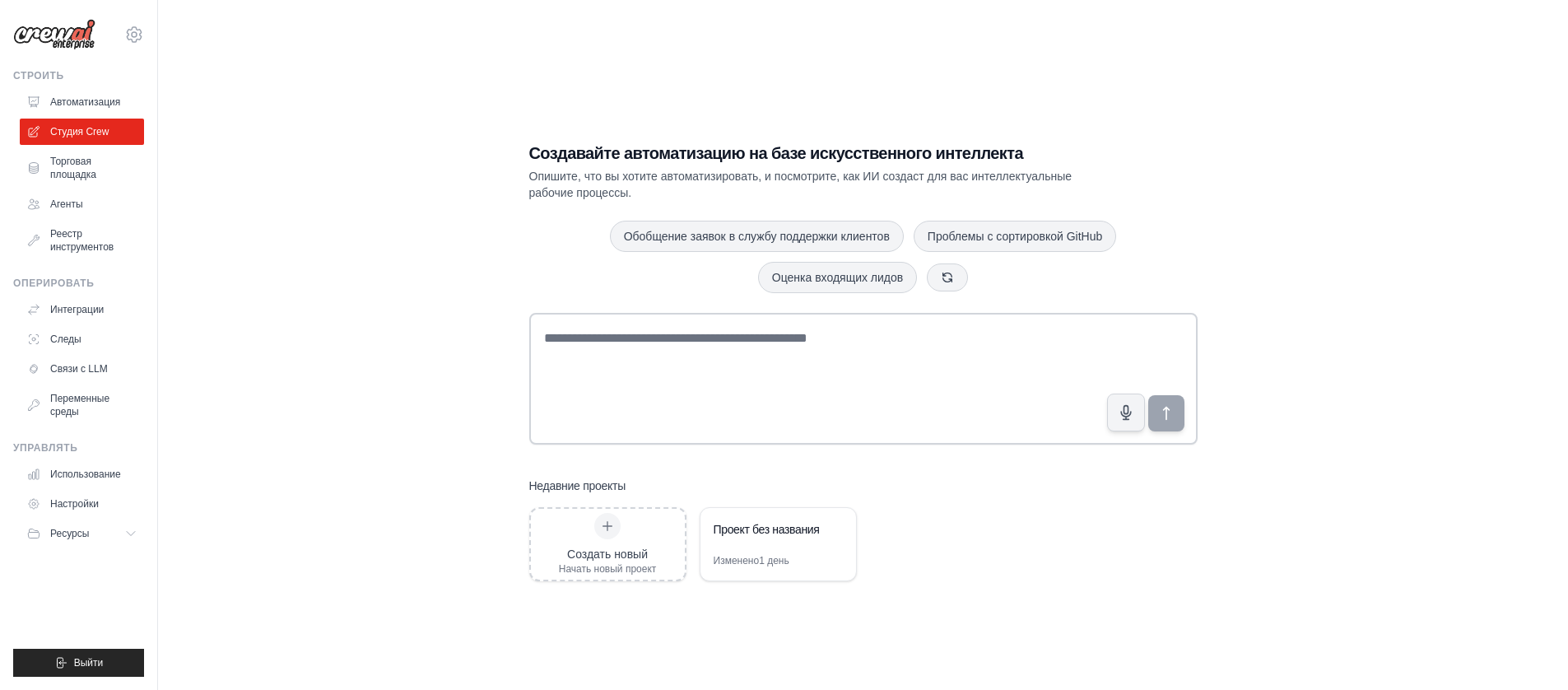
click at [347, 223] on div "Создавайте автоматизацию на базе искусственного интеллекта Опишите, что вы хоти…" at bounding box center [862, 362] width 1357 height 690
click at [131, 529] on icon at bounding box center [132, 533] width 13 height 13
click at [102, 101] on font "Автоматизация" at bounding box center [86, 101] width 70 height 11
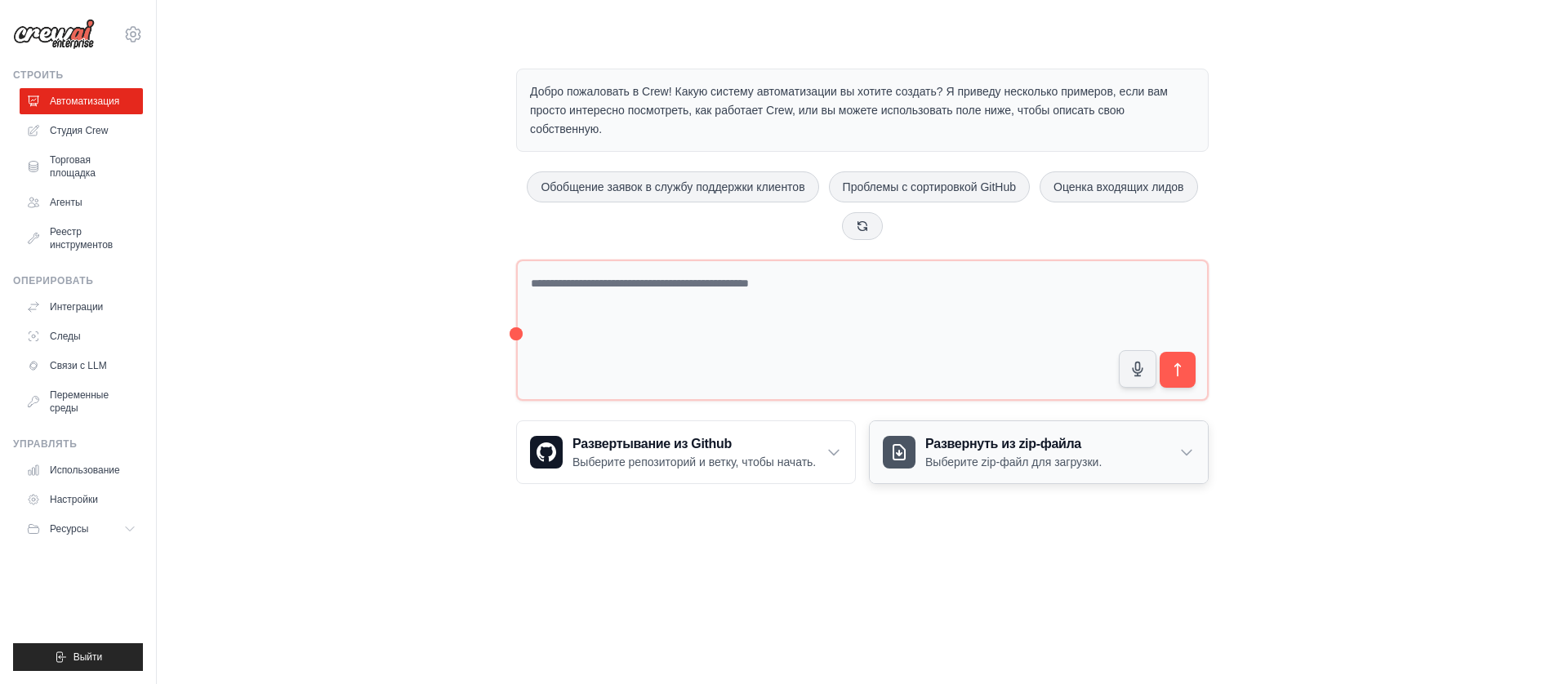
click at [945, 475] on div "Развернуть из zip-файла Выберите zip-файл для загрузки." at bounding box center [1039, 451] width 338 height 62
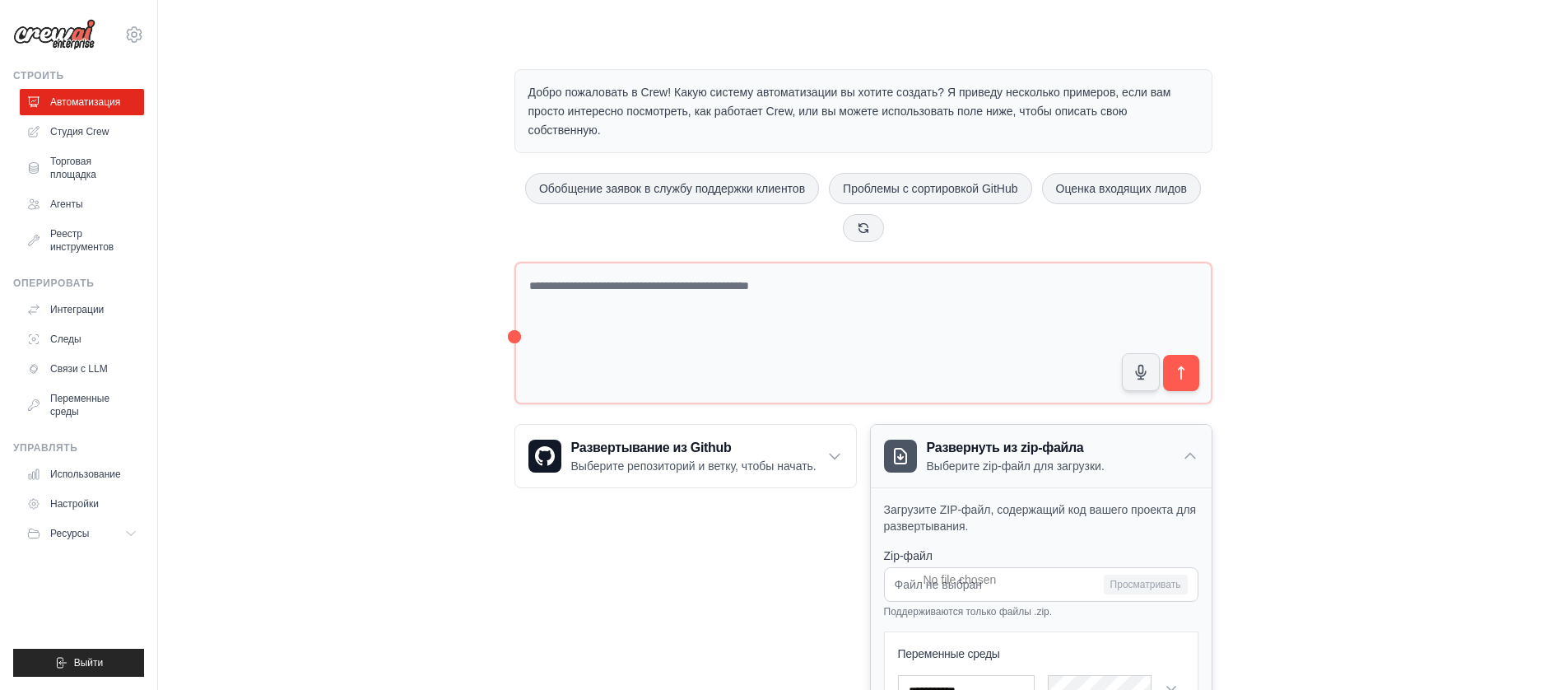
click at [952, 479] on div "Развернуть из zip-файла Выберите zip-файл для загрузки." at bounding box center [1041, 455] width 340 height 63
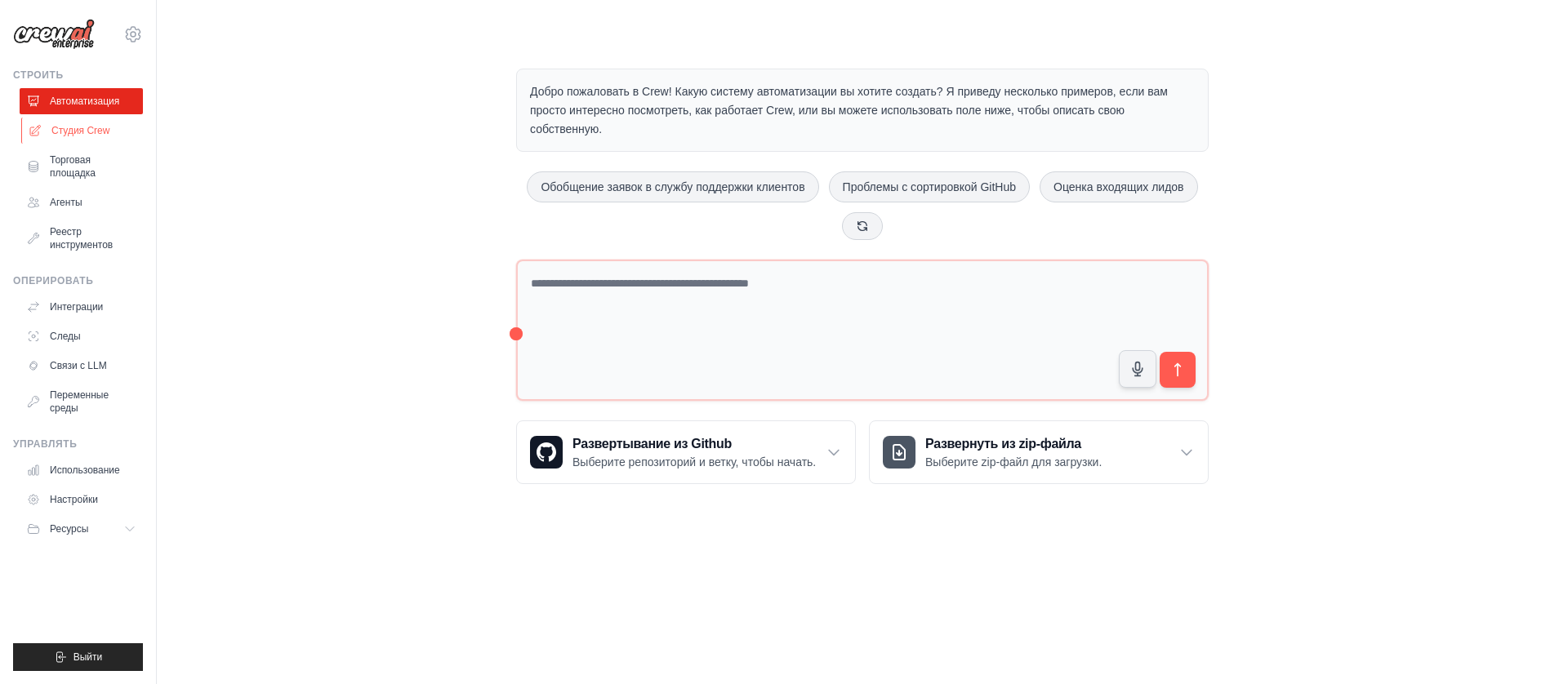
click at [74, 127] on font "Студия Crew" at bounding box center [80, 130] width 58 height 11
click at [132, 31] on icon at bounding box center [133, 34] width 19 height 19
click at [105, 196] on link "Агенты" at bounding box center [82, 202] width 123 height 26
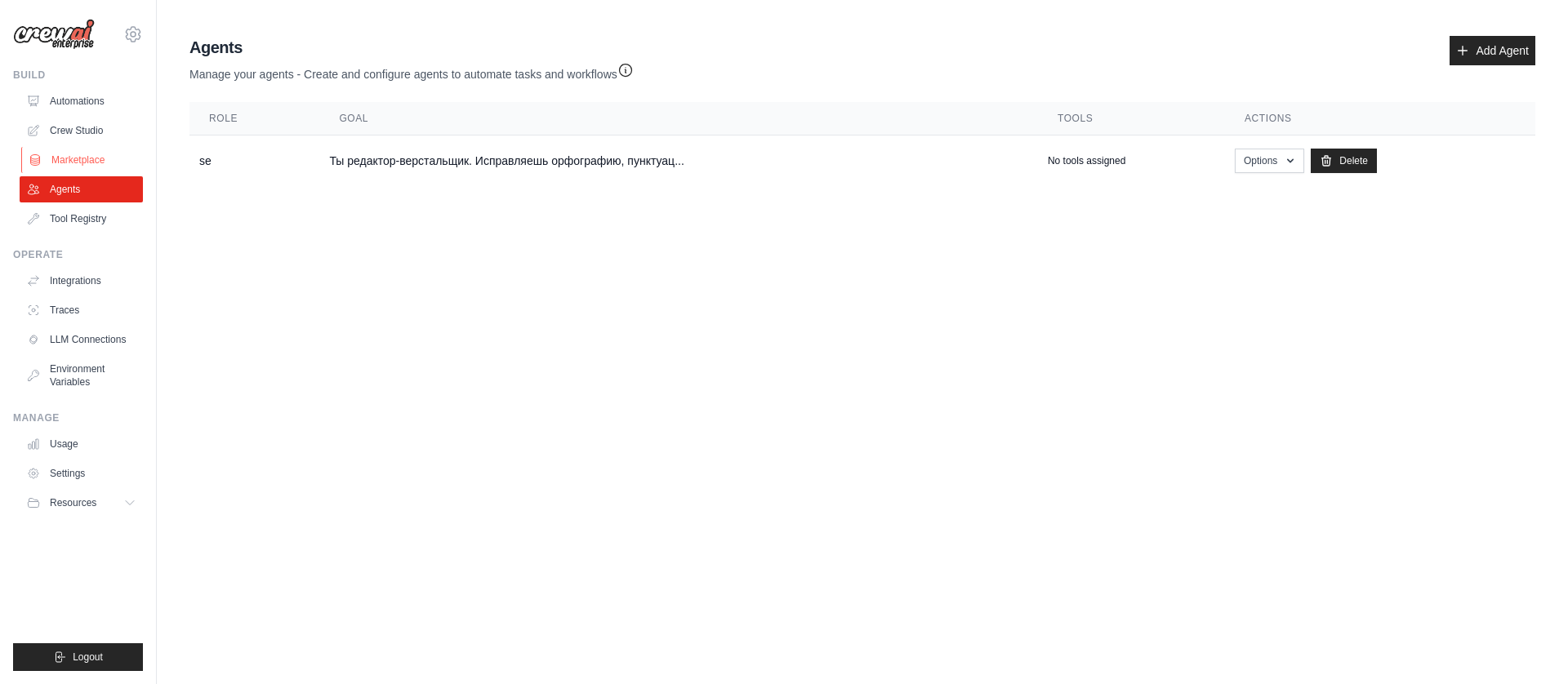
click at [100, 164] on link "Marketplace" at bounding box center [82, 160] width 123 height 26
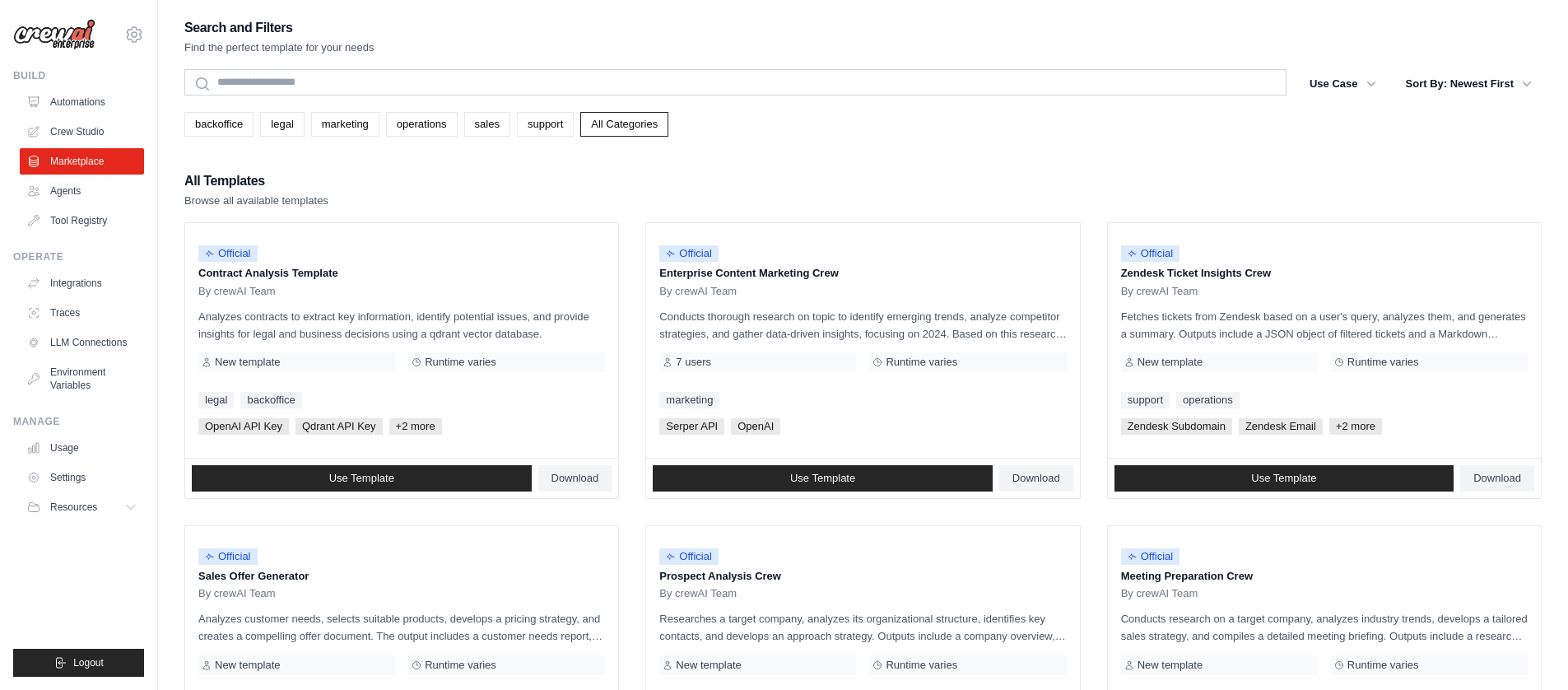
click at [100, 124] on link "Crew Studio" at bounding box center [81, 131] width 124 height 26
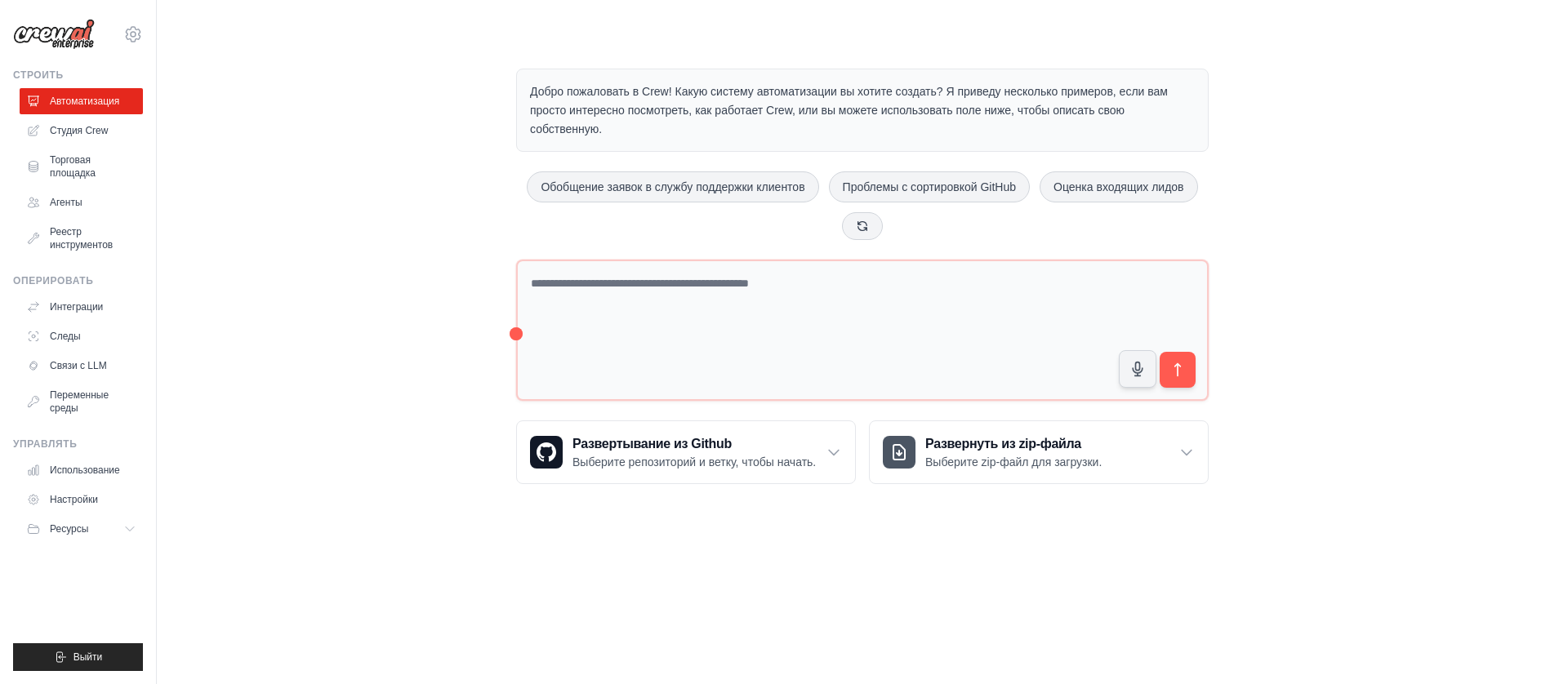
click at [79, 146] on ul "Автоматизация Студия Crew Торговая площадка Агенты" at bounding box center [80, 173] width 123 height 170
click at [83, 120] on link "Студия Crew" at bounding box center [82, 130] width 123 height 26
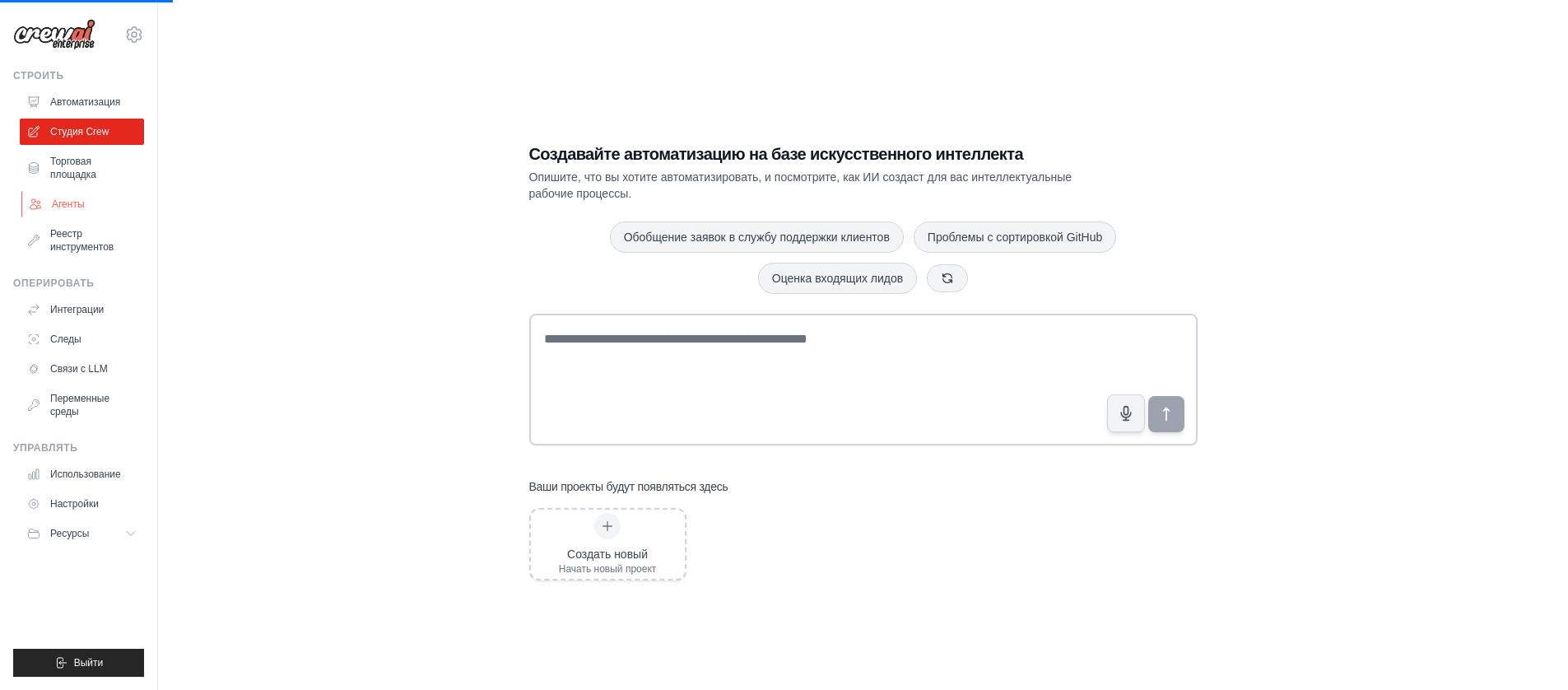
click at [73, 197] on link "Агенты" at bounding box center [83, 204] width 124 height 26
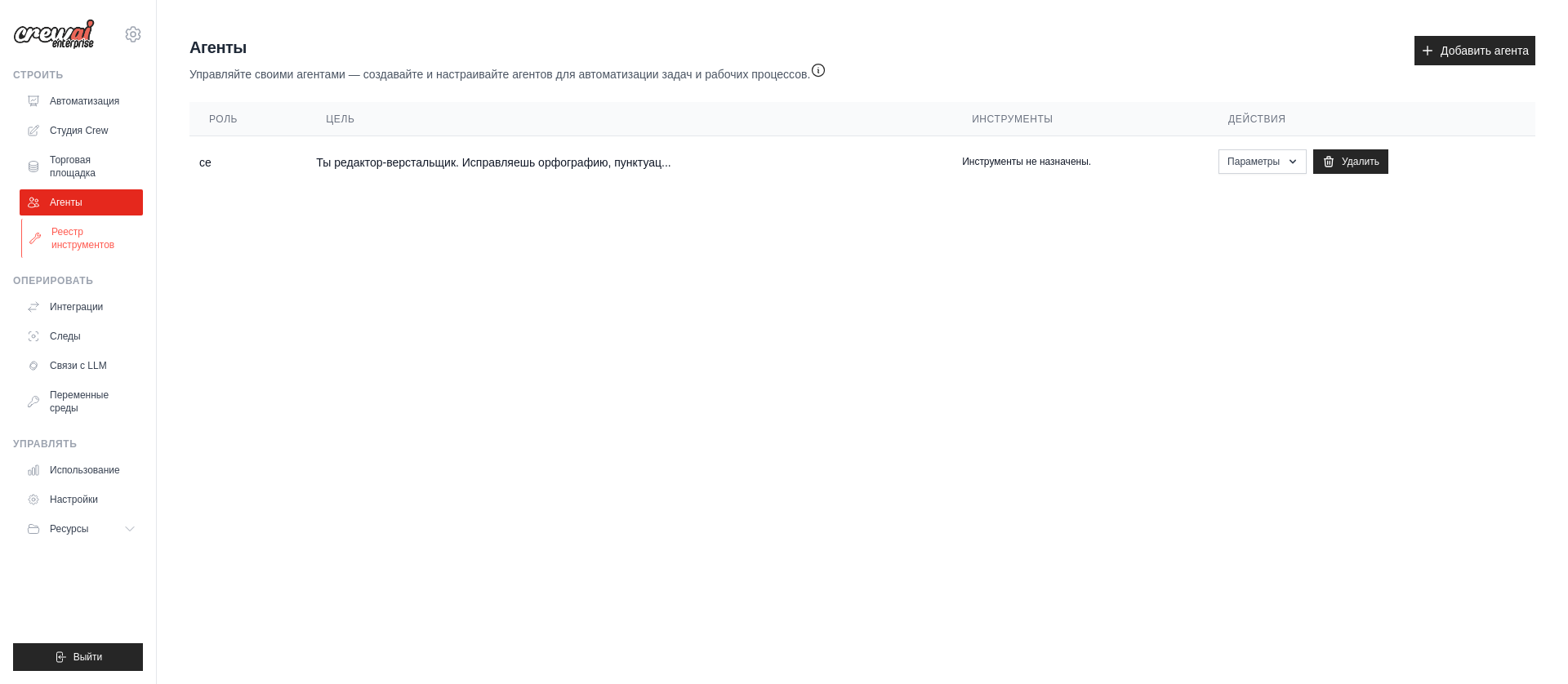
click at [80, 227] on font "Реестр инструментов" at bounding box center [83, 238] width 63 height 24
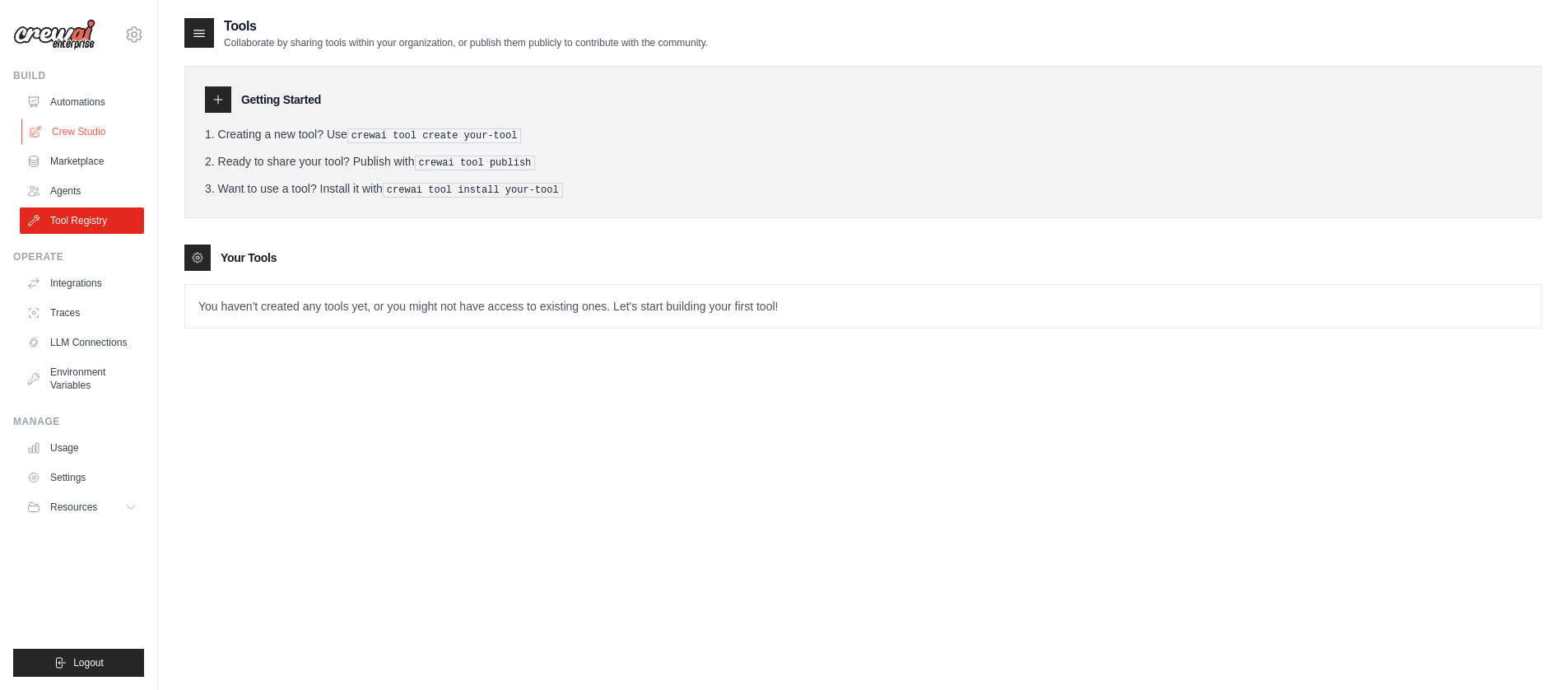
click at [83, 134] on link "Crew Studio" at bounding box center [83, 131] width 124 height 26
